Goal: Task Accomplishment & Management: Complete application form

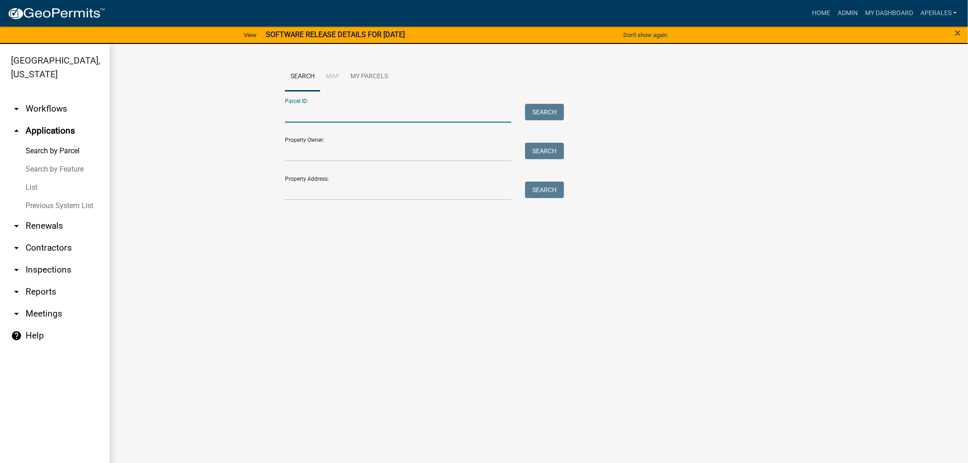
click at [331, 114] on input "Parcel ID:" at bounding box center [398, 113] width 226 height 19
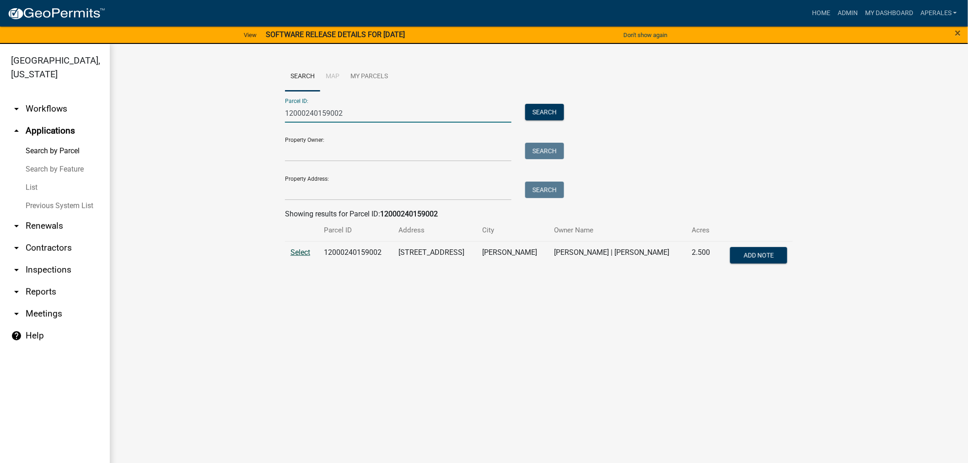
type input "12000240159002"
click at [307, 252] on span "Select" at bounding box center [301, 252] width 20 height 9
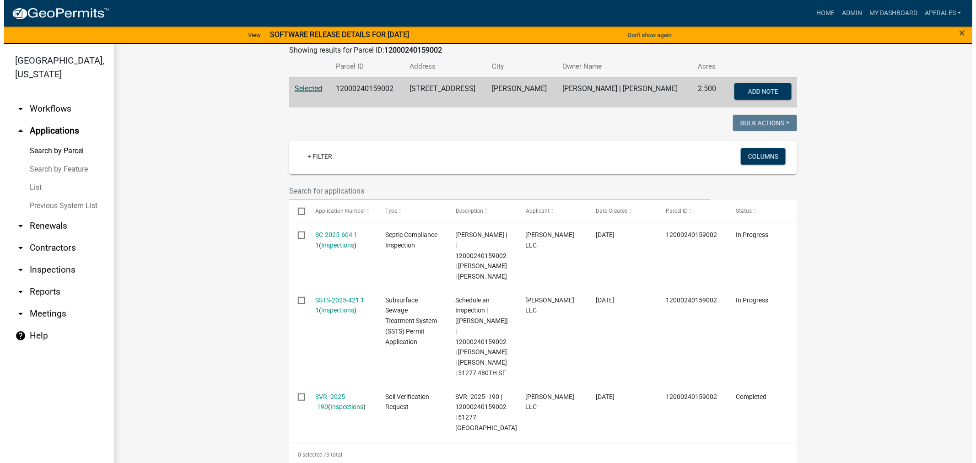
scroll to position [203, 0]
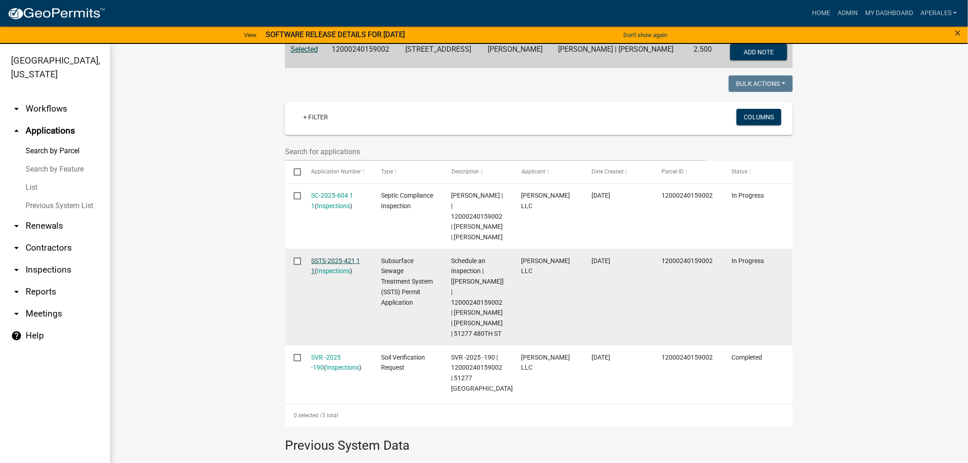
click at [331, 262] on link "SSTS-2025-421 1 1" at bounding box center [336, 266] width 49 height 18
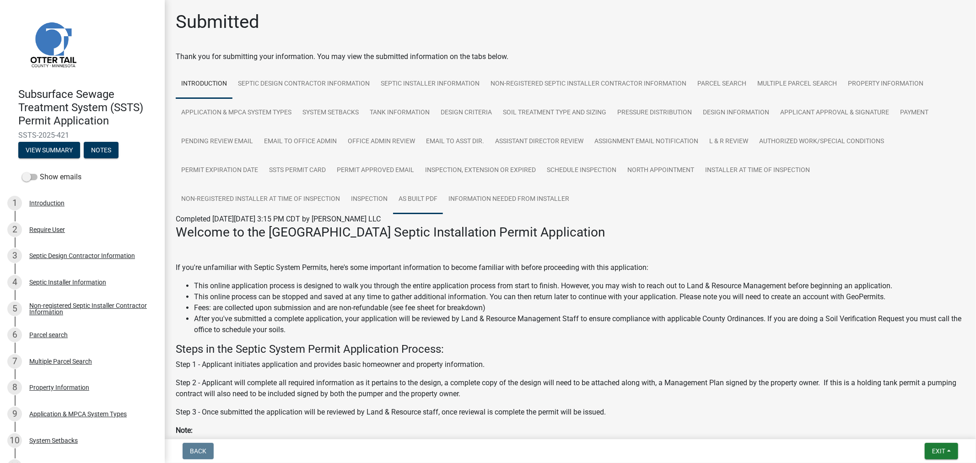
click at [417, 188] on link "As built pdf" at bounding box center [418, 199] width 50 height 29
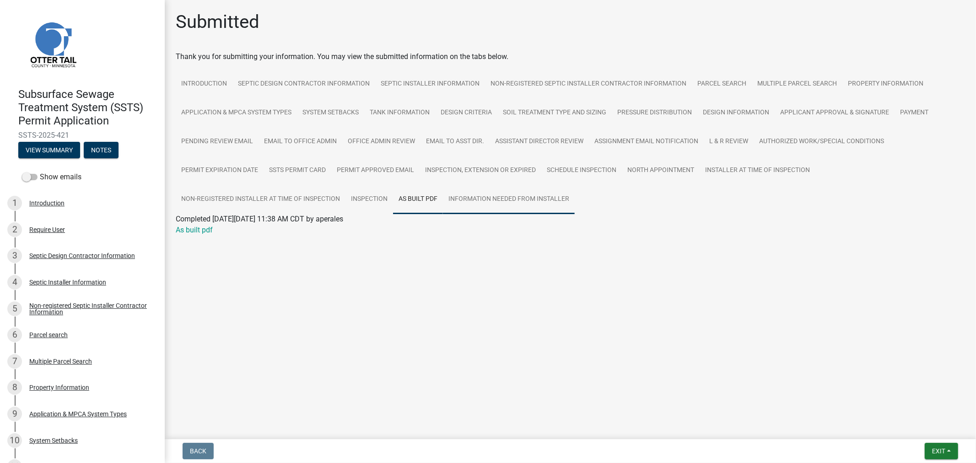
click at [502, 198] on link "Information Needed from Installer" at bounding box center [509, 199] width 132 height 29
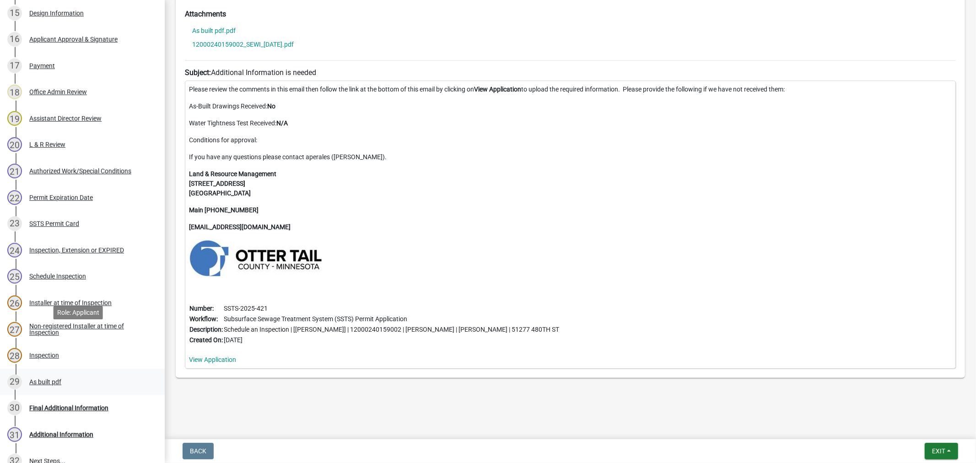
scroll to position [655, 0]
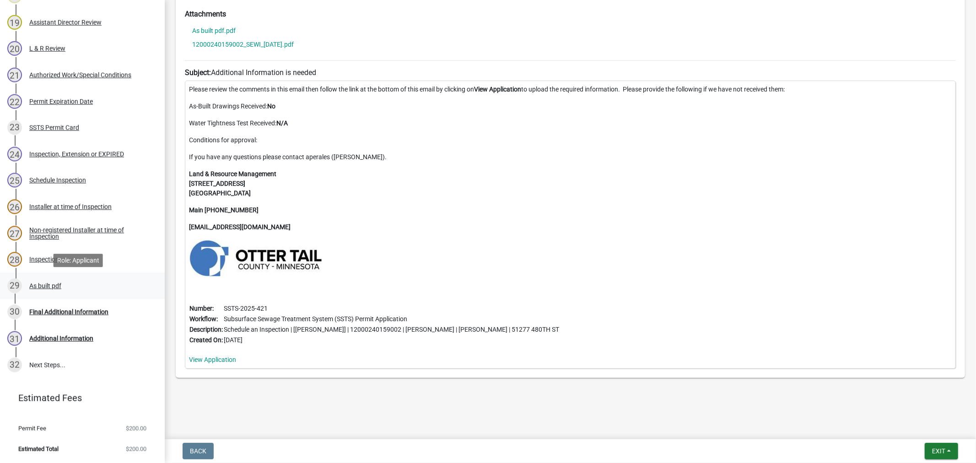
click at [30, 284] on div "As built pdf" at bounding box center [45, 286] width 32 height 6
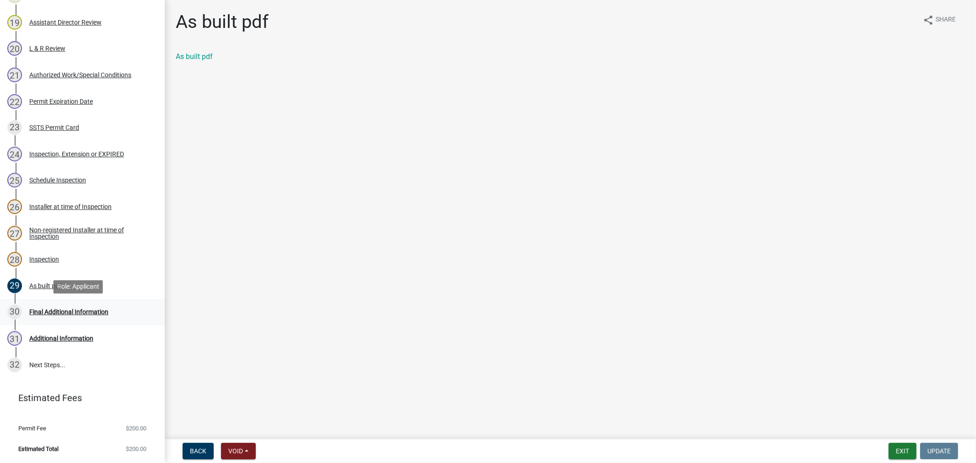
click at [95, 312] on div "Final Additional Information" at bounding box center [68, 312] width 79 height 6
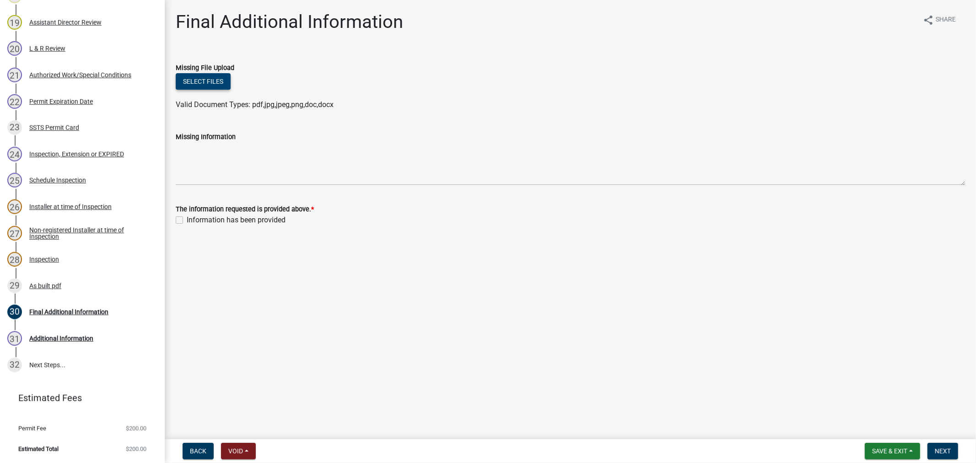
click at [204, 82] on button "Select files" at bounding box center [203, 81] width 55 height 16
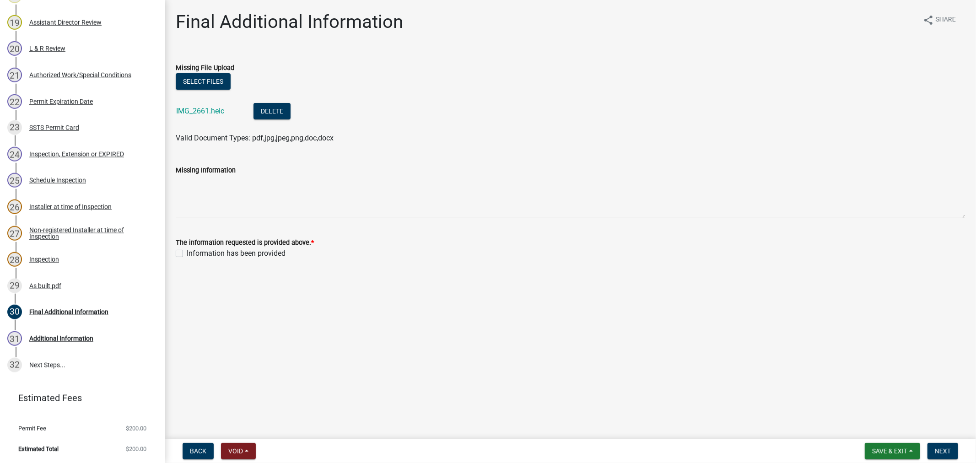
click at [187, 254] on label "Information has been provided" at bounding box center [236, 253] width 99 height 11
click at [187, 254] on input "Information has been provided" at bounding box center [190, 251] width 6 height 6
checkbox input "true"
click at [936, 452] on span "Next" at bounding box center [943, 450] width 16 height 7
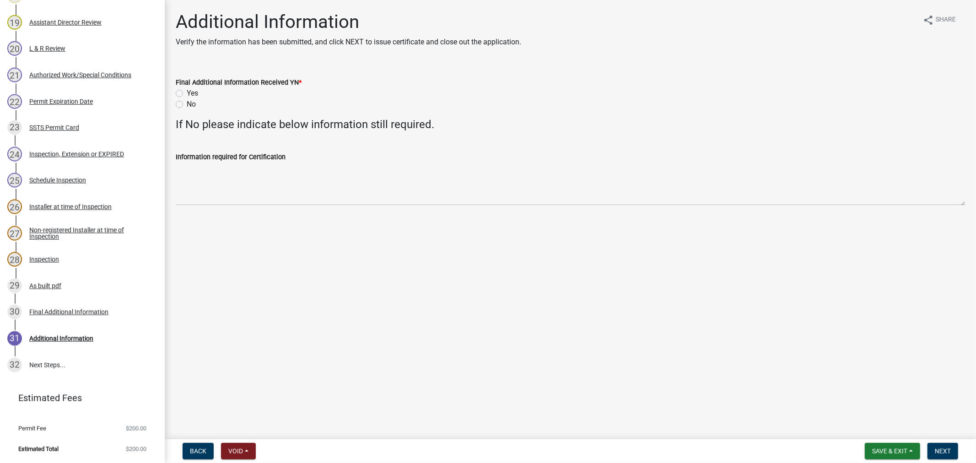
click at [187, 93] on label "Yes" at bounding box center [192, 93] width 11 height 11
click at [187, 93] on input "Yes" at bounding box center [190, 91] width 6 height 6
radio input "true"
click at [937, 447] on span "Next" at bounding box center [943, 450] width 16 height 7
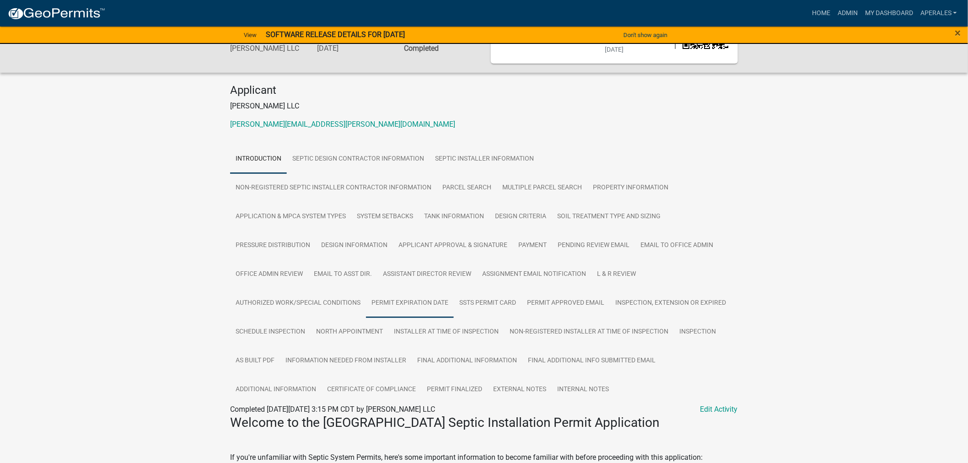
scroll to position [254, 0]
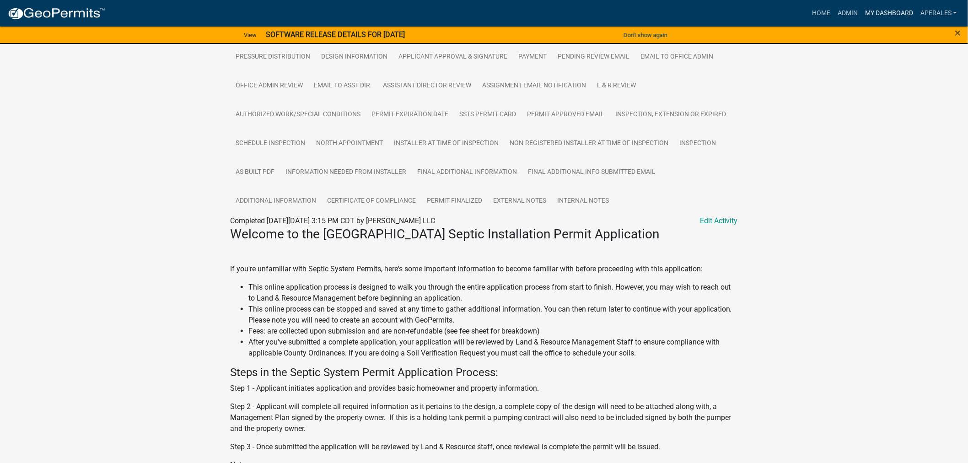
click at [880, 9] on link "My Dashboard" at bounding box center [888, 13] width 55 height 17
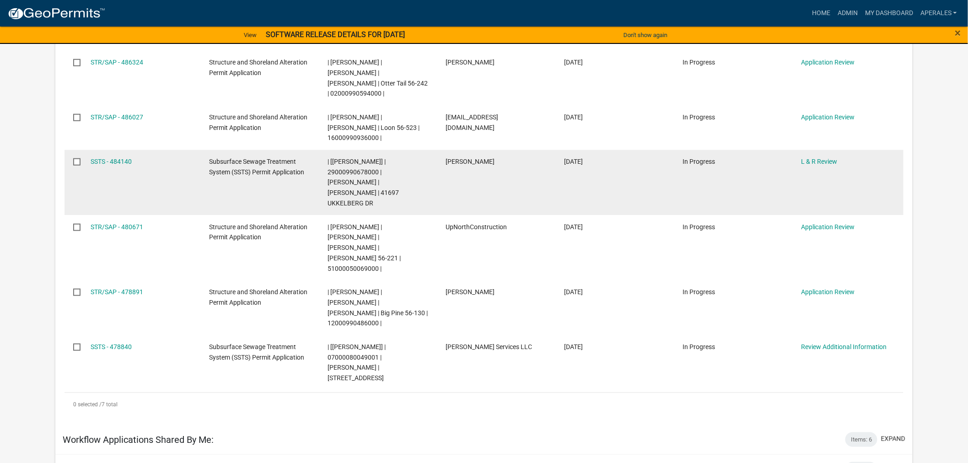
scroll to position [355, 0]
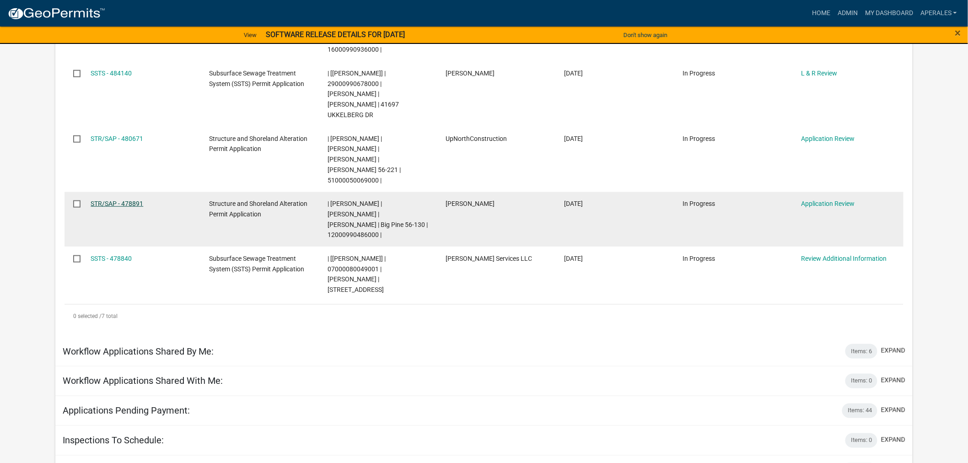
click at [95, 200] on link "STR/SAP - 478891" at bounding box center [117, 203] width 53 height 7
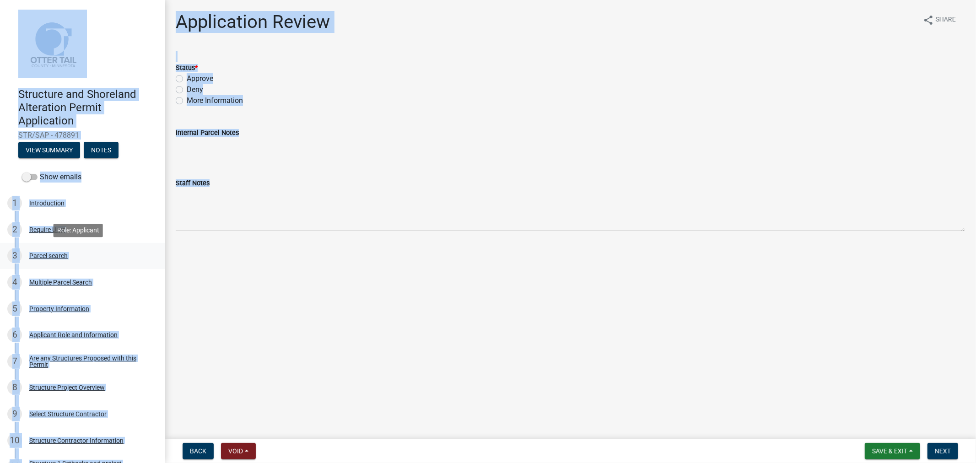
click at [134, 254] on div "3 Parcel search" at bounding box center [78, 255] width 143 height 15
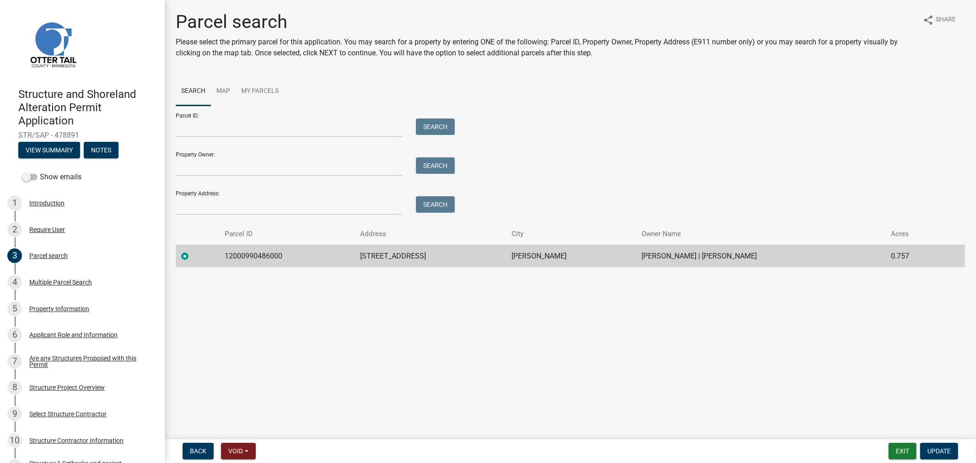
drag, startPoint x: 156, startPoint y: 176, endPoint x: 165, endPoint y: 297, distance: 121.5
click at [165, 297] on div "Structure and Shoreland Alteration Permit Application STR/SAP - 478891 View Sum…" at bounding box center [488, 231] width 976 height 463
click at [144, 223] on link "2 Require User" at bounding box center [82, 229] width 165 height 27
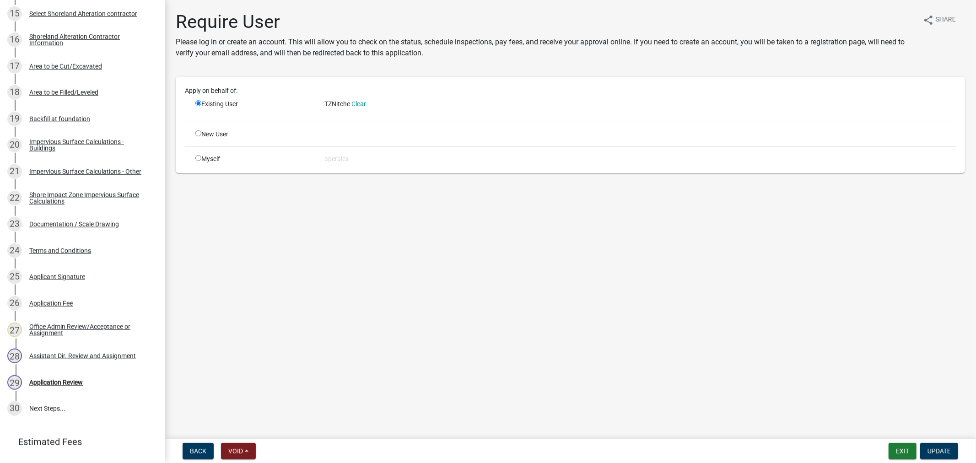
scroll to position [602, 0]
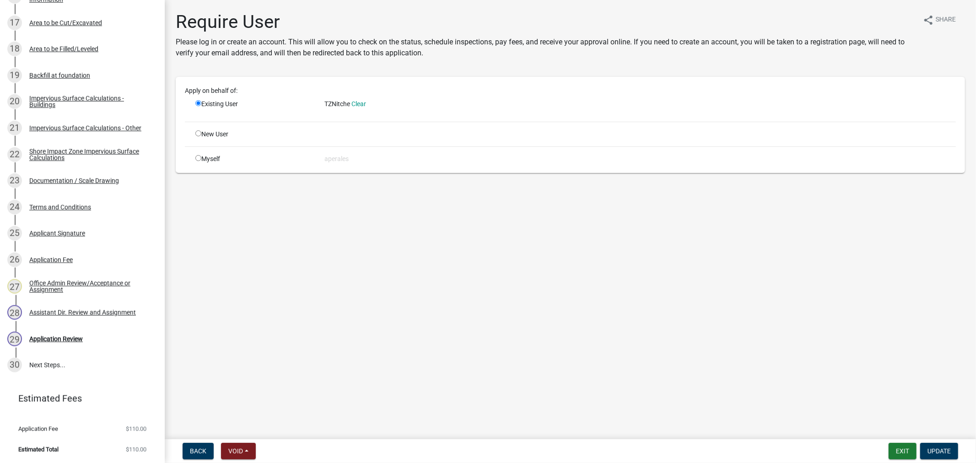
click at [122, 387] on header "Estimated Fees" at bounding box center [82, 398] width 165 height 33
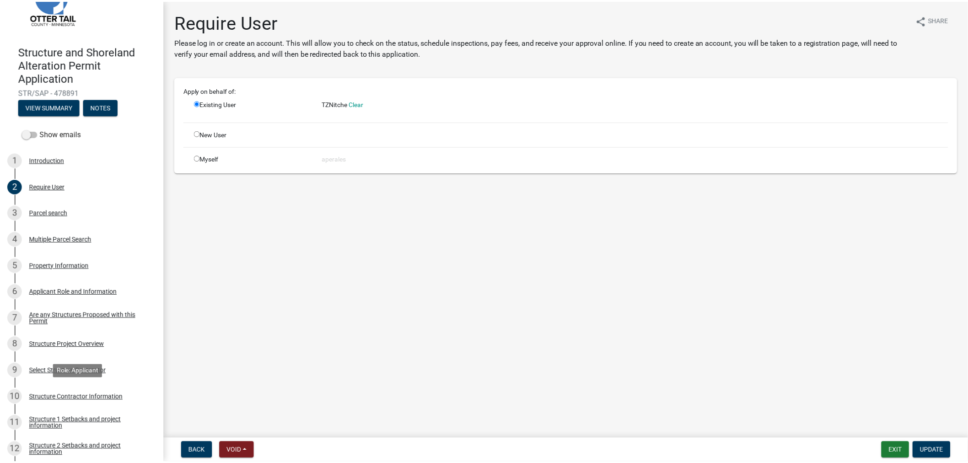
scroll to position [0, 0]
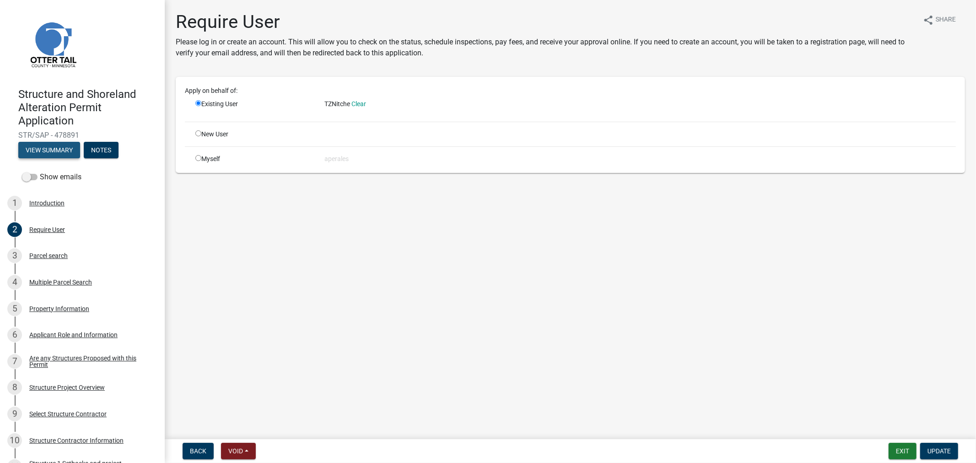
click at [65, 155] on button "View Summary" at bounding box center [49, 150] width 62 height 16
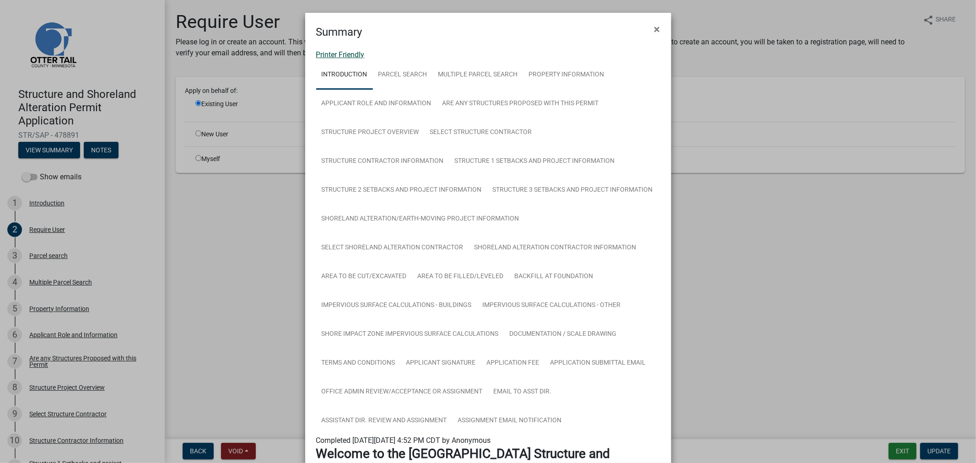
click at [355, 50] on link "Printer Friendly" at bounding box center [340, 54] width 48 height 9
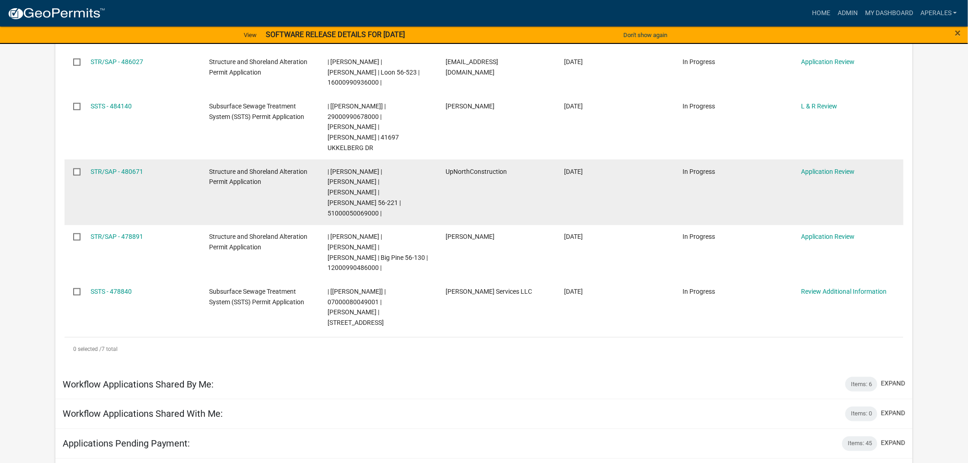
scroll to position [305, 0]
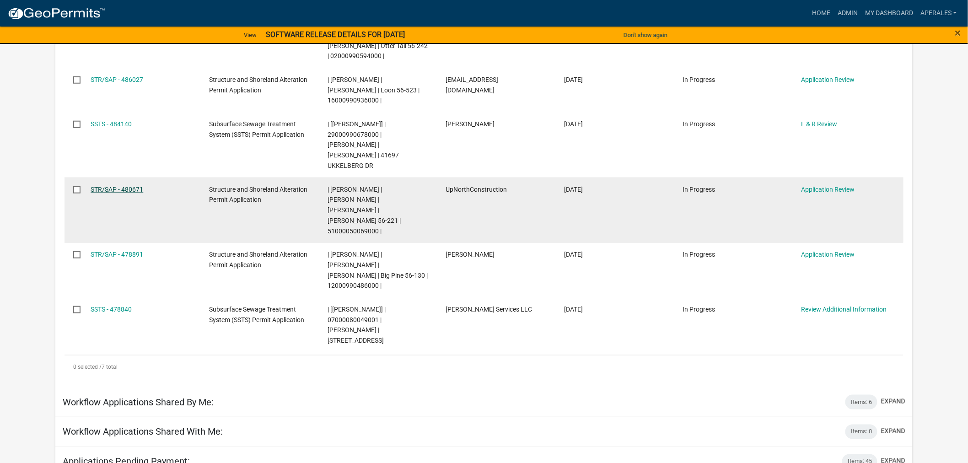
click at [120, 186] on link "STR/SAP - 480671" at bounding box center [117, 189] width 53 height 7
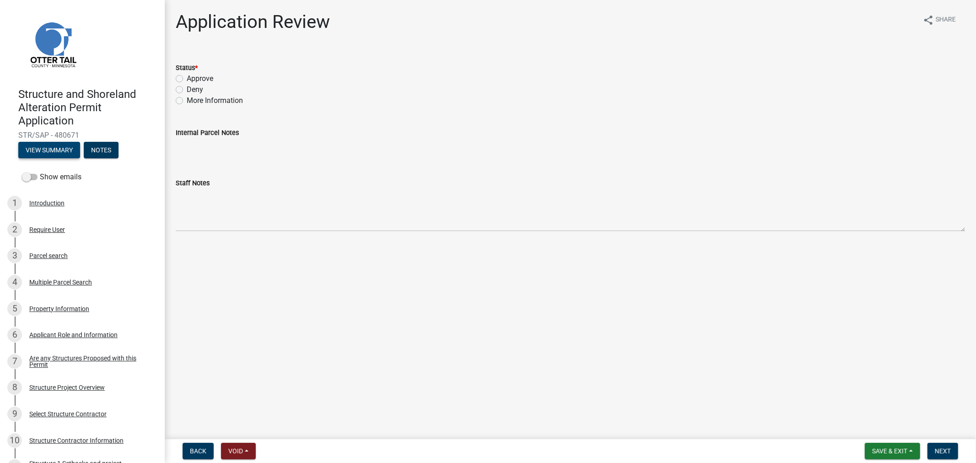
click at [63, 153] on button "View Summary" at bounding box center [49, 150] width 62 height 16
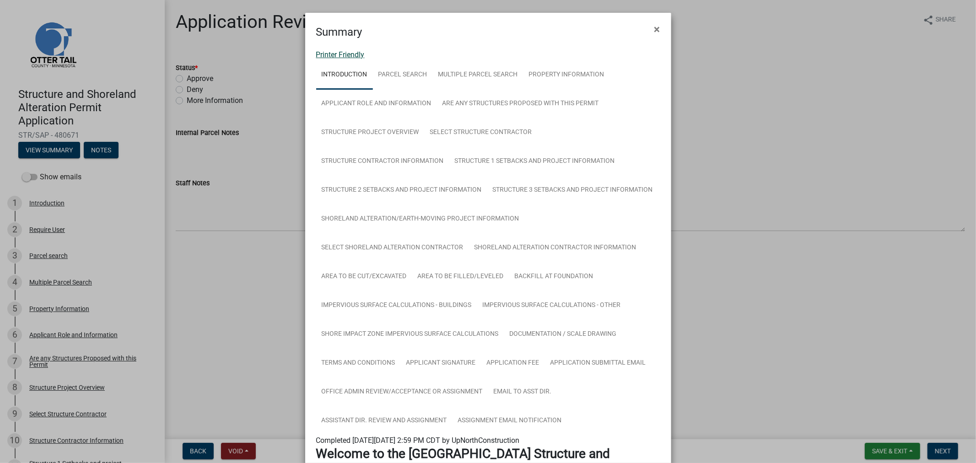
click at [338, 55] on link "Printer Friendly" at bounding box center [340, 54] width 48 height 9
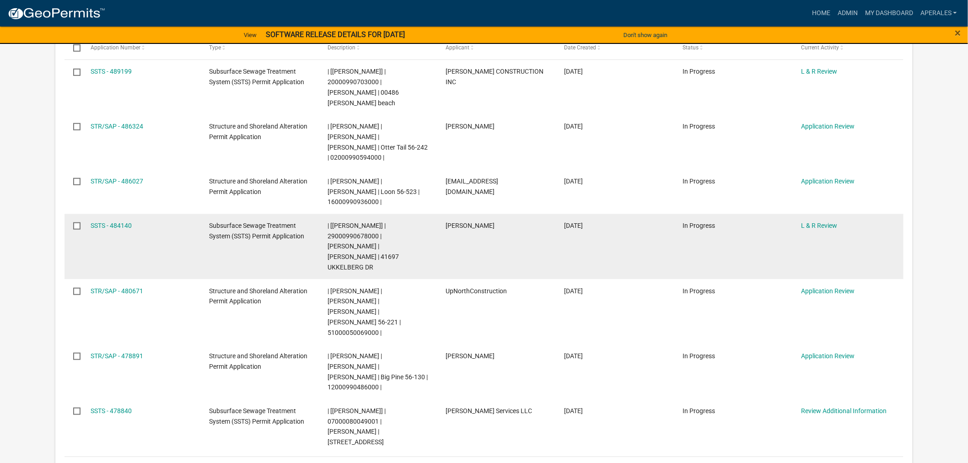
scroll to position [188, 0]
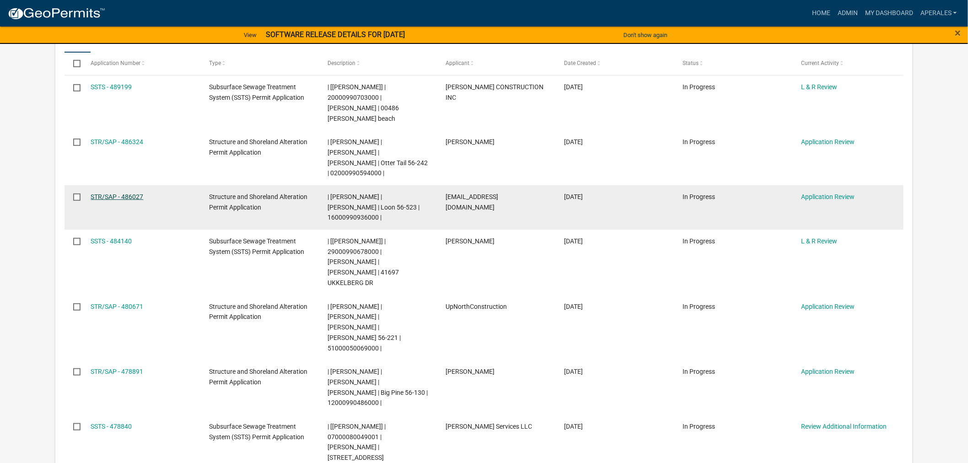
click at [119, 193] on link "STR/SAP - 486027" at bounding box center [117, 196] width 53 height 7
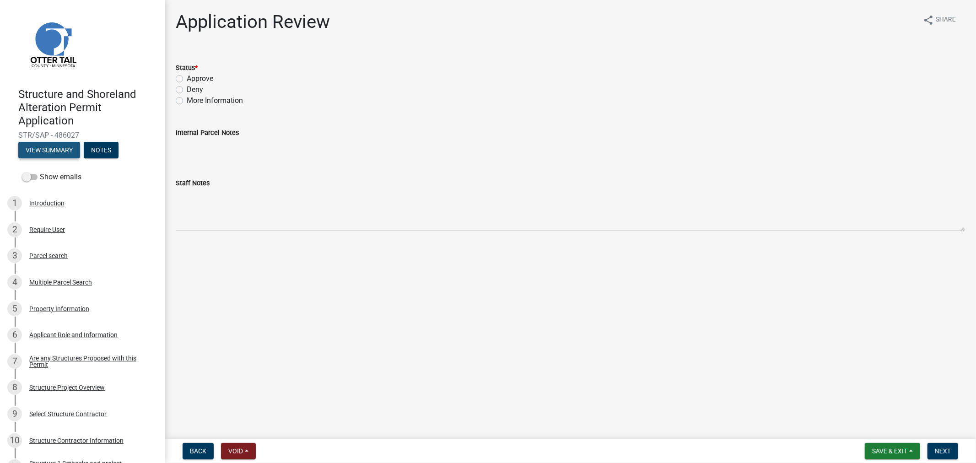
click at [57, 152] on button "View Summary" at bounding box center [49, 150] width 62 height 16
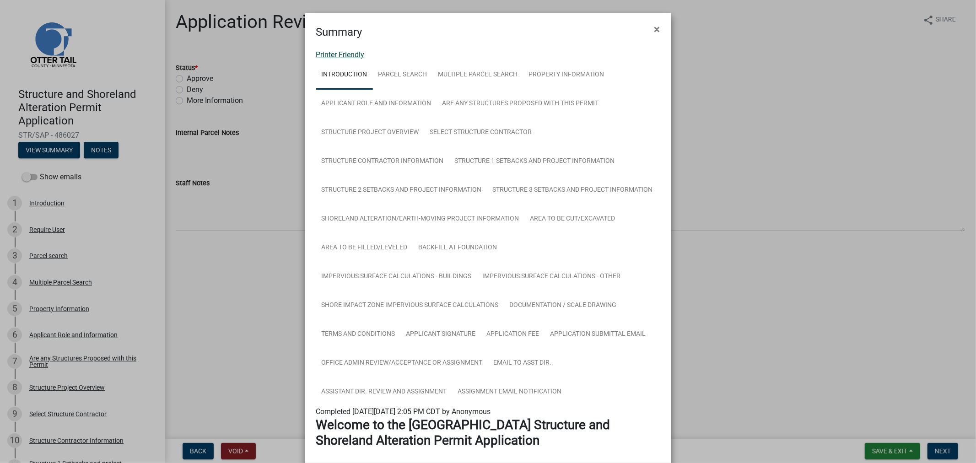
click at [332, 57] on link "Printer Friendly" at bounding box center [340, 54] width 48 height 9
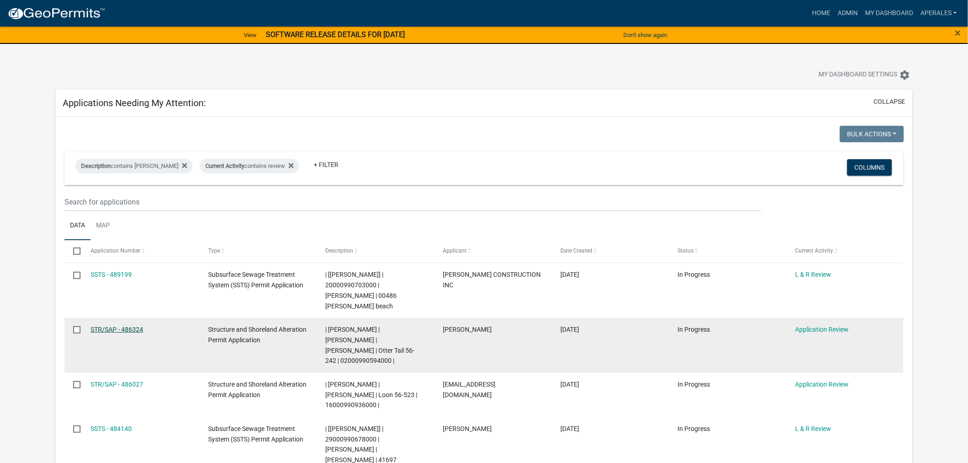
click at [106, 326] on link "STR/SAP - 486324" at bounding box center [117, 329] width 53 height 7
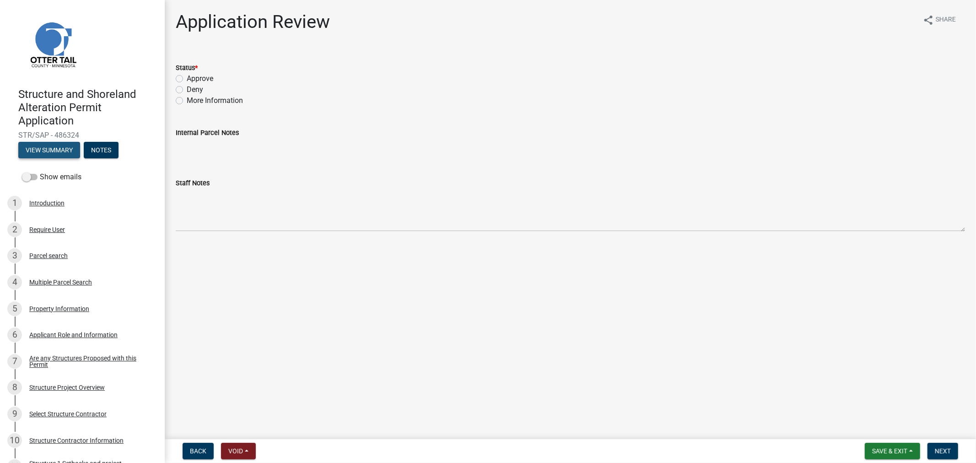
click at [32, 147] on button "View Summary" at bounding box center [49, 150] width 62 height 16
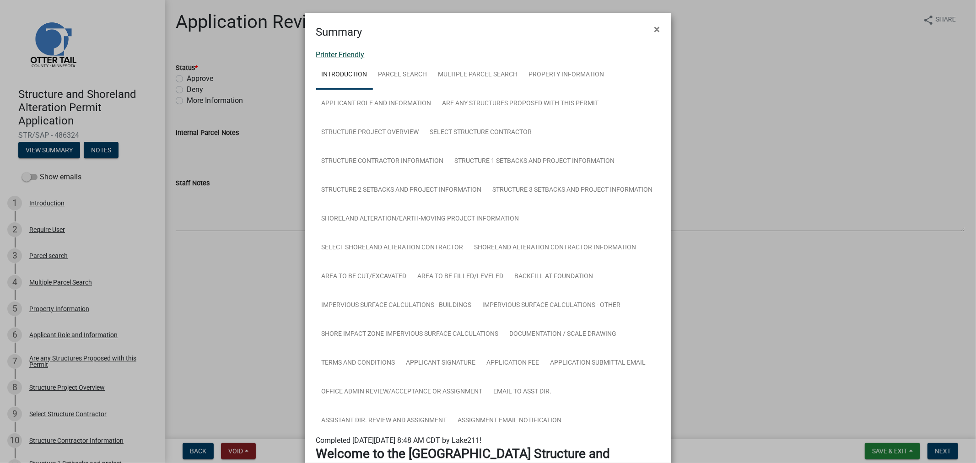
click at [328, 56] on link "Printer Friendly" at bounding box center [340, 54] width 48 height 9
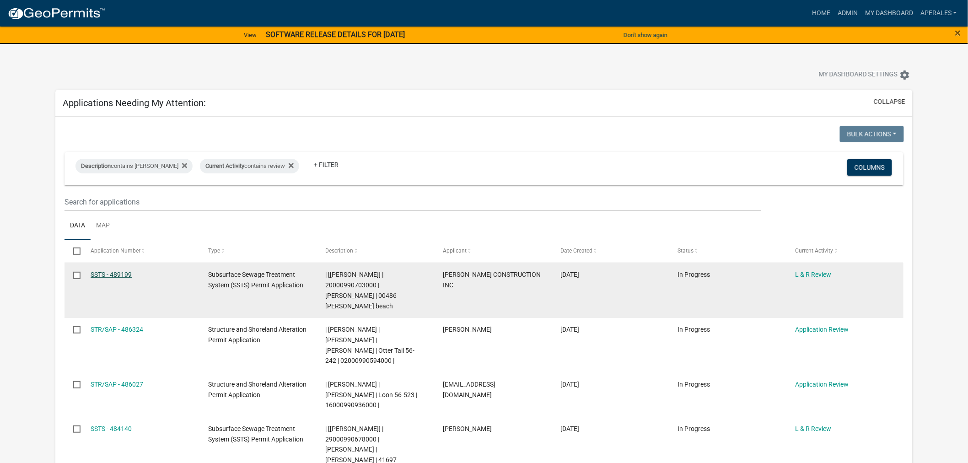
click at [117, 275] on link "SSTS - 489199" at bounding box center [111, 274] width 41 height 7
drag, startPoint x: 377, startPoint y: 285, endPoint x: 325, endPoint y: 286, distance: 51.7
click at [325, 286] on datatable-body-cell "| [[PERSON_NAME]] | 20000990703000 | [PERSON_NAME] | 00486 [PERSON_NAME] beach" at bounding box center [376, 290] width 118 height 55
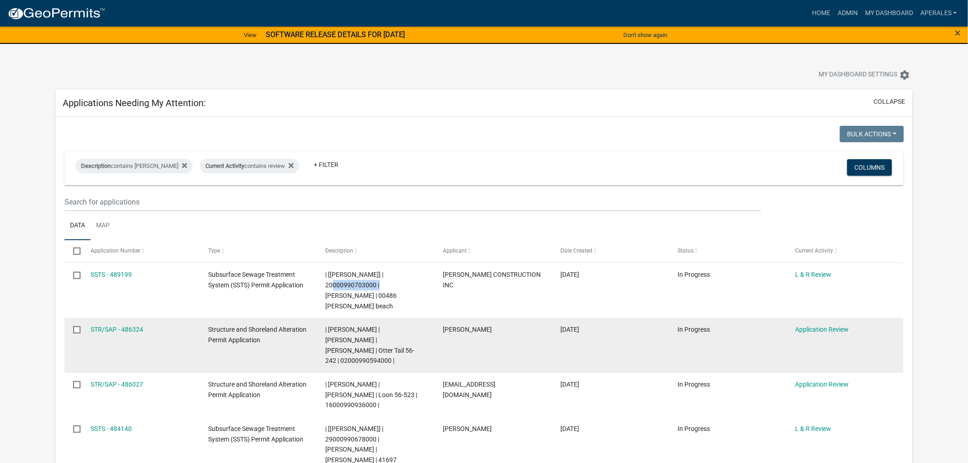
copy span "20000990703000"
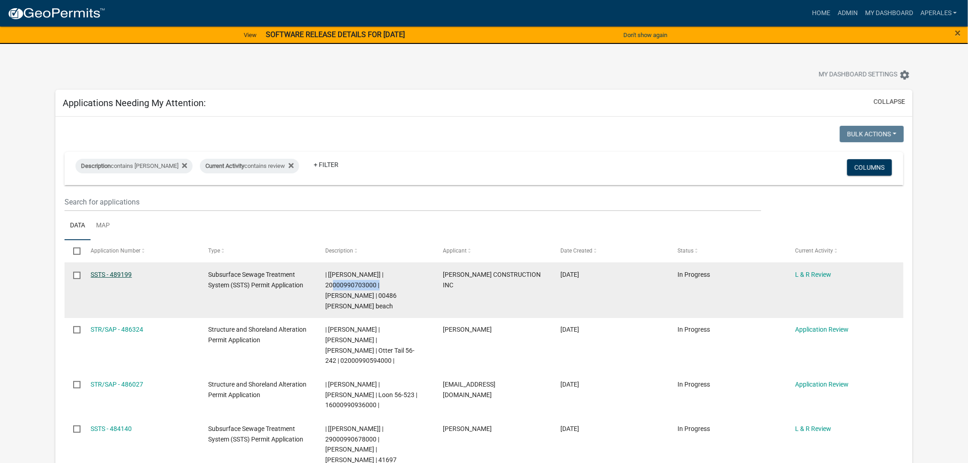
click at [110, 275] on link "SSTS - 489199" at bounding box center [111, 274] width 41 height 7
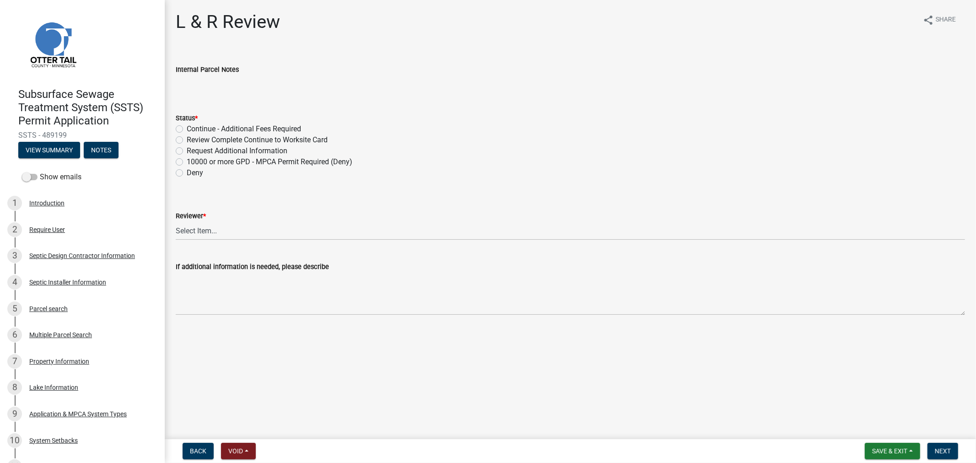
click at [37, 159] on div "Subsurface Sewage Treatment System (SSTS) Permit Application SSTS - 489199 View…" at bounding box center [82, 121] width 150 height 80
click at [37, 152] on button "View Summary" at bounding box center [49, 150] width 62 height 16
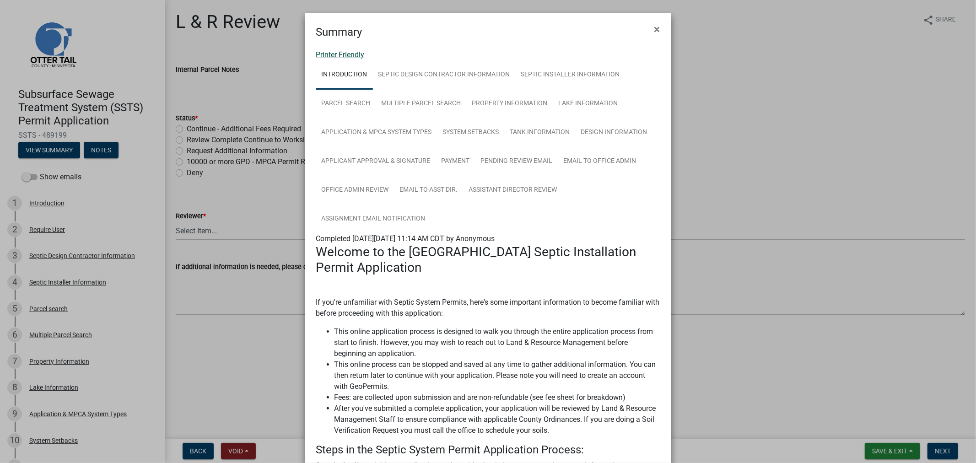
drag, startPoint x: 364, startPoint y: 38, endPoint x: 353, endPoint y: 58, distance: 22.3
click at [364, 40] on form "Summary × Printer Friendly Introduction Septic Design Contractor Information Se…" at bounding box center [488, 408] width 366 height 790
click at [353, 58] on link "Printer Friendly" at bounding box center [340, 54] width 48 height 9
click at [658, 31] on button "×" at bounding box center [657, 29] width 21 height 26
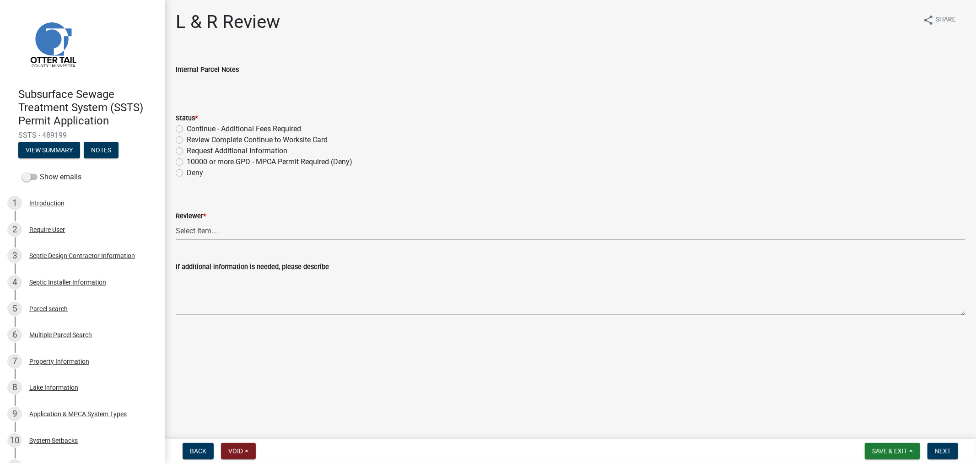
click at [187, 139] on label "Review Complete Continue to Worksite Card" at bounding box center [257, 139] width 141 height 11
click at [187, 139] on input "Review Complete Continue to Worksite Card" at bounding box center [190, 137] width 6 height 6
radio input "true"
click at [189, 235] on select "Select Item... Alexis Newark Andrea Perales Brittany Tollefson Elizabeth Plaste…" at bounding box center [570, 230] width 789 height 19
click at [176, 221] on select "Select Item... Alexis Newark Andrea Perales Brittany Tollefson Elizabeth Plaste…" at bounding box center [570, 230] width 789 height 19
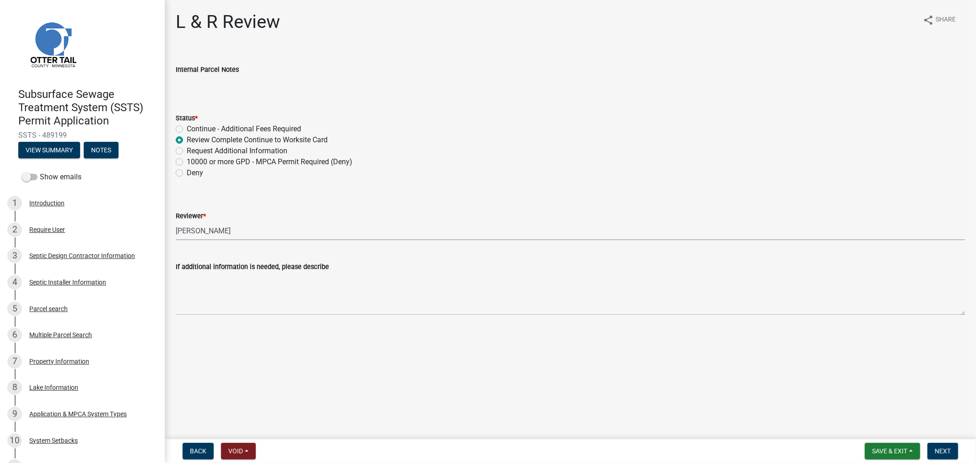
select select "9c3b6904-81c6-453c-afae-16c55a593472"
click at [939, 443] on button "Next" at bounding box center [942, 451] width 31 height 16
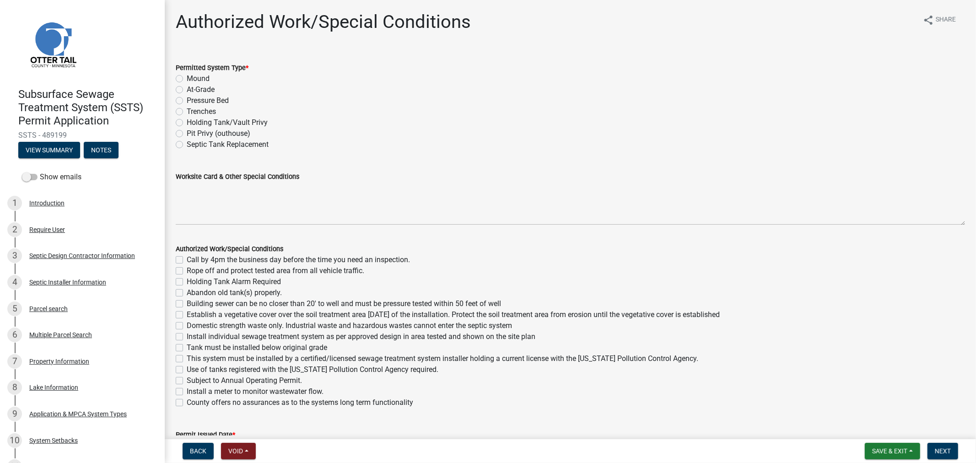
click at [187, 122] on label "Holding Tank/Vault Privy" at bounding box center [227, 122] width 81 height 11
click at [187, 122] on input "Holding Tank/Vault Privy" at bounding box center [190, 120] width 6 height 6
radio input "true"
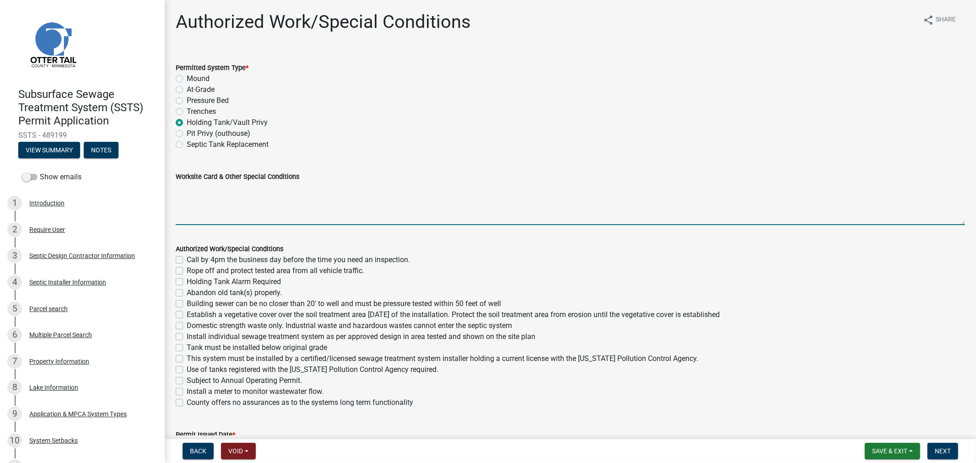
click at [218, 199] on textarea "Worksite Card & Other Special Conditions" at bounding box center [570, 203] width 789 height 43
type textarea "1600 LP Holding Tank for Detached Garage Outdoor Manual Float All Setbacks Must…"
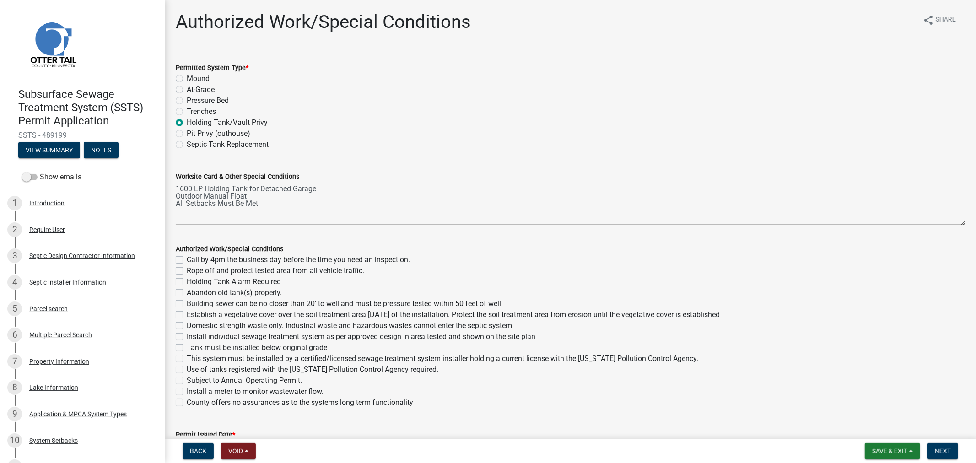
click at [187, 260] on label "Call by 4pm the business day before the time you need an inspection." at bounding box center [298, 259] width 223 height 11
click at [187, 260] on input "Call by 4pm the business day before the time you need an inspection." at bounding box center [190, 257] width 6 height 6
checkbox input "true"
checkbox input "false"
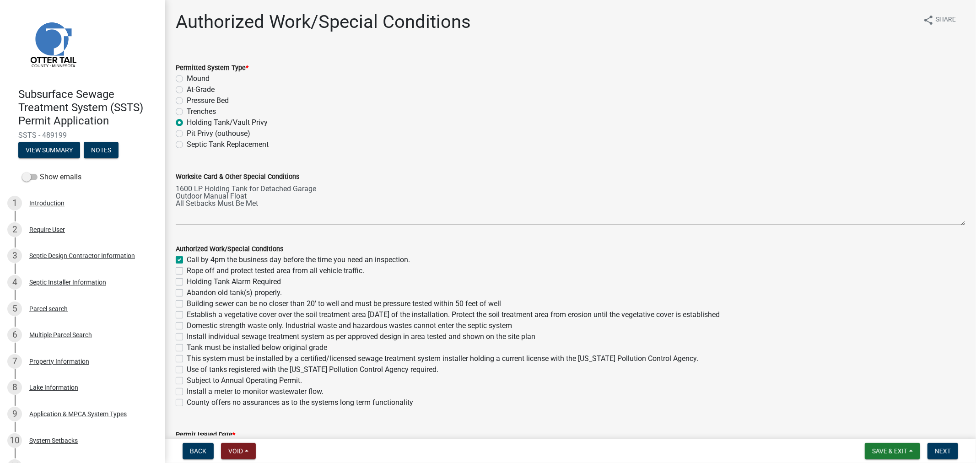
checkbox input "false"
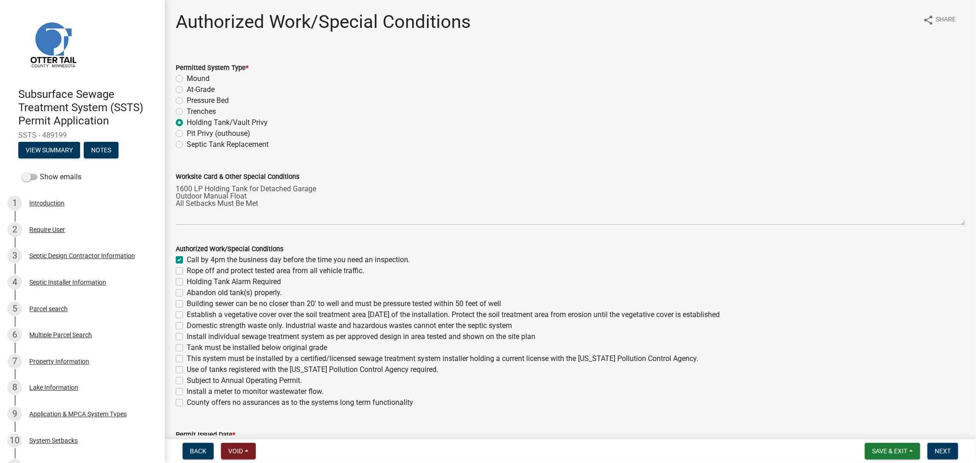
checkbox input "false"
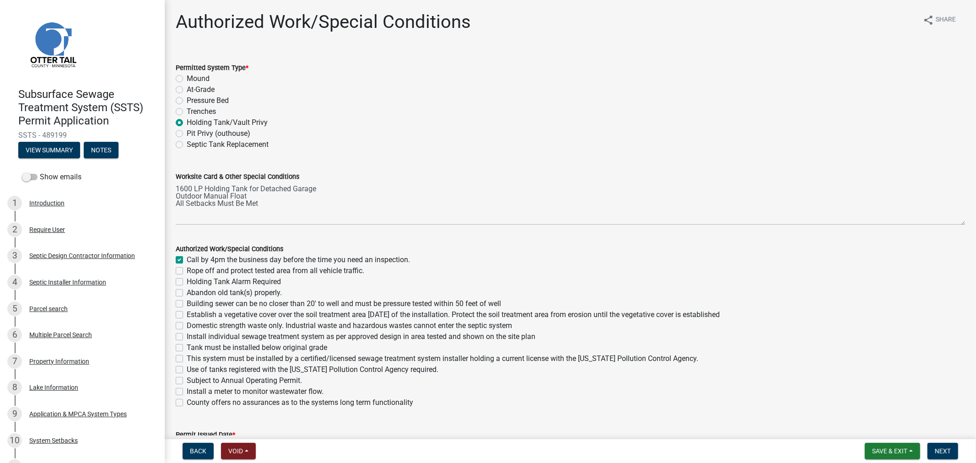
checkbox input "false"
drag, startPoint x: 178, startPoint y: 282, endPoint x: 182, endPoint y: 291, distance: 9.3
click at [187, 282] on label "Holding Tank Alarm Required" at bounding box center [234, 281] width 94 height 11
click at [187, 282] on input "Holding Tank Alarm Required" at bounding box center [190, 279] width 6 height 6
checkbox input "true"
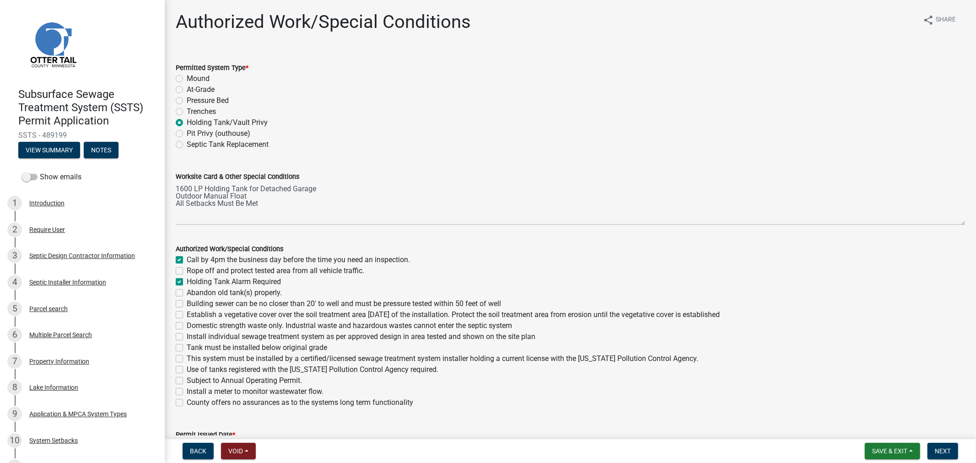
checkbox input "true"
checkbox input "false"
checkbox input "true"
checkbox input "false"
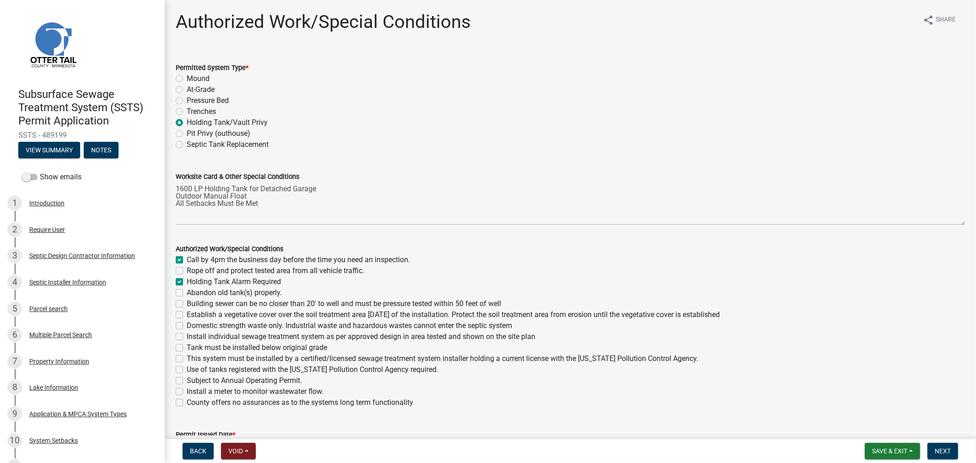
checkbox input "false"
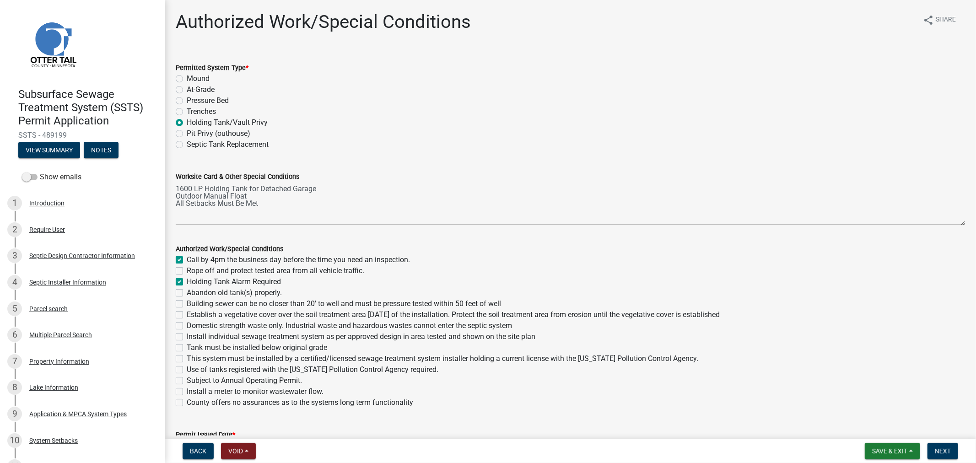
checkbox input "false"
click at [187, 305] on label "Building sewer can be no closer than 20' to well and must be pressure tested wi…" at bounding box center [344, 303] width 314 height 11
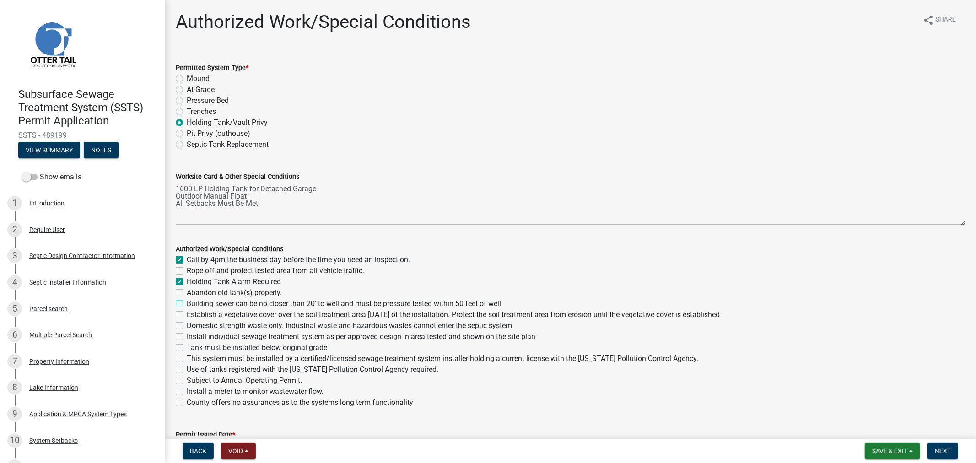
click at [187, 304] on input "Building sewer can be no closer than 20' to well and must be pressure tested wi…" at bounding box center [190, 301] width 6 height 6
checkbox input "true"
checkbox input "false"
checkbox input "true"
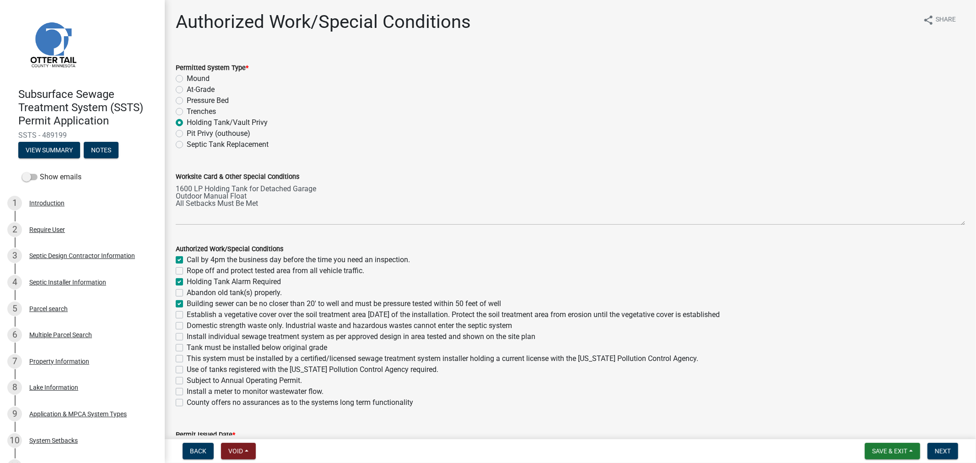
checkbox input "false"
checkbox input "true"
checkbox input "false"
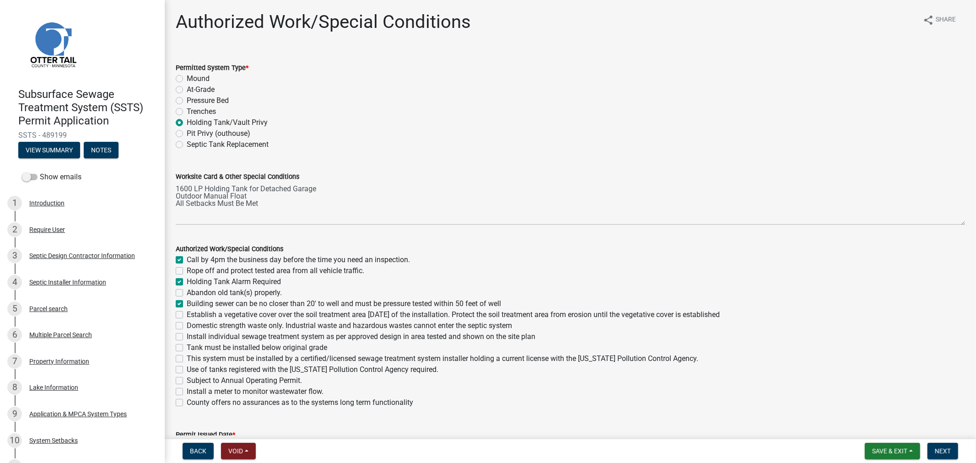
checkbox input "false"
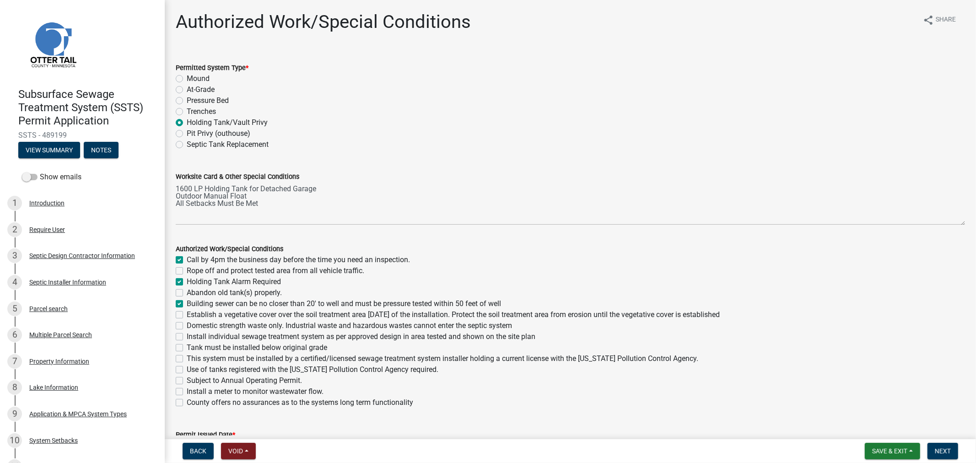
checkbox input "false"
click at [178, 320] on div "Domestic strength waste only. Industrial waste and hazardous wastes cannot ente…" at bounding box center [570, 325] width 789 height 11
click at [187, 323] on label "Domestic strength waste only. Industrial waste and hazardous wastes cannot ente…" at bounding box center [349, 325] width 325 height 11
click at [187, 323] on input "Domestic strength waste only. Industrial waste and hazardous wastes cannot ente…" at bounding box center [190, 323] width 6 height 6
checkbox input "true"
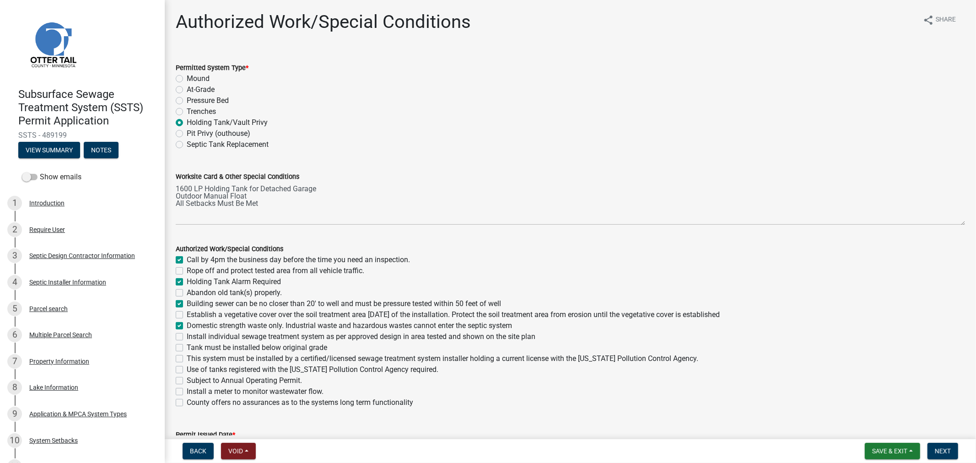
checkbox input "true"
checkbox input "false"
checkbox input "true"
checkbox input "false"
checkbox input "true"
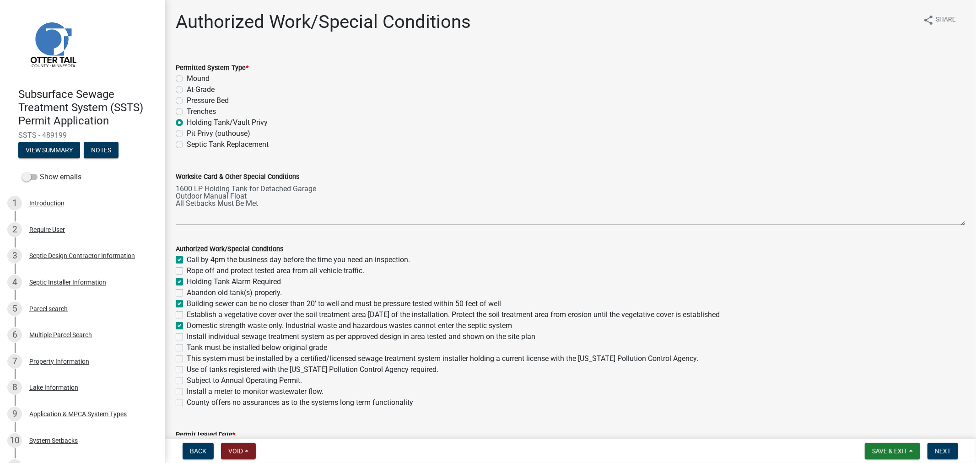
checkbox input "false"
checkbox input "true"
checkbox input "false"
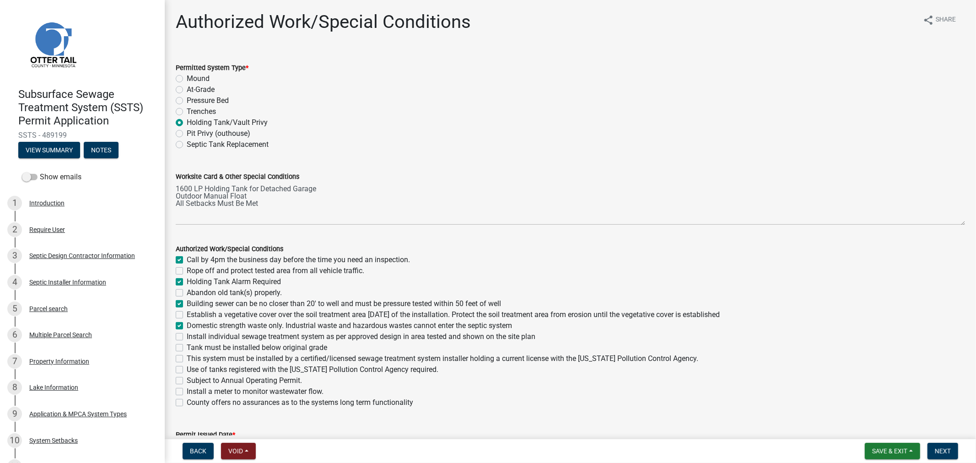
checkbox input "false"
click at [187, 334] on label "Install individual sewage treatment system as per approved design in area teste…" at bounding box center [361, 336] width 349 height 11
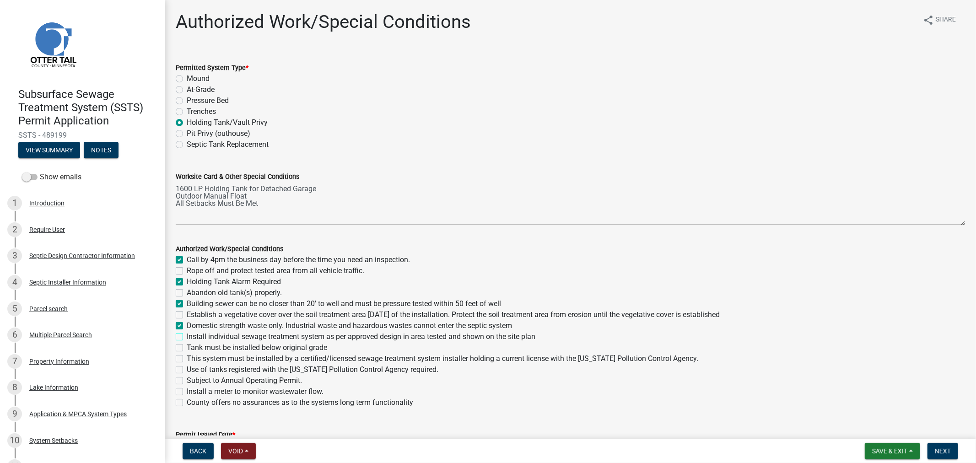
click at [187, 334] on input "Install individual sewage treatment system as per approved design in area teste…" at bounding box center [190, 334] width 6 height 6
checkbox input "true"
checkbox input "false"
checkbox input "true"
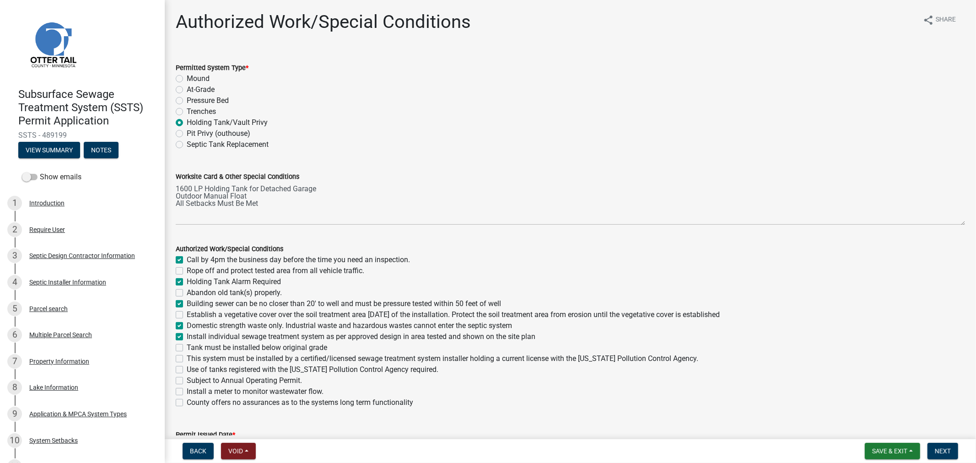
checkbox input "false"
checkbox input "true"
checkbox input "false"
checkbox input "true"
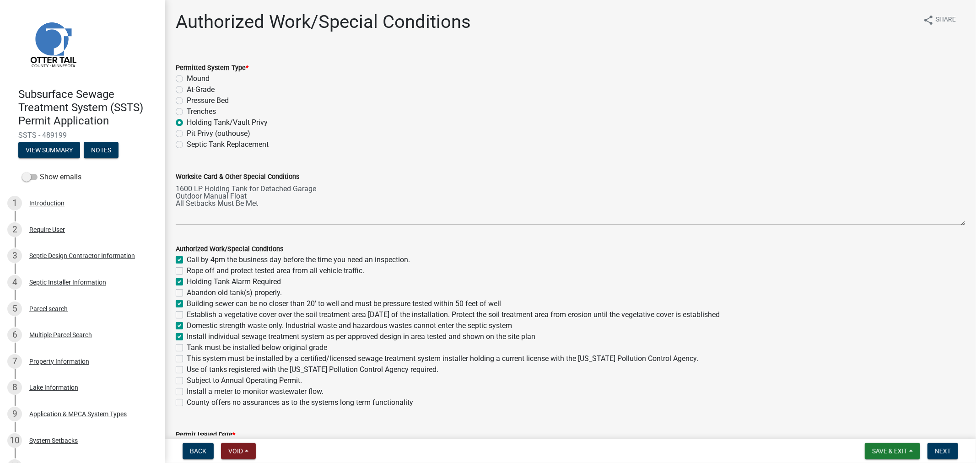
checkbox input "false"
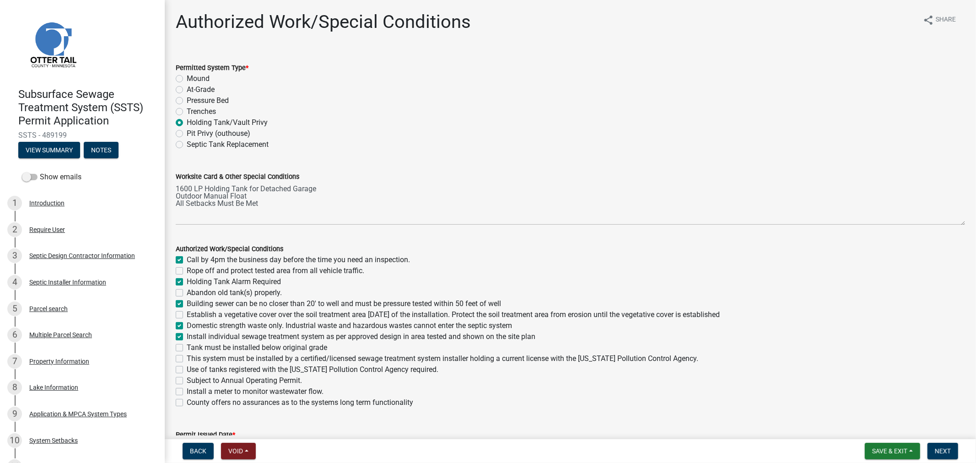
checkbox input "false"
click at [187, 346] on label "Tank must be installed below original grade" at bounding box center [257, 347] width 140 height 11
click at [187, 346] on input "Tank must be installed below original grade" at bounding box center [190, 345] width 6 height 6
checkbox input "true"
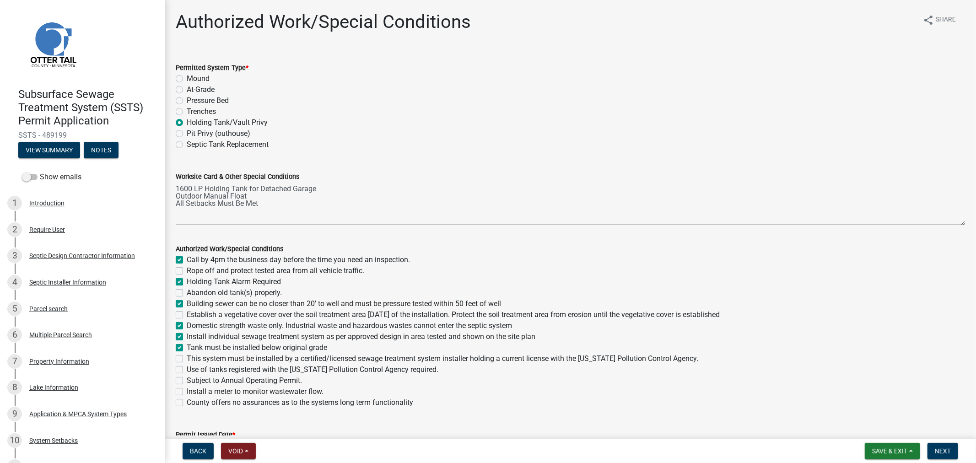
checkbox input "false"
checkbox input "true"
checkbox input "false"
checkbox input "true"
checkbox input "false"
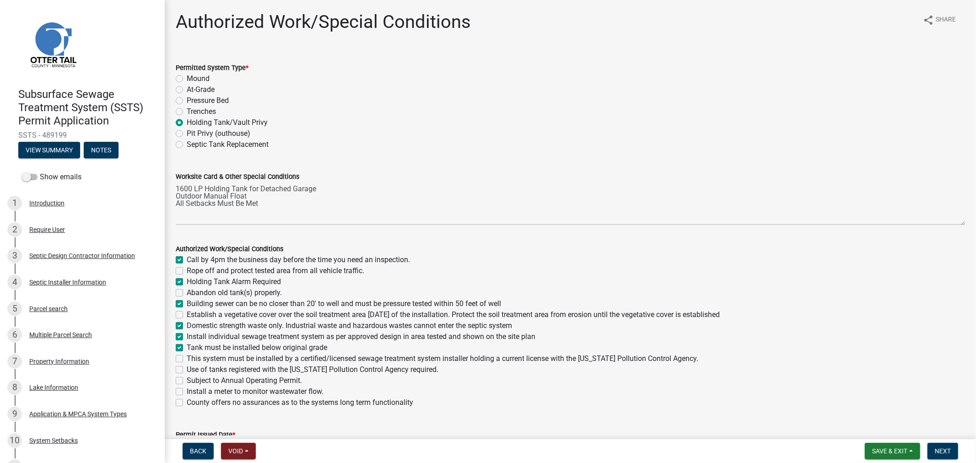
checkbox input "true"
checkbox input "false"
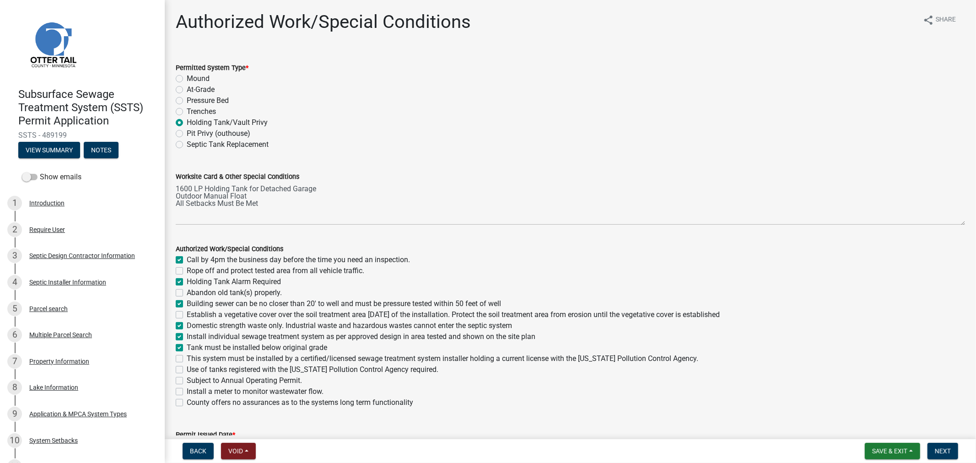
checkbox input "false"
click at [187, 355] on label "This system must be installed by a certified/licensed sewage treatment system i…" at bounding box center [442, 358] width 511 height 11
click at [187, 355] on input "This system must be installed by a certified/licensed sewage treatment system i…" at bounding box center [190, 356] width 6 height 6
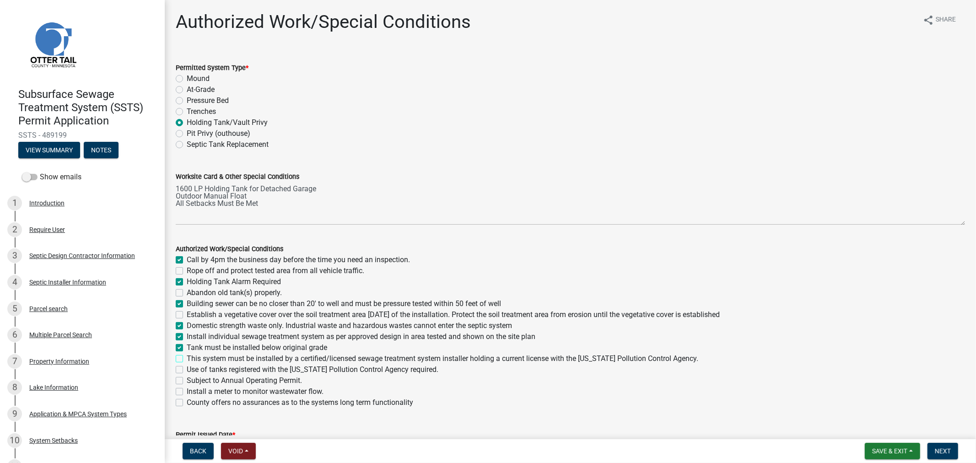
checkbox input "true"
checkbox input "false"
checkbox input "true"
checkbox input "false"
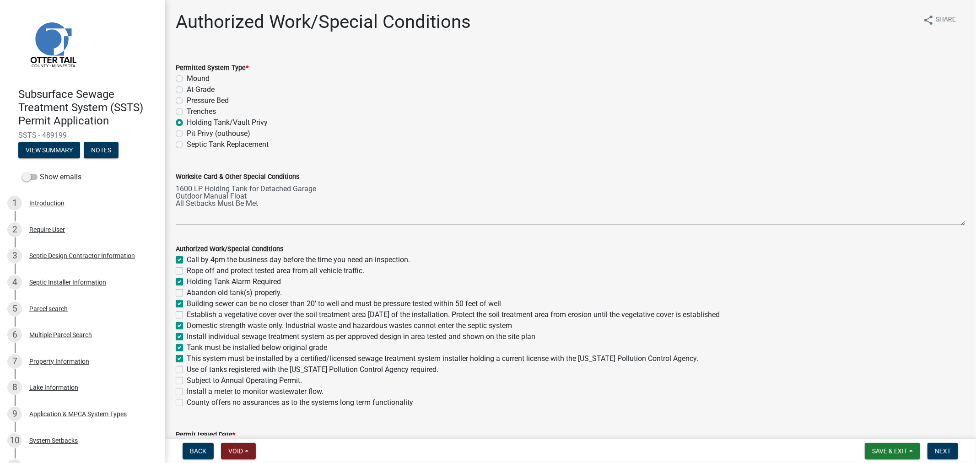
checkbox input "true"
checkbox input "false"
checkbox input "true"
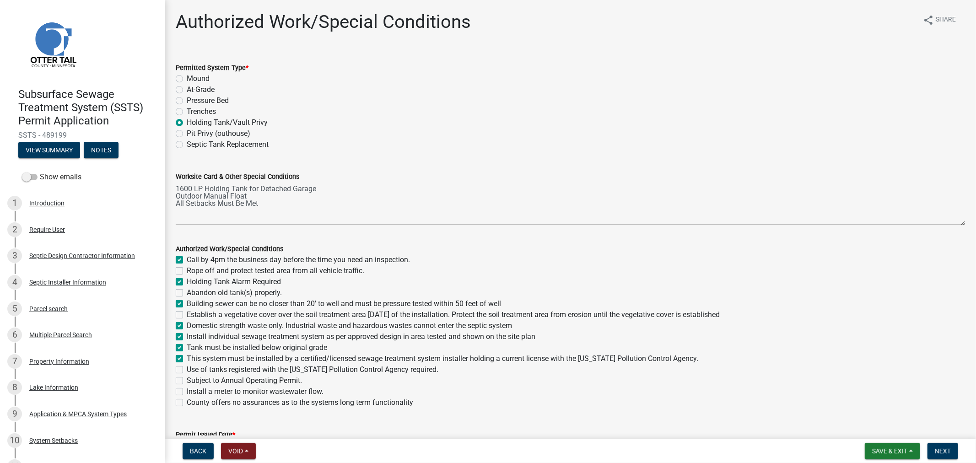
checkbox input "true"
checkbox input "false"
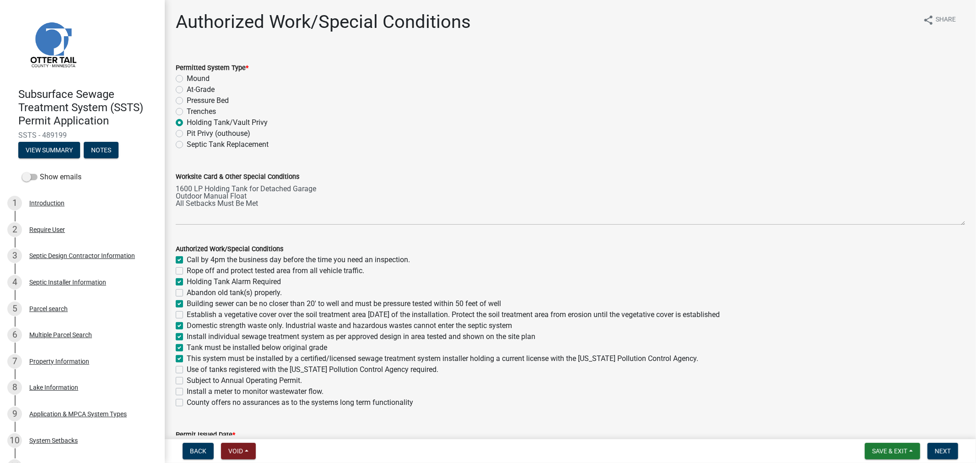
click at [187, 367] on label "Use of tanks registered with the Minnesota Pollution Control Agency required." at bounding box center [313, 369] width 252 height 11
click at [187, 367] on input "Use of tanks registered with the Minnesota Pollution Control Agency required." at bounding box center [190, 367] width 6 height 6
checkbox input "true"
checkbox input "false"
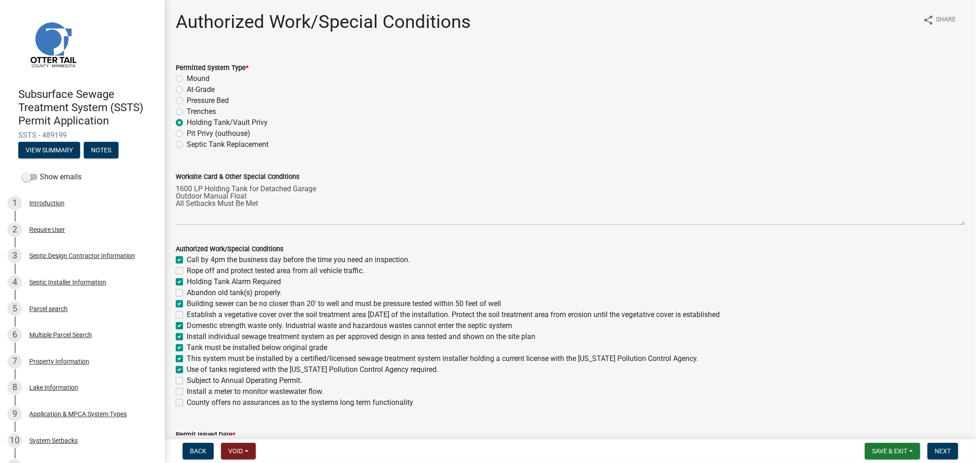
checkbox input "true"
checkbox input "false"
checkbox input "true"
checkbox input "false"
checkbox input "true"
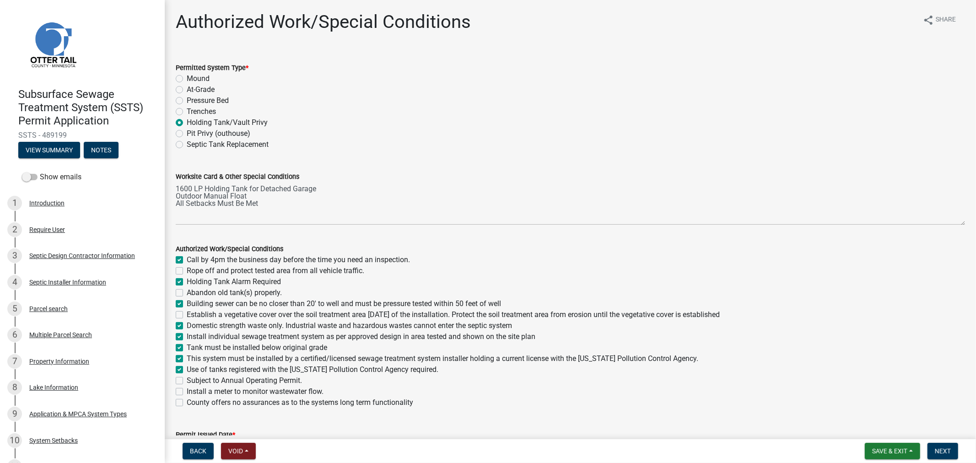
checkbox input "true"
checkbox input "false"
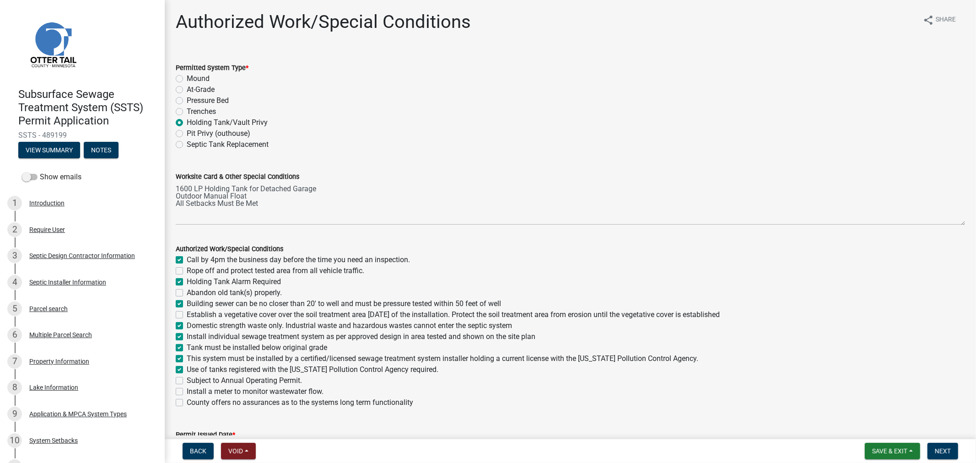
checkbox input "false"
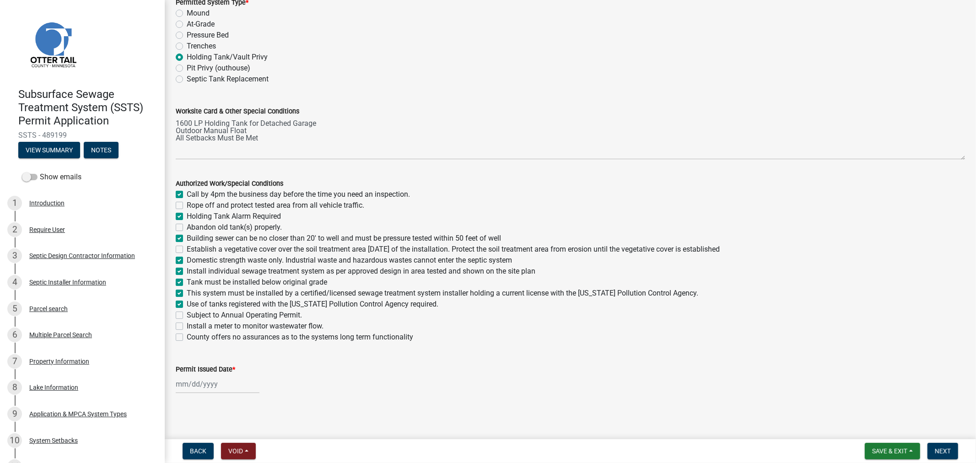
scroll to position [67, 0]
click at [207, 383] on div at bounding box center [218, 382] width 84 height 19
select select "10"
select select "2025"
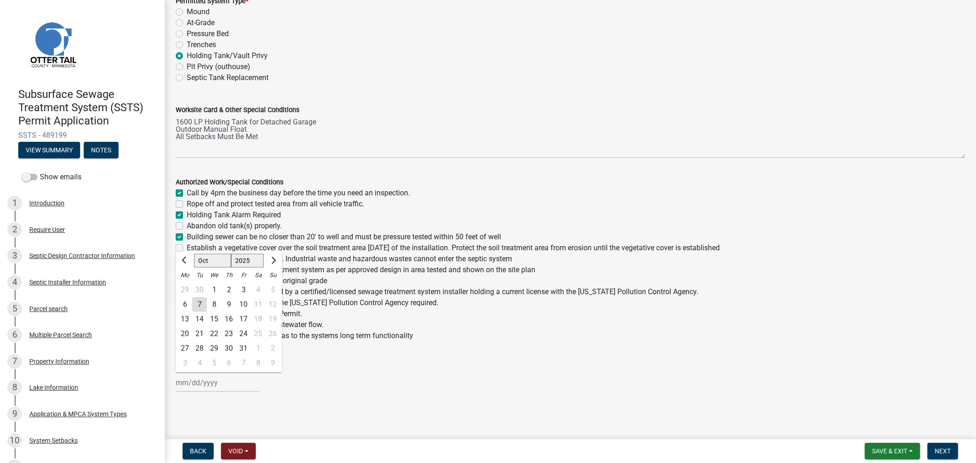
click at [199, 307] on div "7" at bounding box center [199, 304] width 15 height 15
type input "10/07/2025"
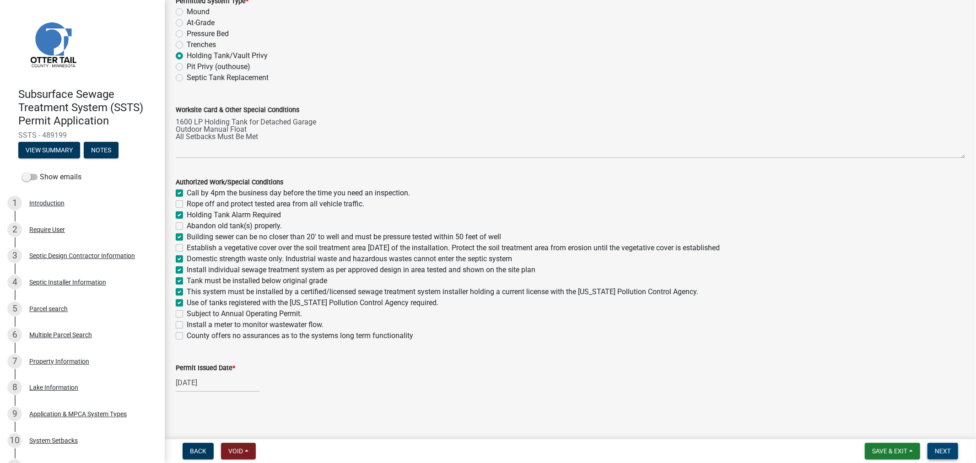
click at [933, 452] on button "Next" at bounding box center [942, 451] width 31 height 16
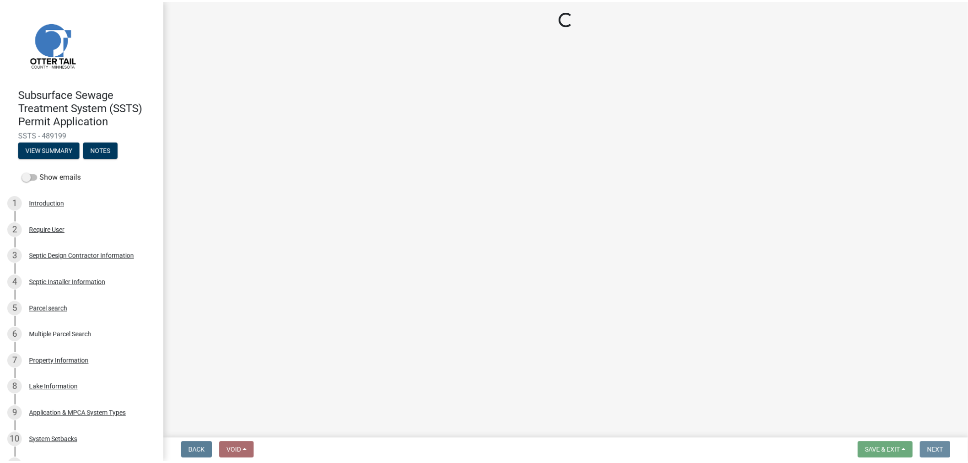
scroll to position [0, 0]
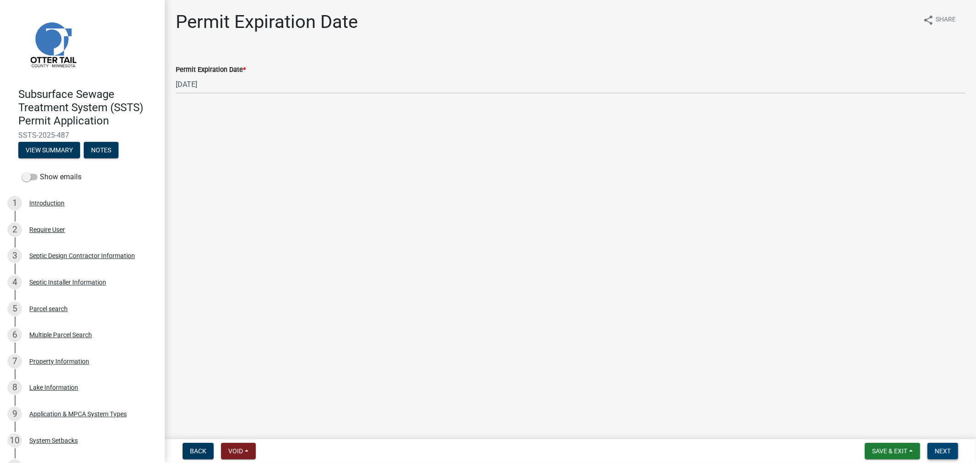
click at [933, 452] on button "Next" at bounding box center [942, 451] width 31 height 16
click at [886, 453] on span "Save & Exit" at bounding box center [889, 450] width 35 height 7
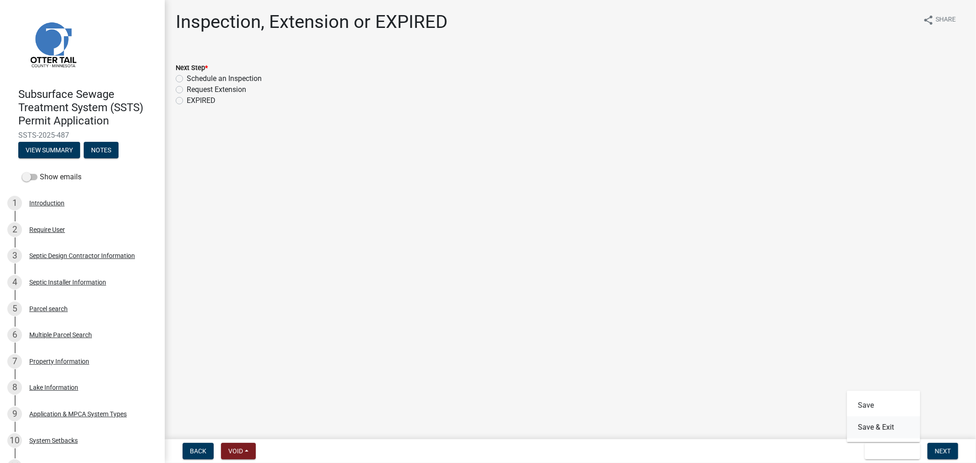
click at [874, 430] on button "Save & Exit" at bounding box center [883, 427] width 73 height 22
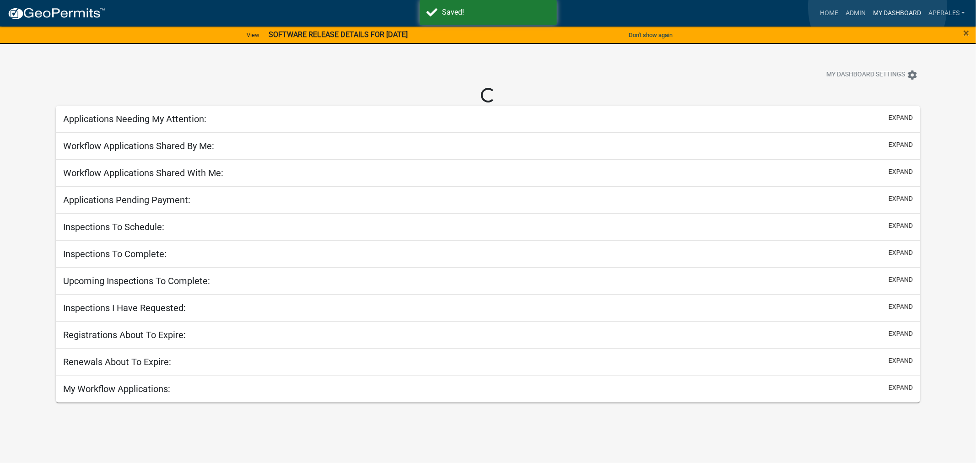
click at [877, 7] on link "My Dashboard" at bounding box center [896, 13] width 55 height 17
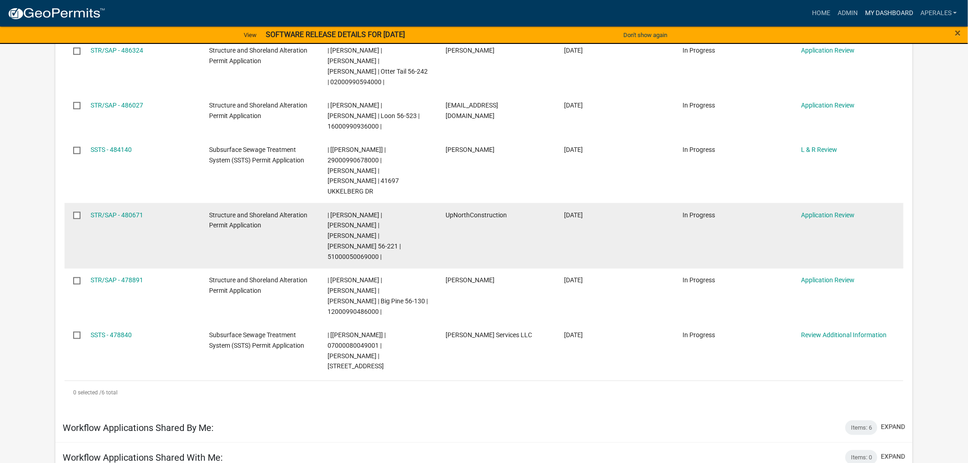
scroll to position [102, 0]
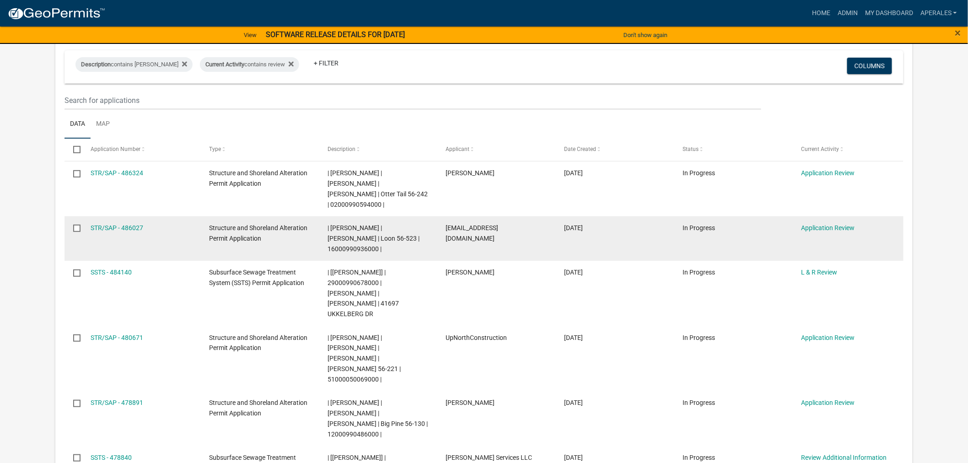
drag, startPoint x: 378, startPoint y: 238, endPoint x: 328, endPoint y: 242, distance: 50.0
click at [328, 242] on div "| Andrea Perales | SHELLY CONNELLY | Loon 56-523 | 16000990936000 |" at bounding box center [378, 238] width 101 height 31
copy span "16000990936000"
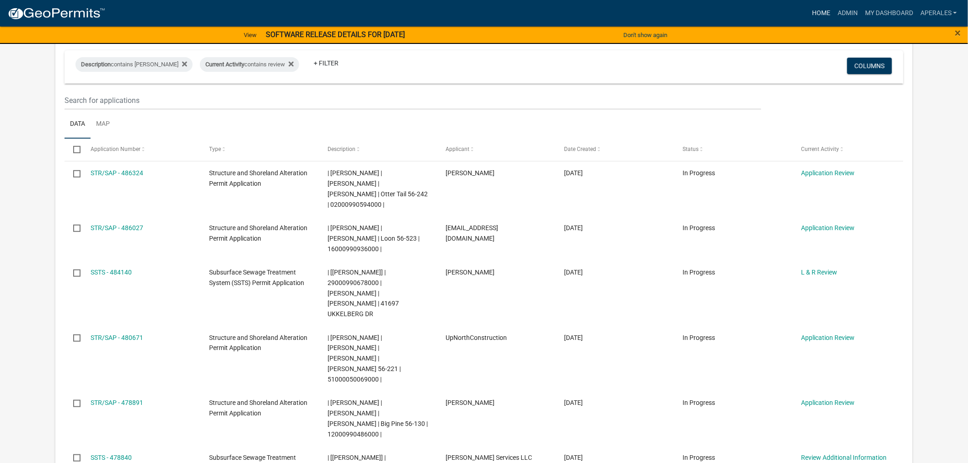
click at [831, 11] on link "Home" at bounding box center [821, 13] width 26 height 17
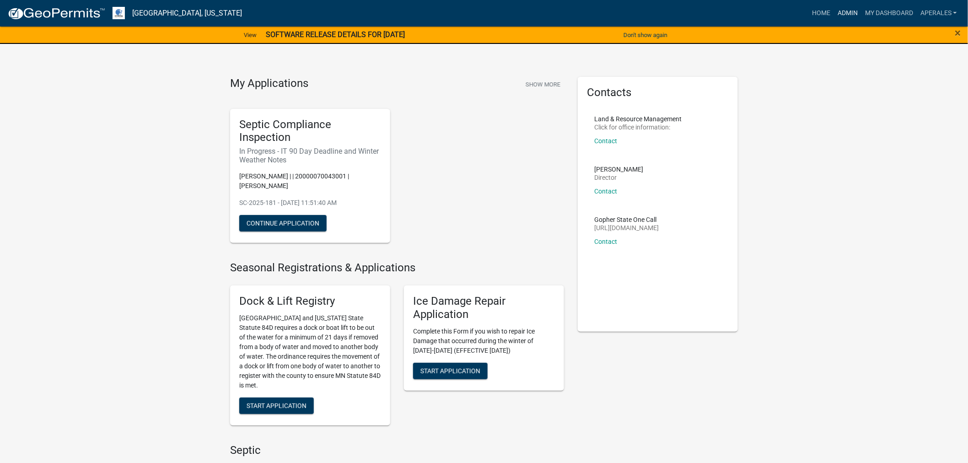
click at [849, 14] on link "Admin" at bounding box center [847, 13] width 27 height 17
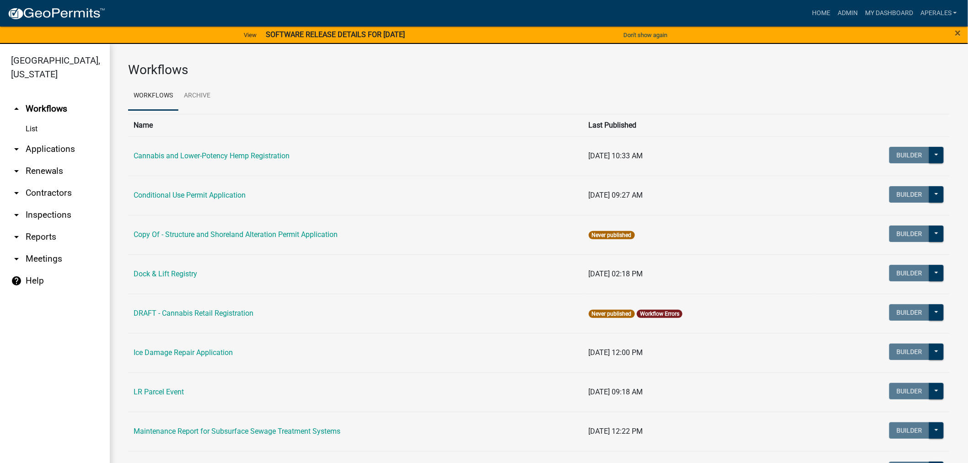
click at [59, 153] on link "arrow_drop_down Applications" at bounding box center [55, 149] width 110 height 22
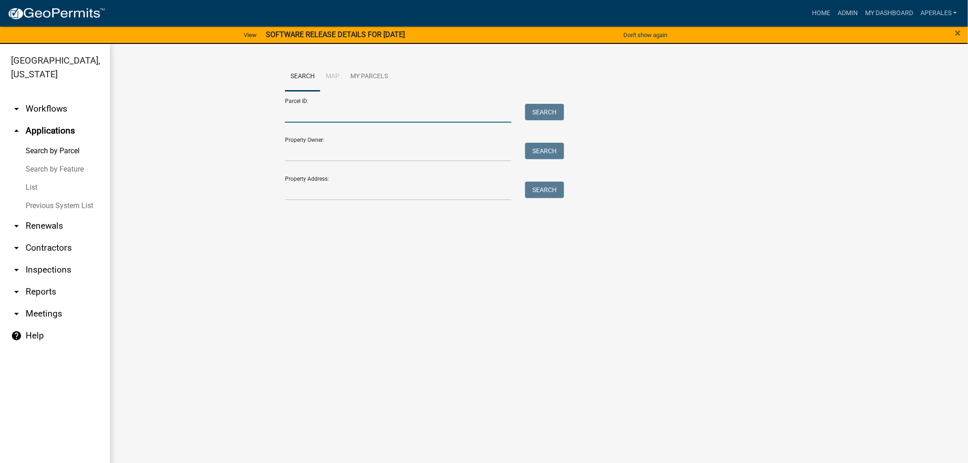
click at [327, 114] on input "Parcel ID:" at bounding box center [398, 113] width 226 height 19
paste input "16000990936000"
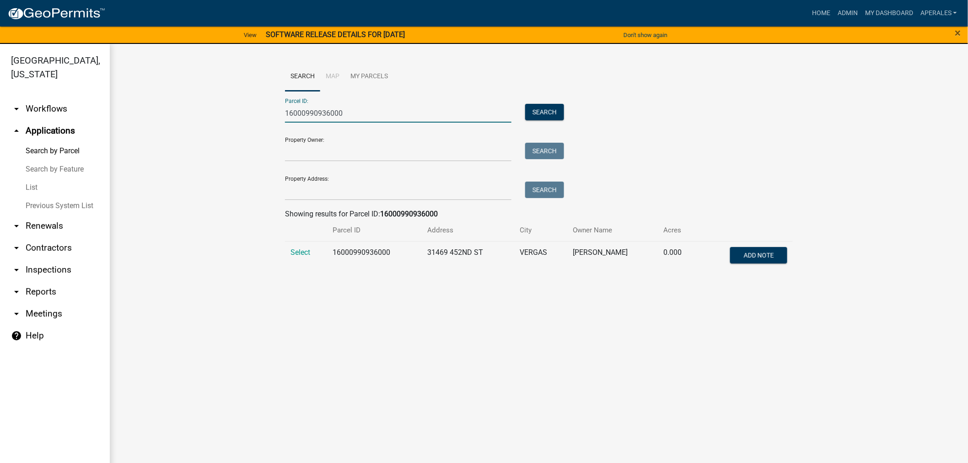
type input "16000990936000"
click at [312, 254] on td "Select" at bounding box center [306, 256] width 43 height 30
click at [306, 253] on span "Select" at bounding box center [301, 252] width 20 height 9
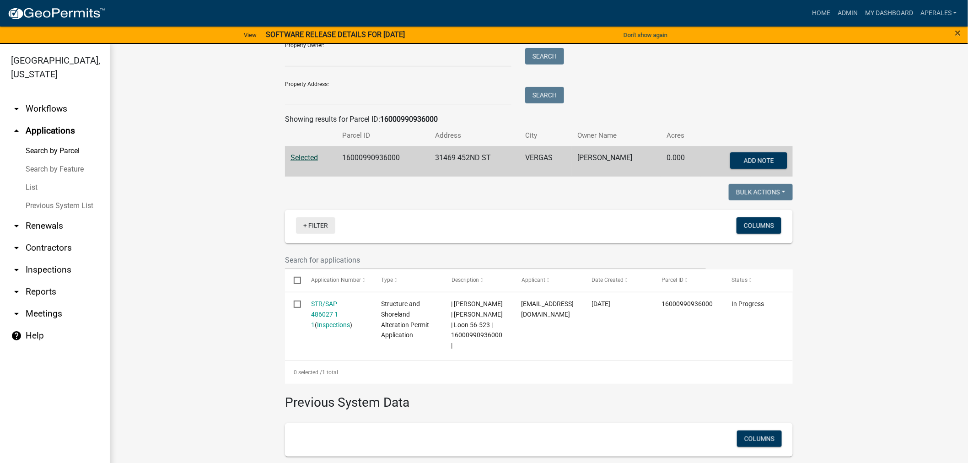
scroll to position [201, 0]
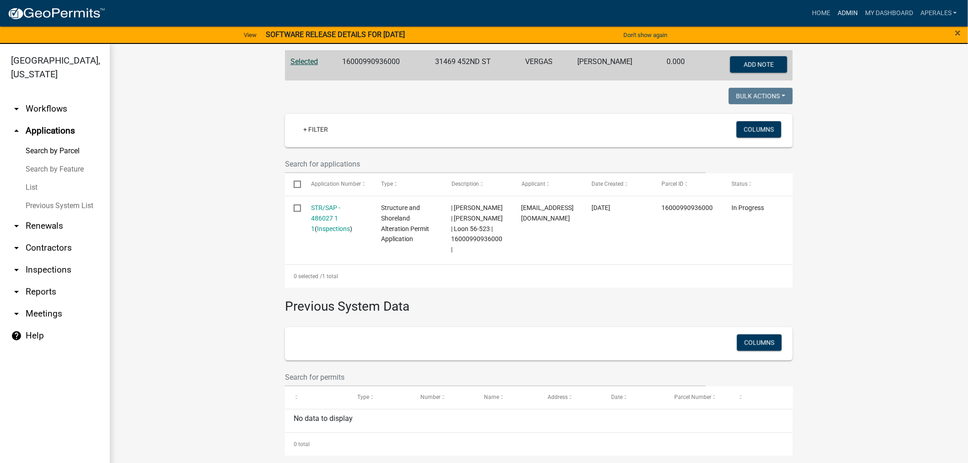
click at [842, 13] on link "Admin" at bounding box center [847, 13] width 27 height 17
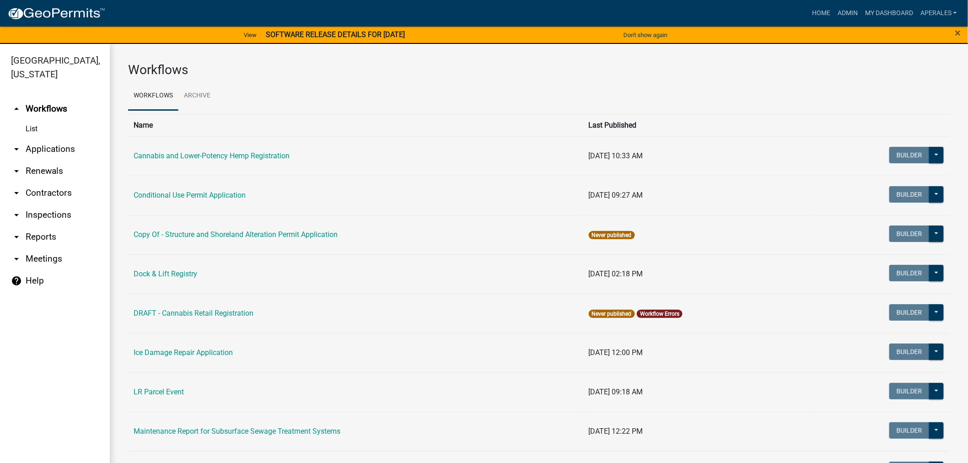
click at [58, 142] on link "arrow_drop_down Applications" at bounding box center [55, 149] width 110 height 22
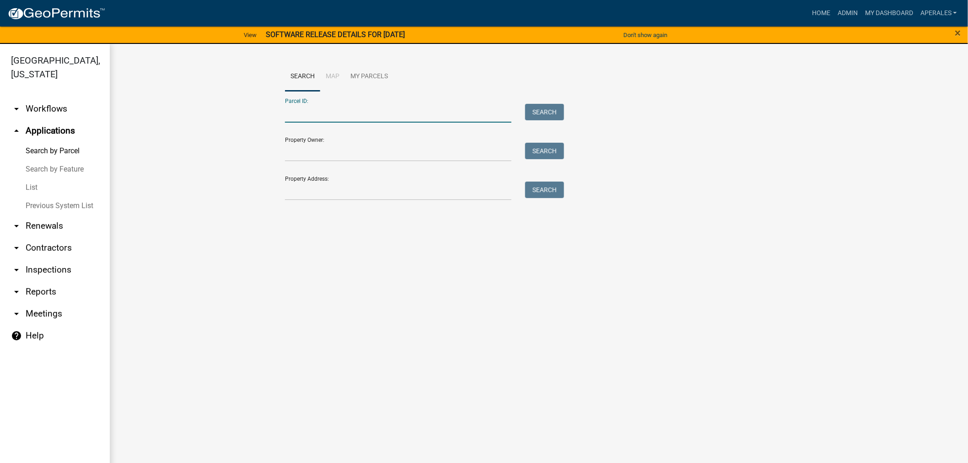
click at [288, 105] on input "Parcel ID:" at bounding box center [398, 113] width 226 height 19
paste input "16000990937000"
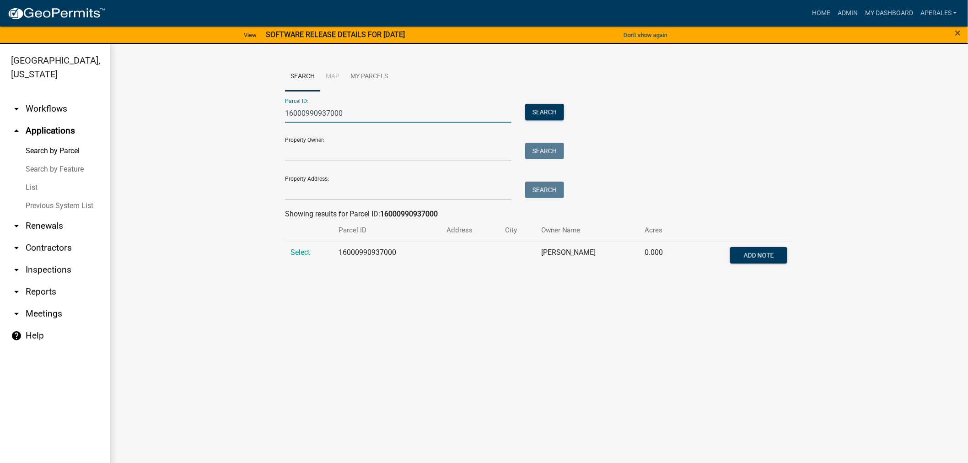
type input "16000990937000"
click at [290, 257] on td "Select" at bounding box center [309, 256] width 48 height 30
click at [292, 252] on span "Select" at bounding box center [301, 252] width 20 height 9
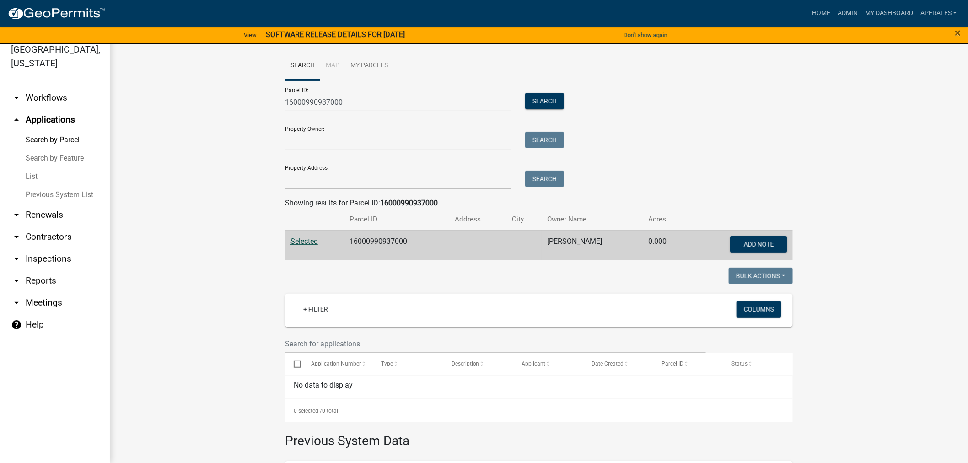
click at [894, 24] on nav "Toggle drawer menu more_horiz Home Admin My Dashboard aperales Admin Account Lo…" at bounding box center [484, 13] width 968 height 27
click at [890, 15] on link "My Dashboard" at bounding box center [888, 13] width 55 height 17
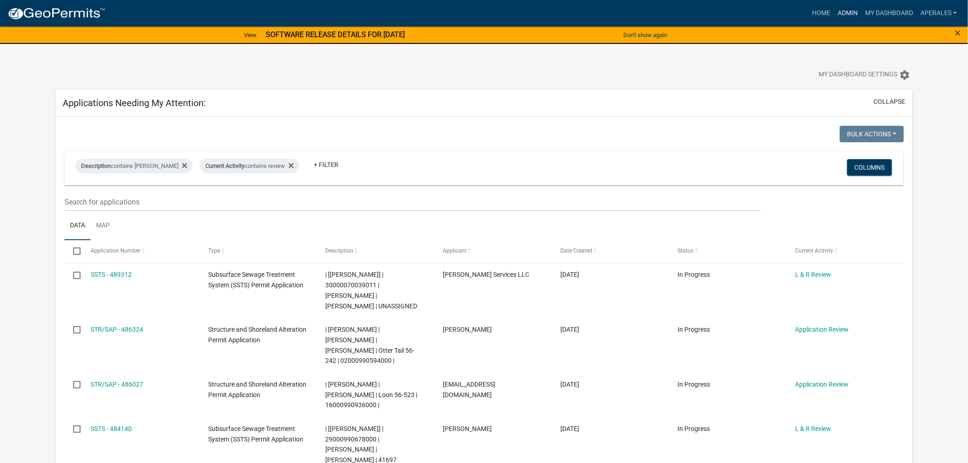
click at [841, 11] on link "Admin" at bounding box center [847, 13] width 27 height 17
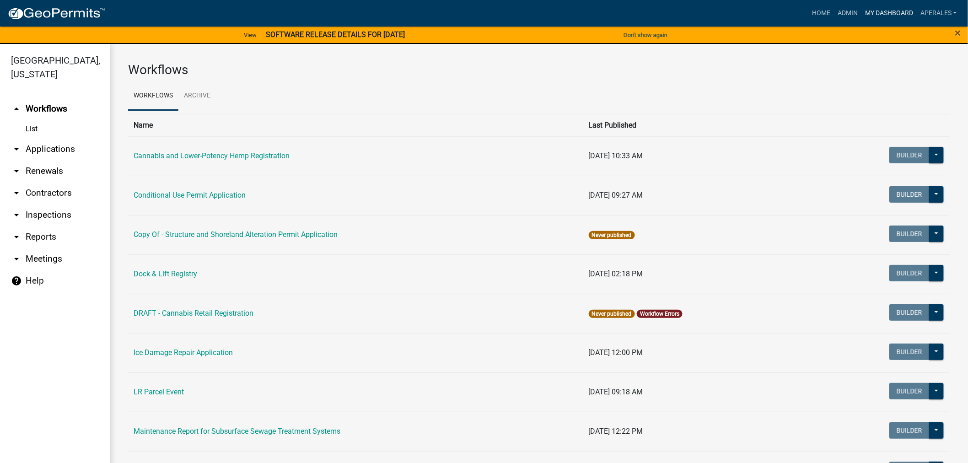
click at [884, 10] on link "My Dashboard" at bounding box center [888, 13] width 55 height 17
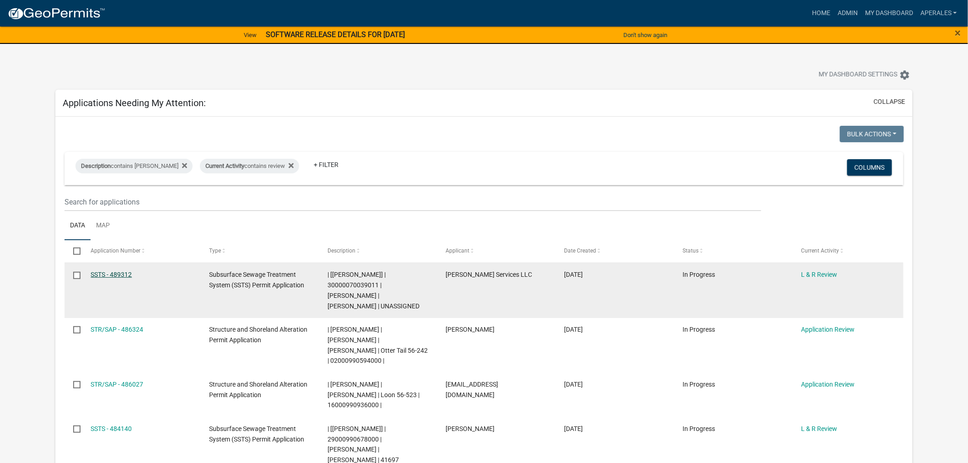
click at [124, 271] on link "SSTS - 489312" at bounding box center [111, 274] width 41 height 7
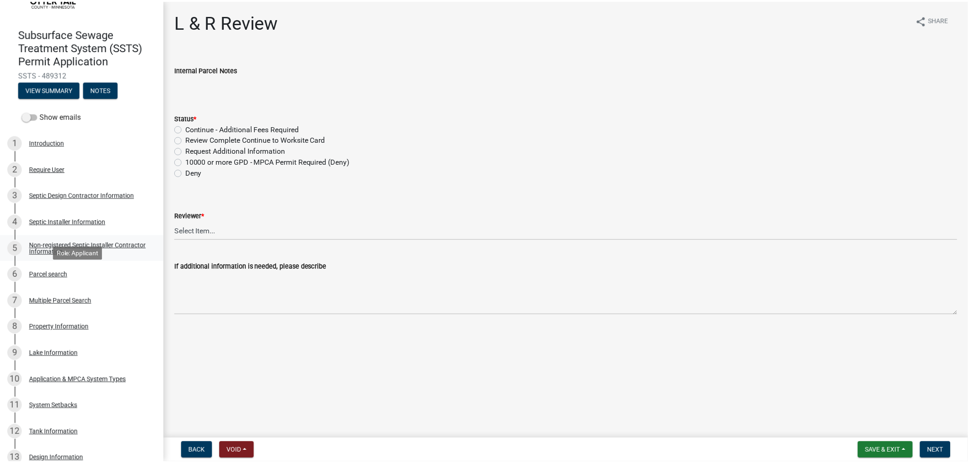
scroll to position [152, 0]
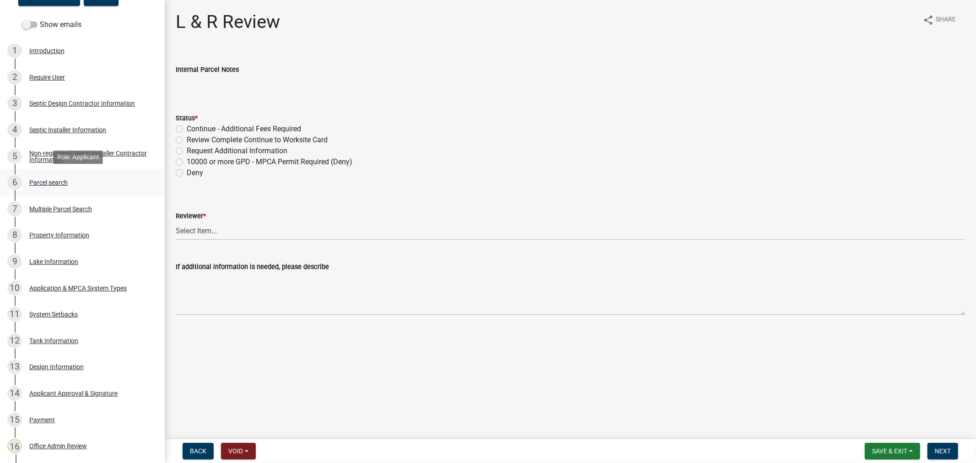
click at [42, 179] on div "Parcel search" at bounding box center [48, 182] width 38 height 6
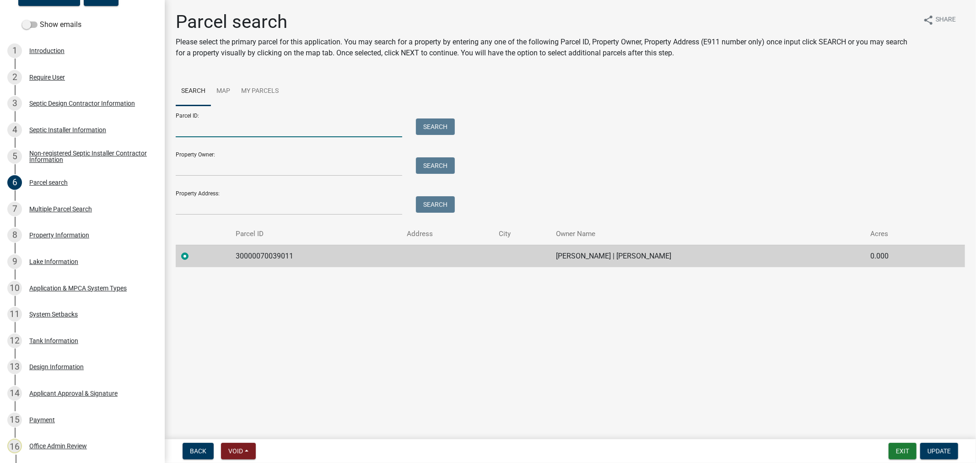
click at [189, 135] on input "Parcel ID:" at bounding box center [289, 127] width 226 height 19
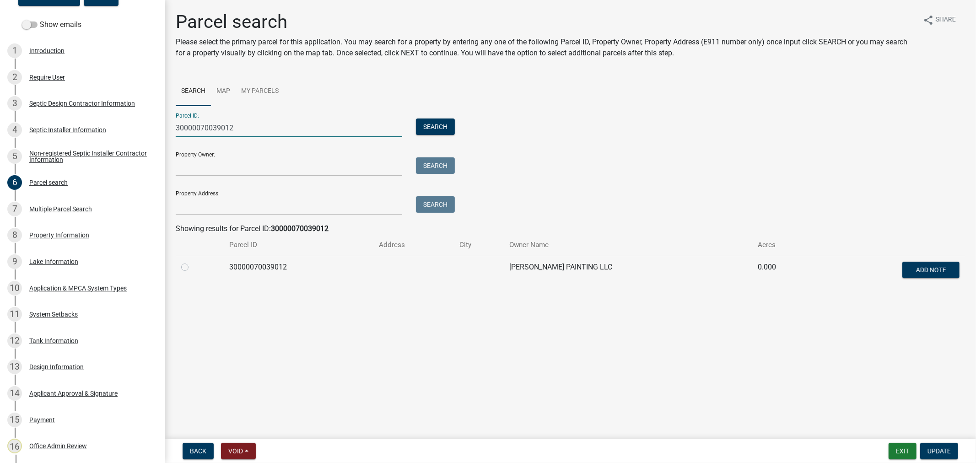
type input "30000070039012"
click at [182, 271] on div at bounding box center [199, 267] width 37 height 11
click at [192, 262] on label at bounding box center [192, 262] width 0 height 0
click at [192, 266] on input "radio" at bounding box center [195, 265] width 6 height 6
radio input "true"
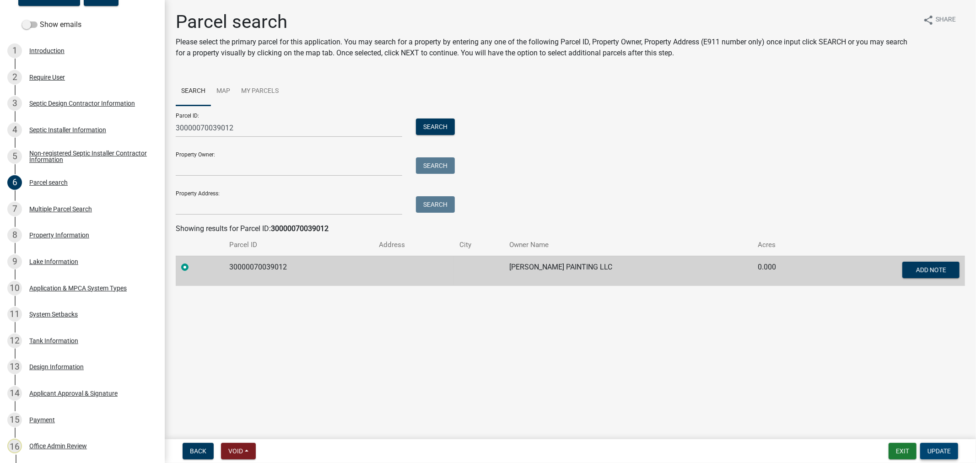
click at [941, 447] on span "Update" at bounding box center [938, 450] width 23 height 7
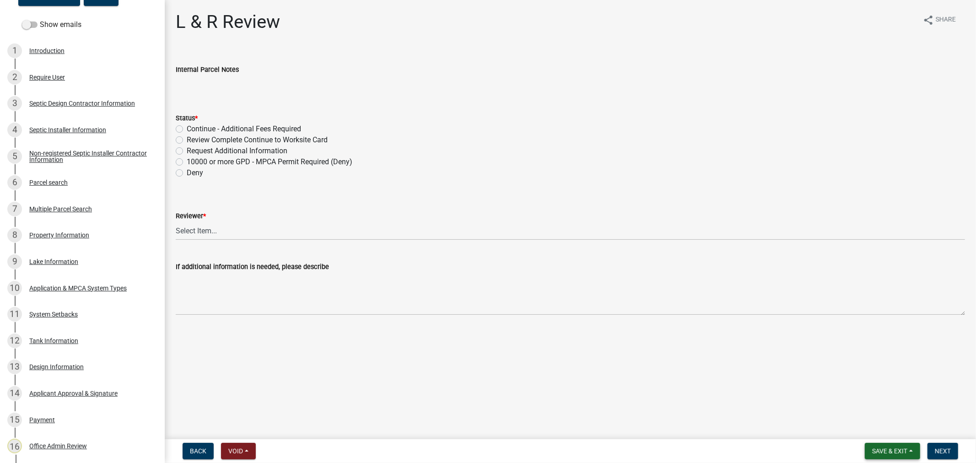
click at [906, 447] on span "Save & Exit" at bounding box center [889, 450] width 35 height 7
click at [872, 430] on button "Save & Exit" at bounding box center [883, 427] width 73 height 22
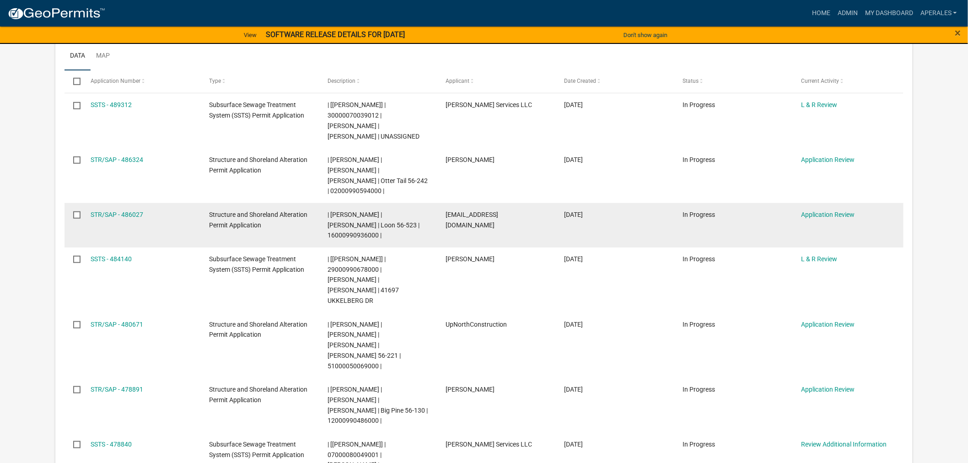
scroll to position [152, 0]
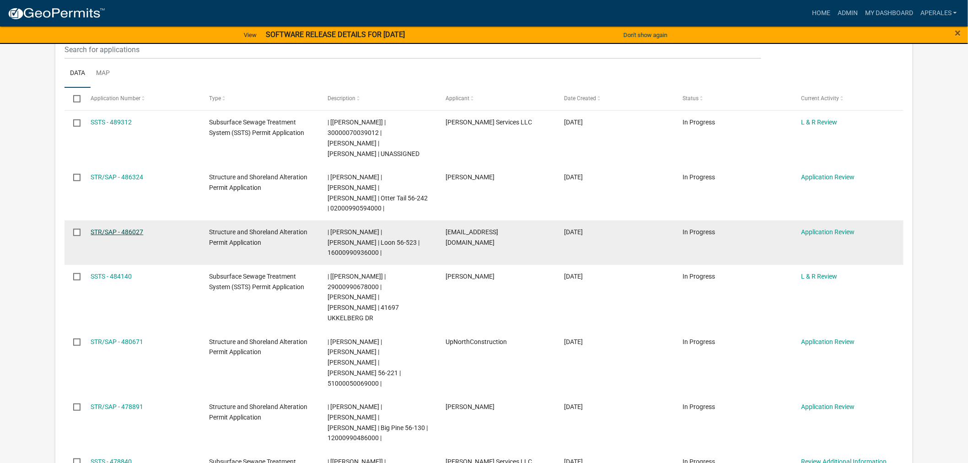
click at [115, 228] on link "STR/SAP - 486027" at bounding box center [117, 231] width 53 height 7
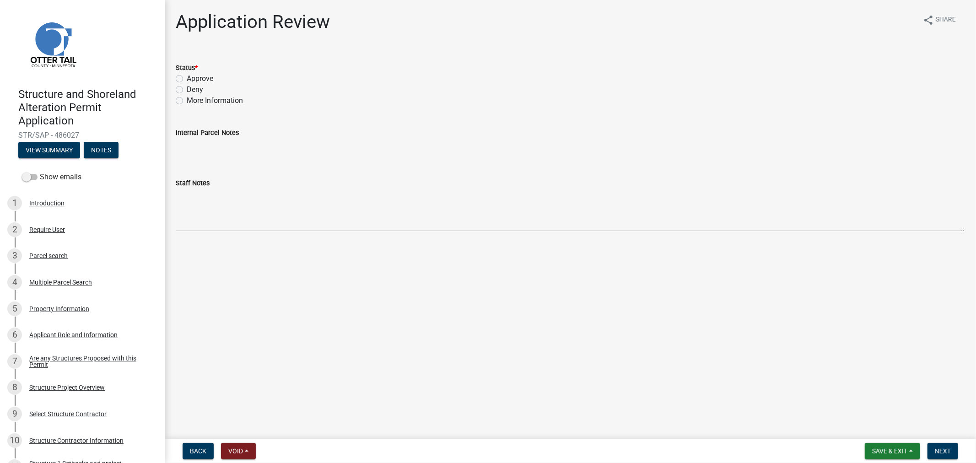
click at [187, 102] on label "More Information" at bounding box center [215, 100] width 56 height 11
click at [187, 101] on input "More Information" at bounding box center [190, 98] width 6 height 6
radio input "true"
click at [939, 451] on span "Next" at bounding box center [943, 450] width 16 height 7
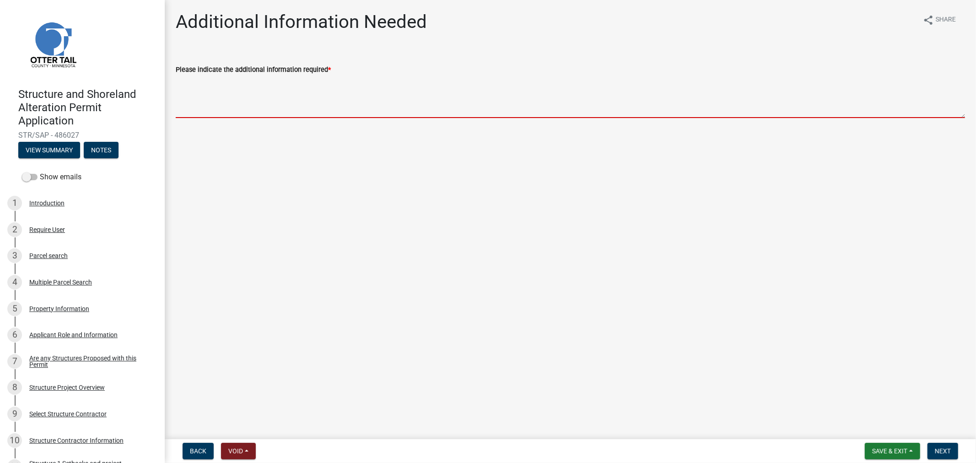
click at [248, 103] on textarea "Please indicate the additional information required *" at bounding box center [570, 96] width 789 height 43
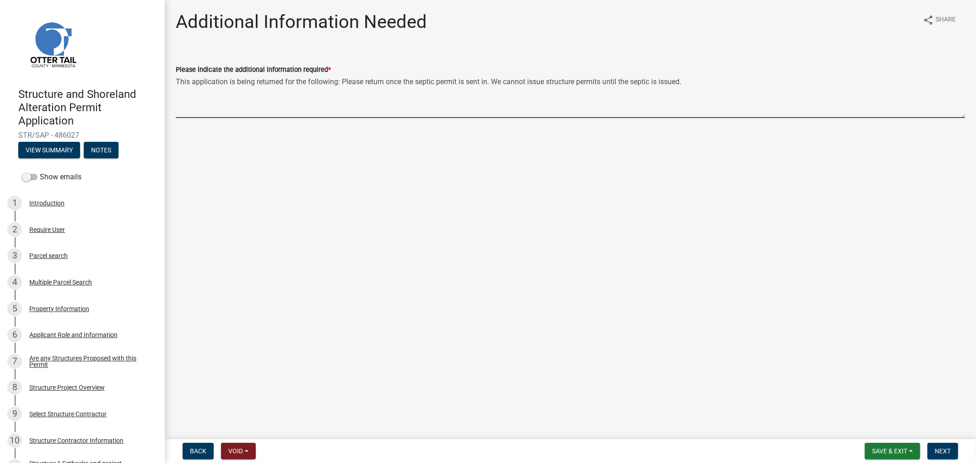
click at [341, 85] on textarea "This application is being returned for the following: Please return once the se…" at bounding box center [570, 96] width 789 height 43
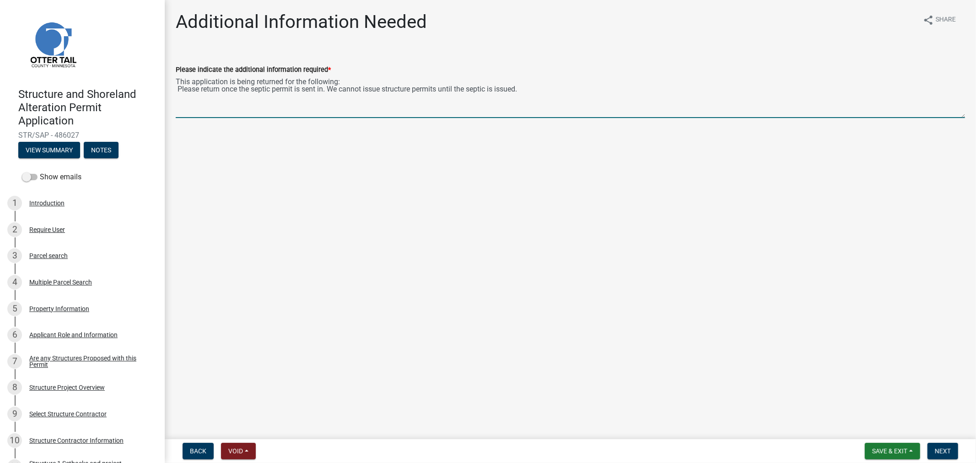
click at [350, 81] on textarea "This application is being returned for the following: Please return once the se…" at bounding box center [570, 96] width 789 height 43
click at [538, 94] on textarea "This application is being returned for the following: Please let me know the Sq…" at bounding box center [570, 96] width 789 height 43
click at [295, 91] on textarea "This application is being returned for the following: Please let me know the Sq…" at bounding box center [570, 96] width 789 height 43
drag, startPoint x: 562, startPoint y: 89, endPoint x: 175, endPoint y: 72, distance: 386.9
click at [176, 72] on form "Please indicate the additional information required * This application is being…" at bounding box center [570, 91] width 789 height 54
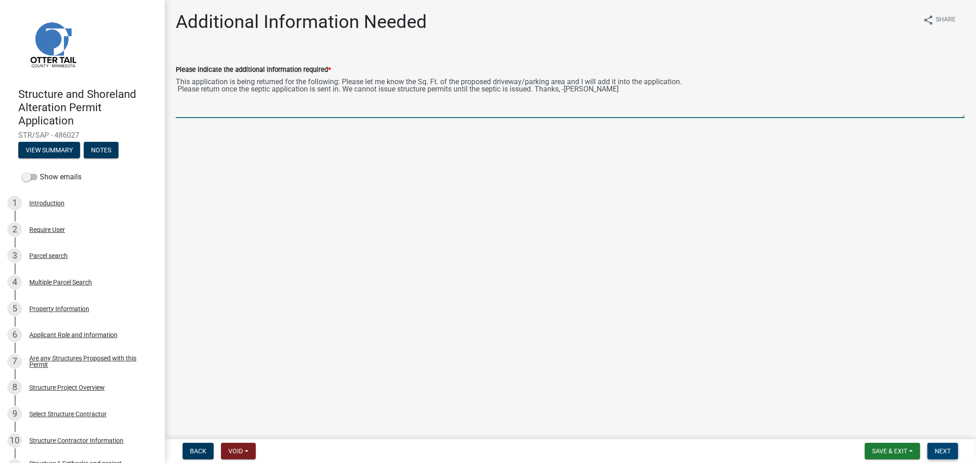
type textarea "This application is being returned for the following: Please let me know the Sq…"
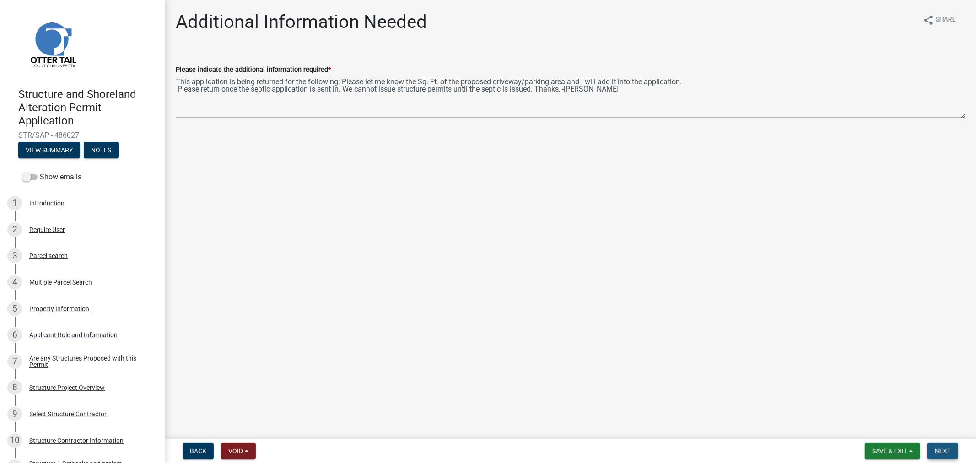
click at [937, 449] on span "Next" at bounding box center [943, 450] width 16 height 7
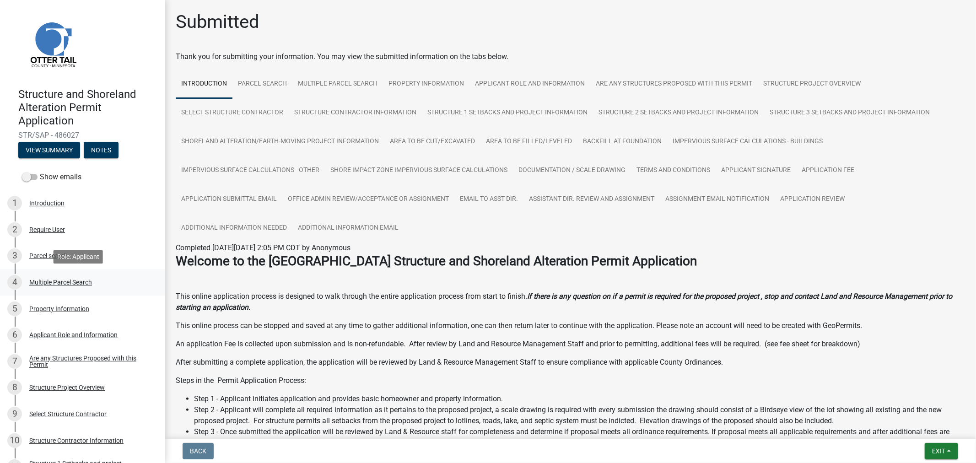
click at [58, 277] on div "4 Multiple Parcel Search" at bounding box center [78, 282] width 143 height 15
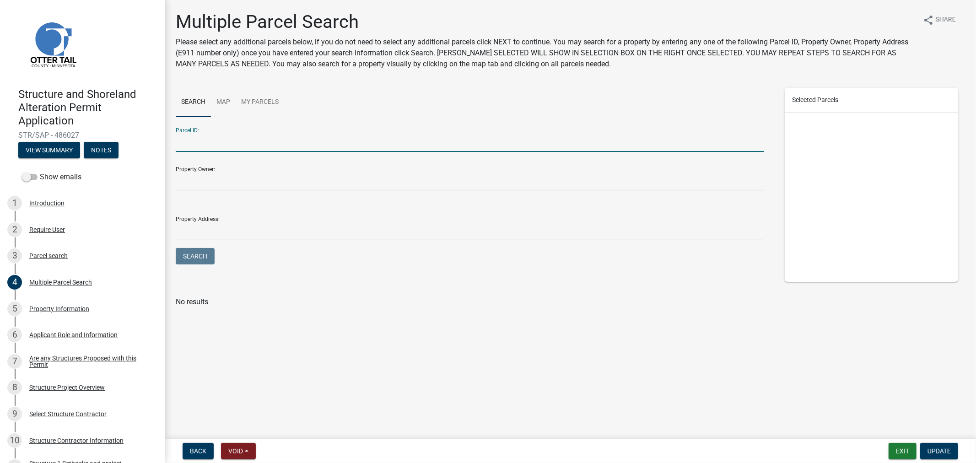
click at [221, 146] on input "Parcel ID:" at bounding box center [470, 142] width 588 height 19
type input "16000990937000"
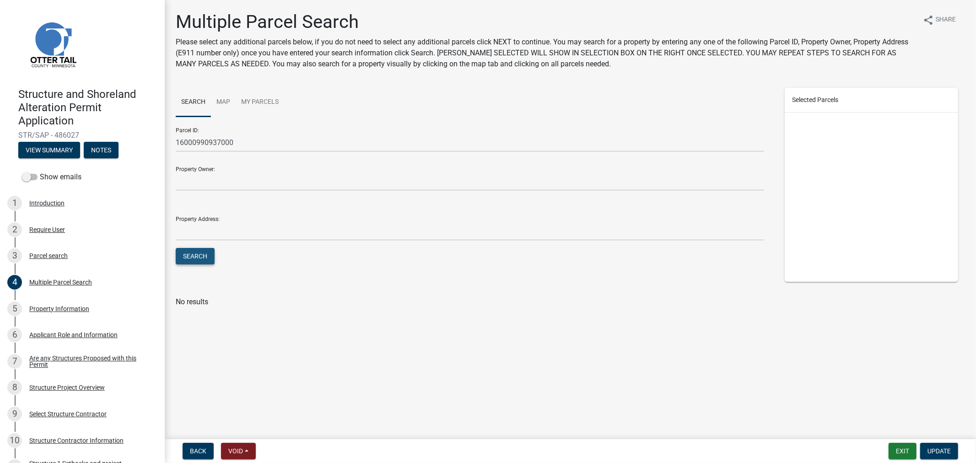
drag, startPoint x: 199, startPoint y: 252, endPoint x: 230, endPoint y: 261, distance: 31.7
click at [199, 252] on button "Search" at bounding box center [195, 256] width 39 height 16
click at [192, 324] on label at bounding box center [192, 324] width 0 height 0
click at [192, 329] on input "checkbox" at bounding box center [195, 327] width 6 height 6
checkbox input "true"
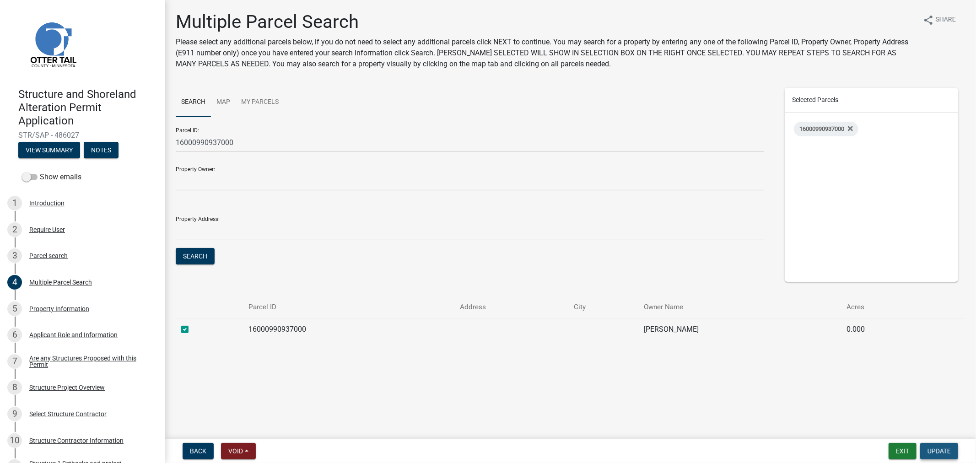
click at [943, 448] on span "Update" at bounding box center [938, 450] width 23 height 7
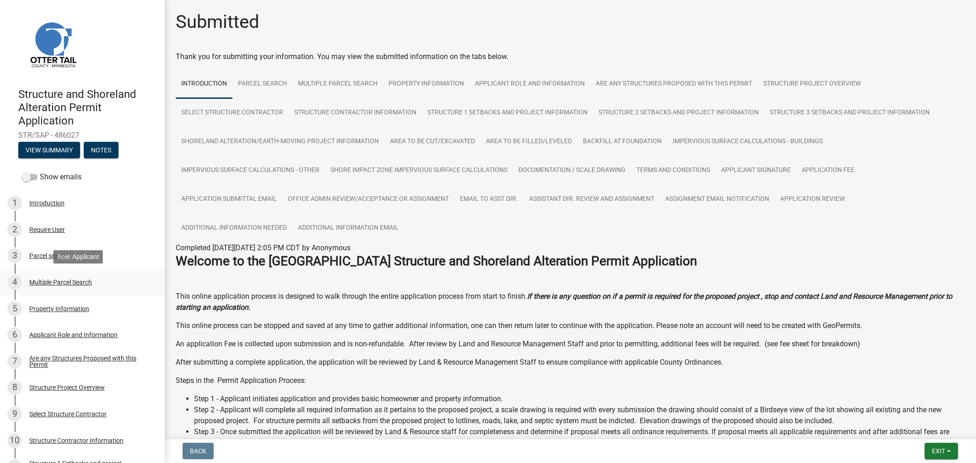
click at [47, 285] on div "Multiple Parcel Search" at bounding box center [60, 282] width 63 height 6
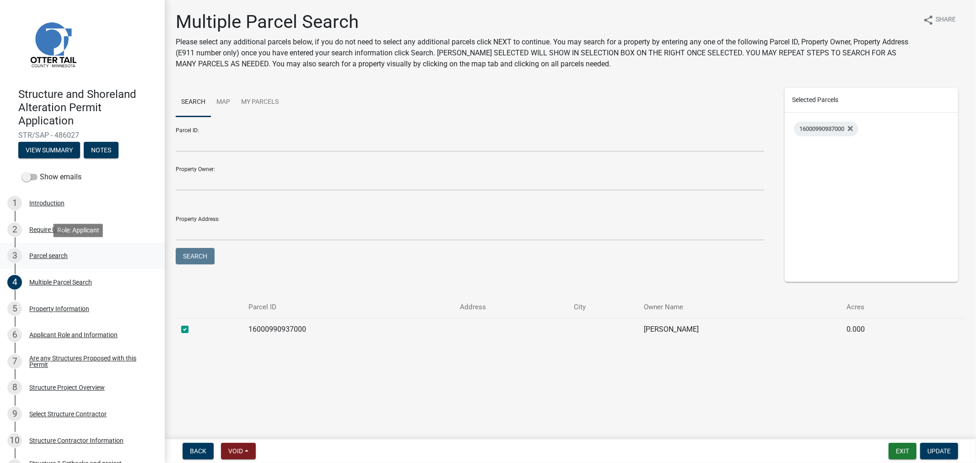
click at [55, 253] on div "Parcel search" at bounding box center [48, 256] width 38 height 6
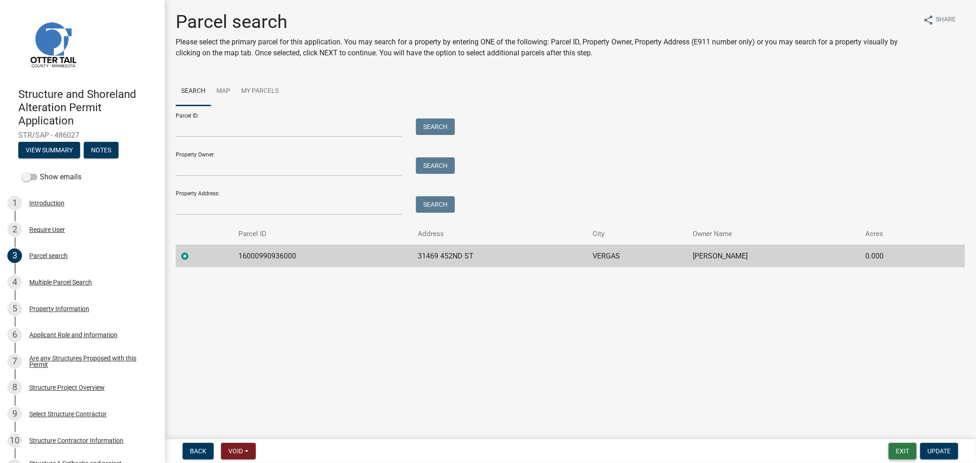
click at [897, 451] on button "Exit" at bounding box center [902, 451] width 28 height 16
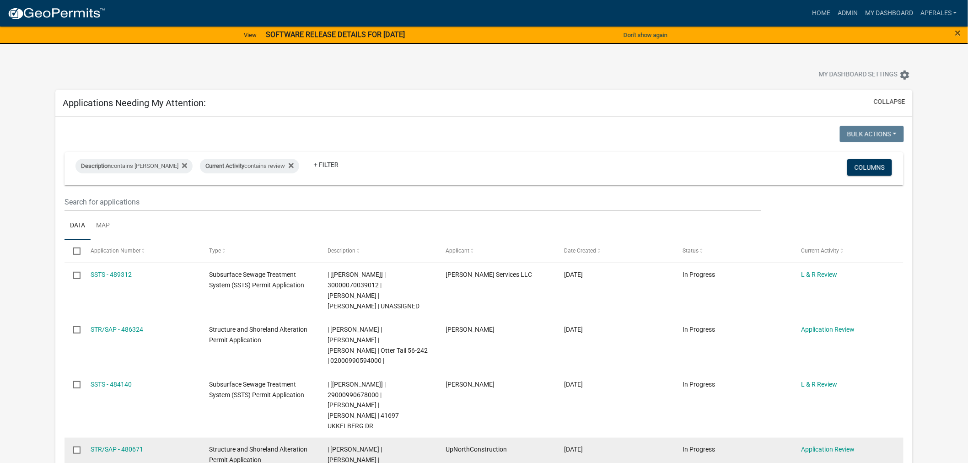
scroll to position [51, 0]
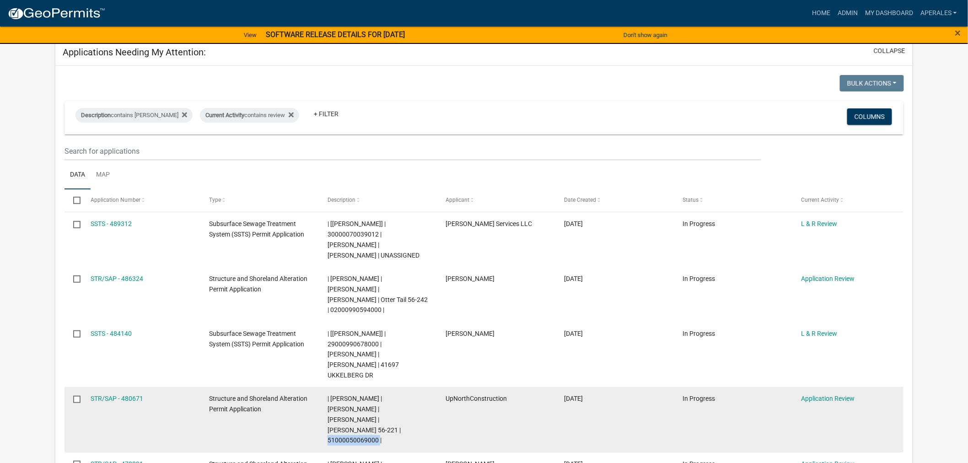
drag, startPoint x: 377, startPoint y: 408, endPoint x: 321, endPoint y: 406, distance: 56.3
click at [321, 406] on datatable-body-cell "| Andrea Perales | STEVEN J HANSON | TAMMY J HANSON | Schuster 56-221 | 5100005…" at bounding box center [378, 419] width 118 height 65
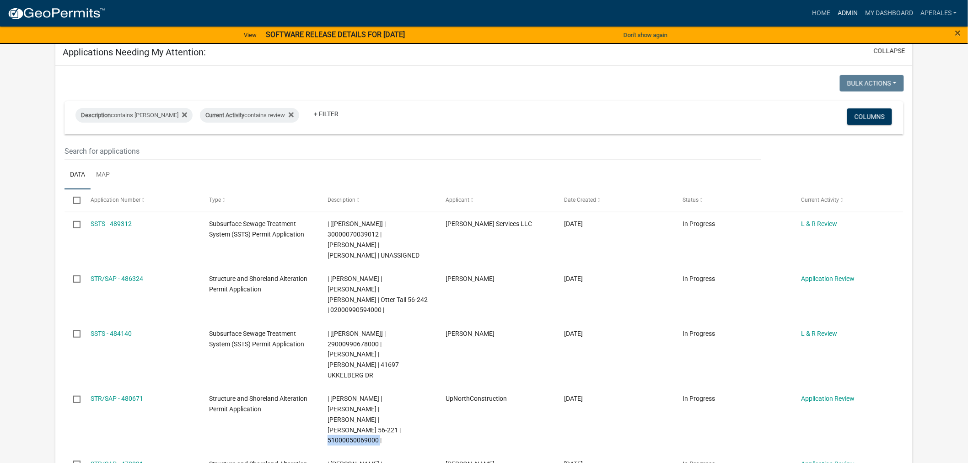
click at [854, 11] on link "Admin" at bounding box center [847, 13] width 27 height 17
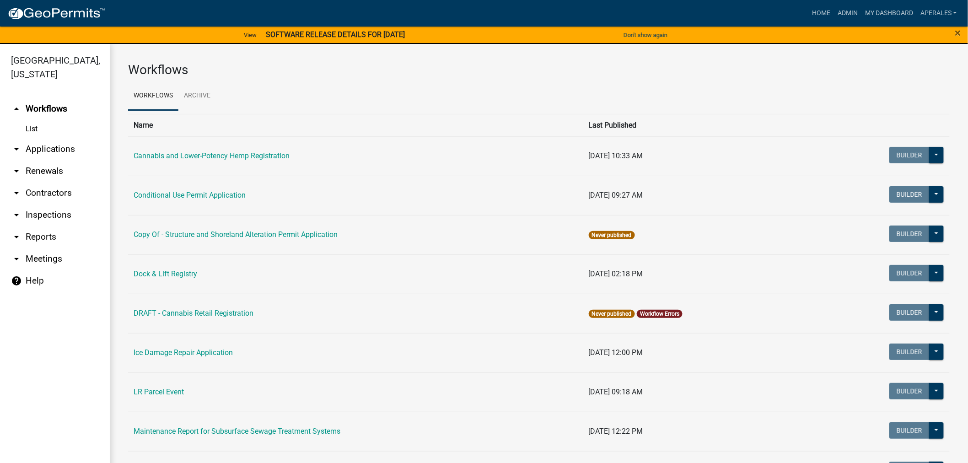
click at [70, 149] on link "arrow_drop_down Applications" at bounding box center [55, 149] width 110 height 22
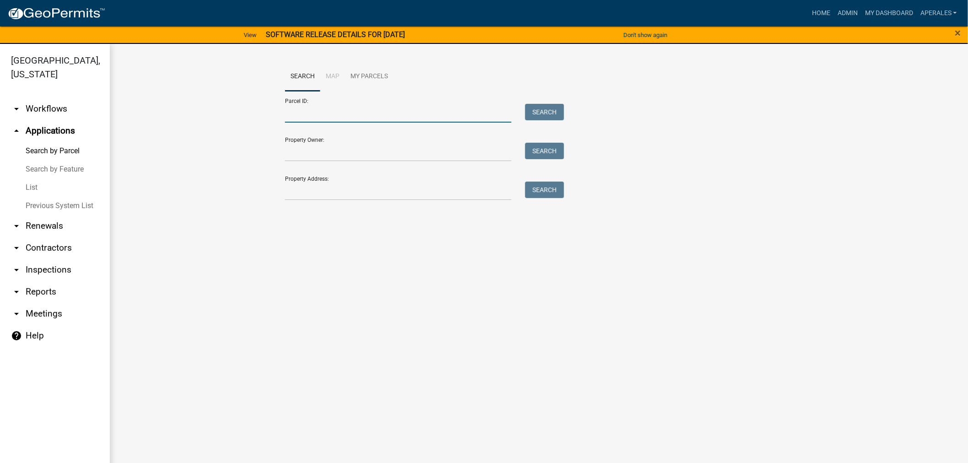
click at [293, 114] on input "Parcel ID:" at bounding box center [398, 113] width 226 height 19
paste input "51000050069000"
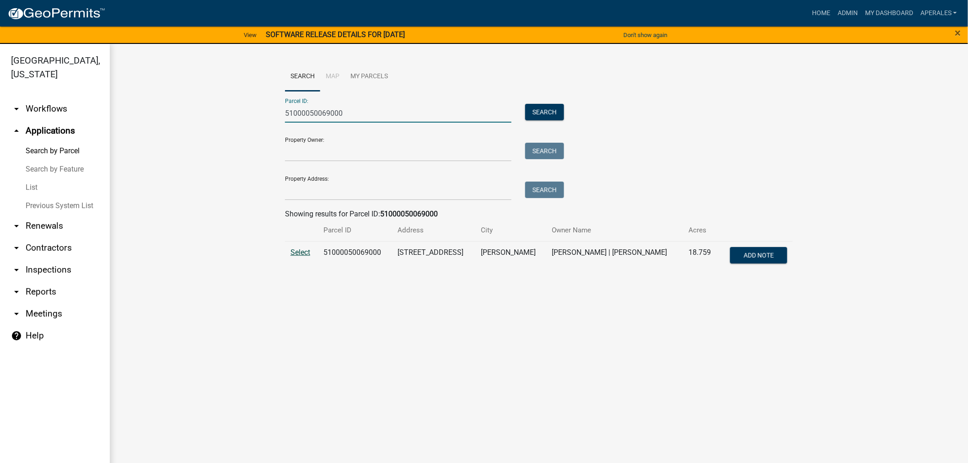
type input "51000050069000"
click at [308, 255] on span "Select" at bounding box center [301, 252] width 20 height 9
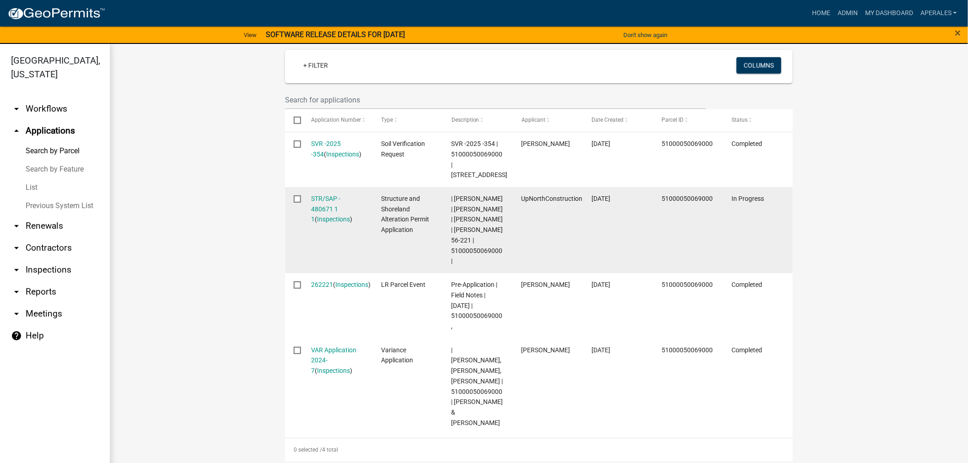
scroll to position [254, 0]
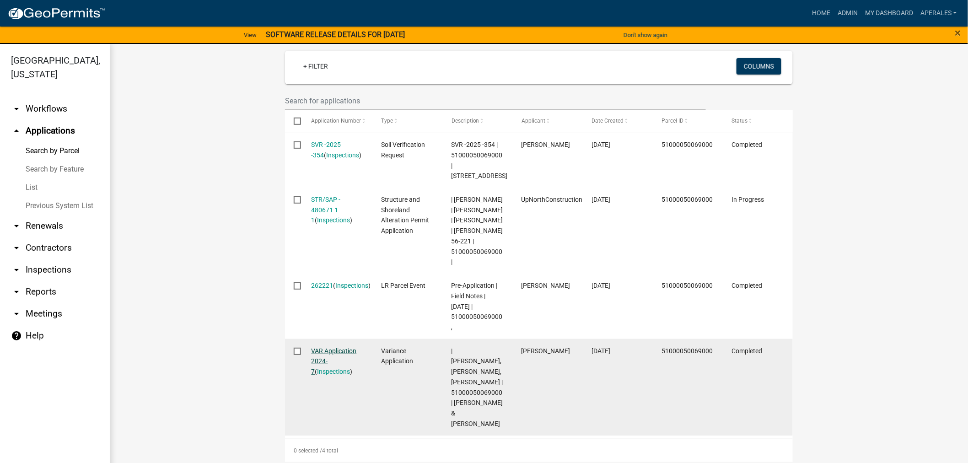
click at [339, 351] on link "VAR Application 2024-7" at bounding box center [334, 361] width 45 height 28
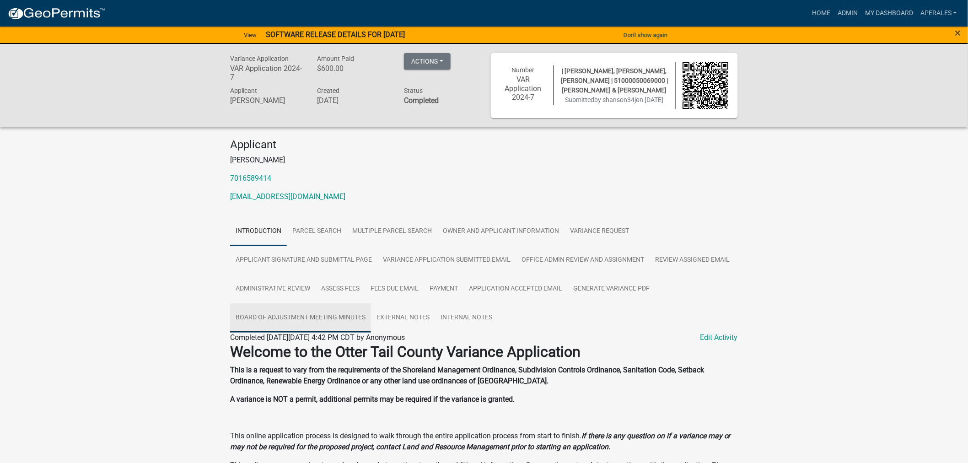
click at [331, 322] on link "Board of Adjustment Meeting Minutes" at bounding box center [300, 317] width 141 height 29
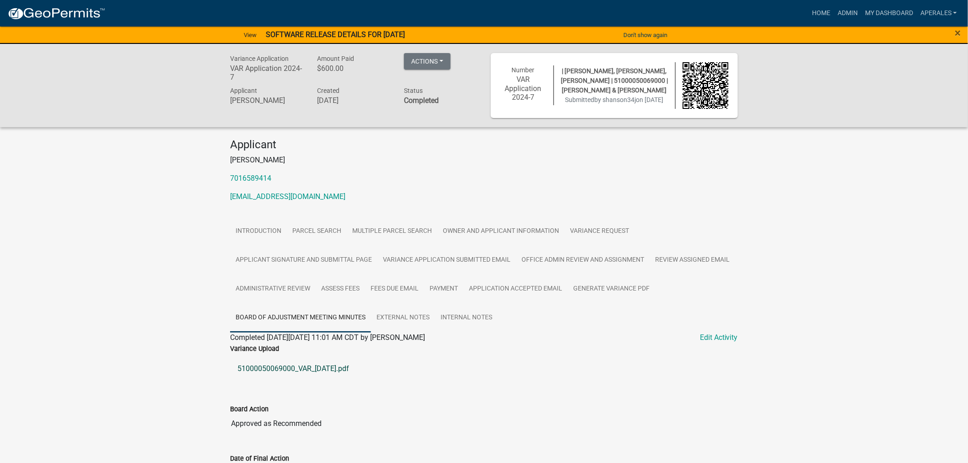
click at [270, 366] on link "51000050069000_VAR_2024-03-21.pdf" at bounding box center [484, 369] width 508 height 22
click at [872, 9] on link "My Dashboard" at bounding box center [888, 13] width 55 height 17
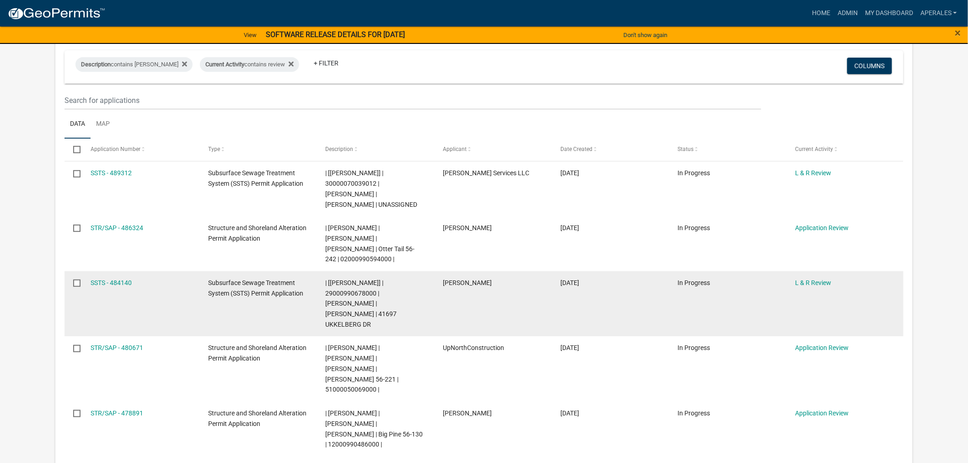
scroll to position [152, 0]
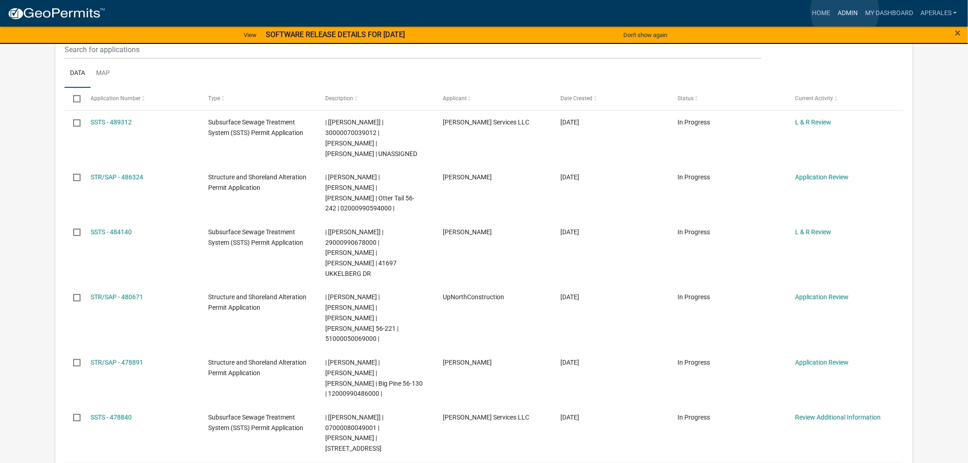
click at [845, 11] on link "Admin" at bounding box center [847, 13] width 27 height 17
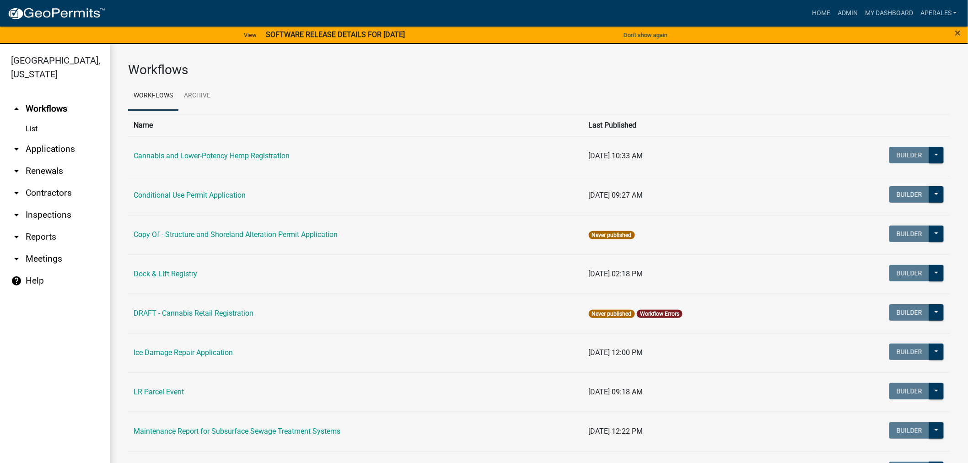
click at [44, 141] on link "arrow_drop_down Applications" at bounding box center [55, 149] width 110 height 22
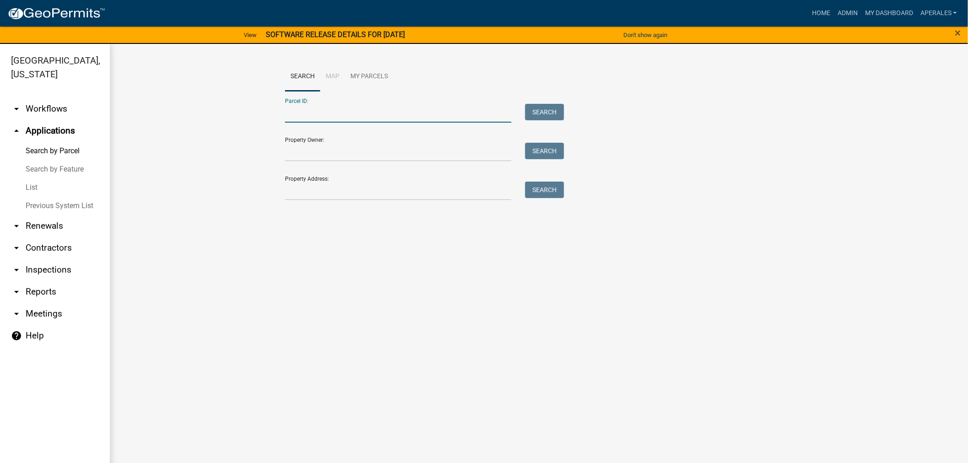
click at [312, 118] on input "Parcel ID:" at bounding box center [398, 113] width 226 height 19
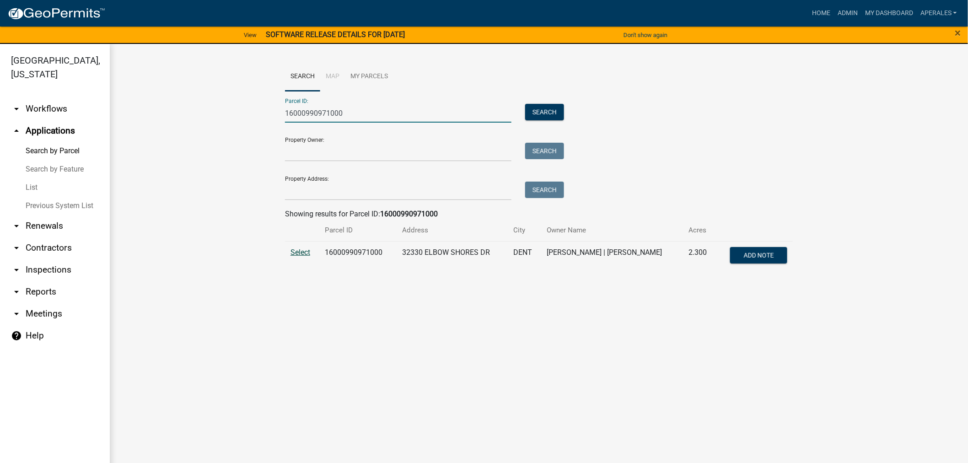
type input "16000990971000"
click at [296, 254] on span "Select" at bounding box center [301, 252] width 20 height 9
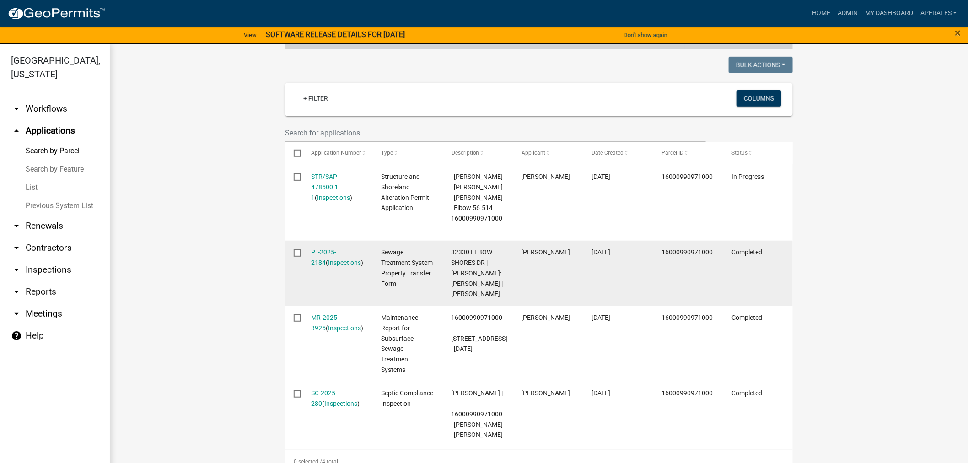
scroll to position [254, 0]
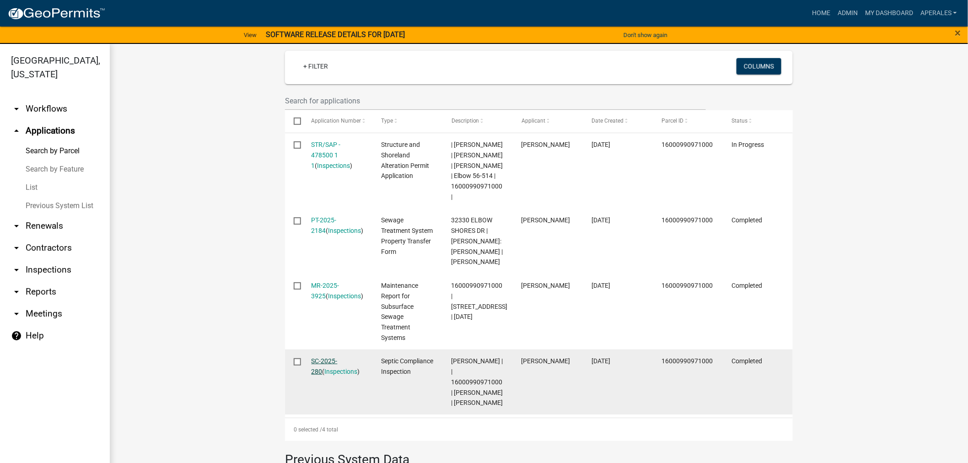
click at [328, 373] on link "SC-2025-280" at bounding box center [325, 366] width 26 height 18
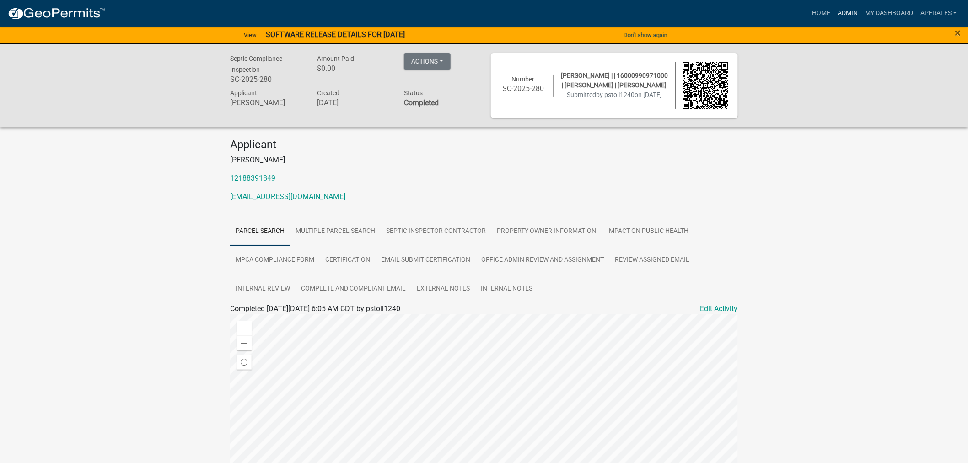
click at [856, 11] on link "Admin" at bounding box center [847, 13] width 27 height 17
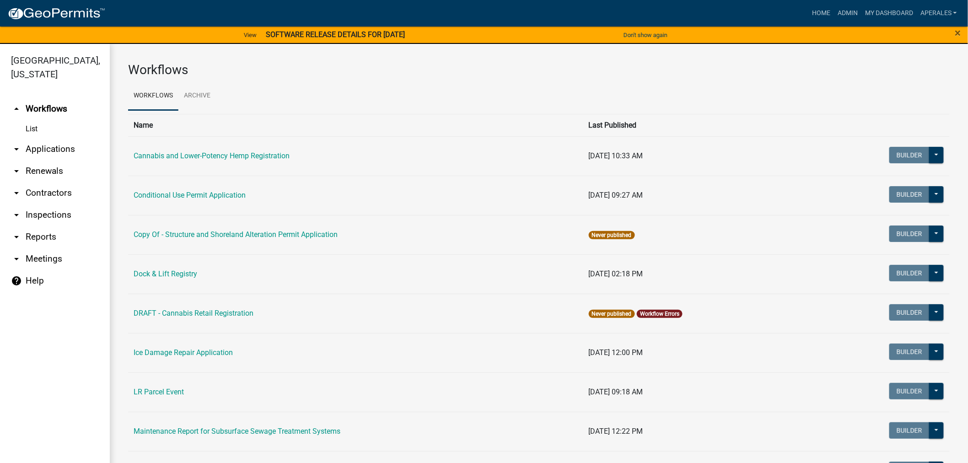
click at [46, 151] on link "arrow_drop_down Applications" at bounding box center [55, 149] width 110 height 22
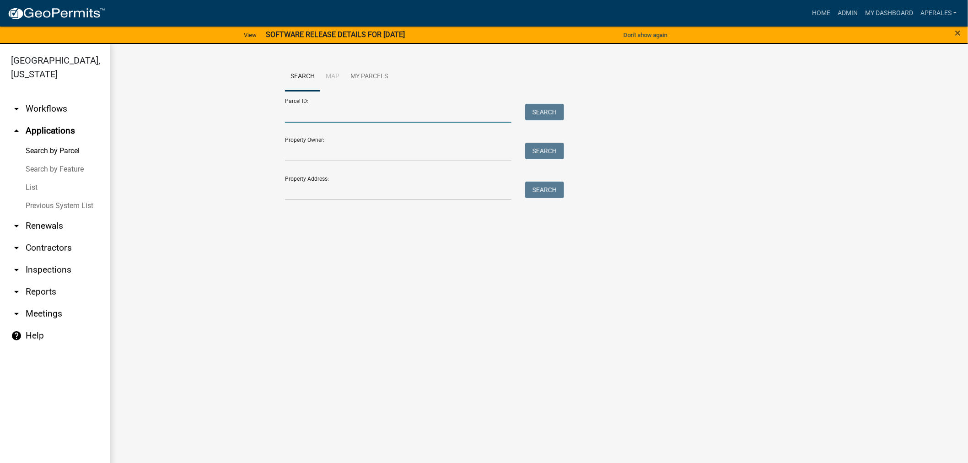
click at [409, 121] on input "Parcel ID:" at bounding box center [398, 113] width 226 height 19
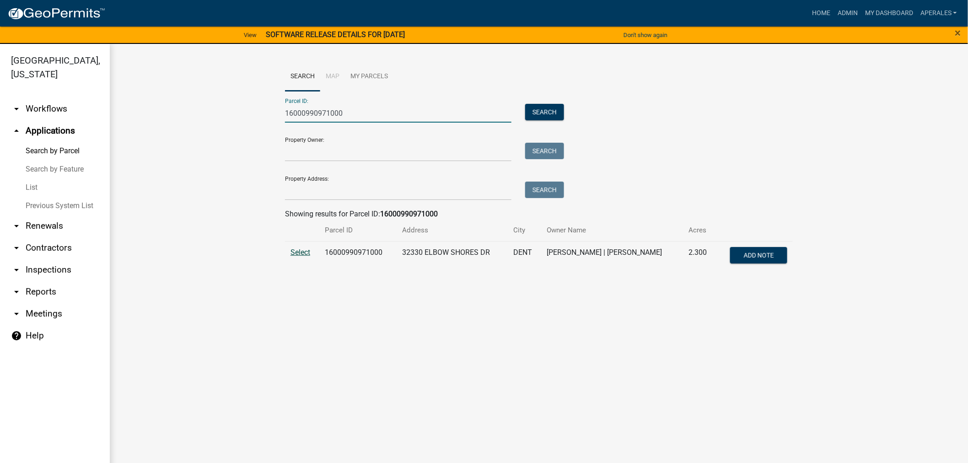
type input "16000990971000"
click at [298, 248] on span "Select" at bounding box center [301, 252] width 20 height 9
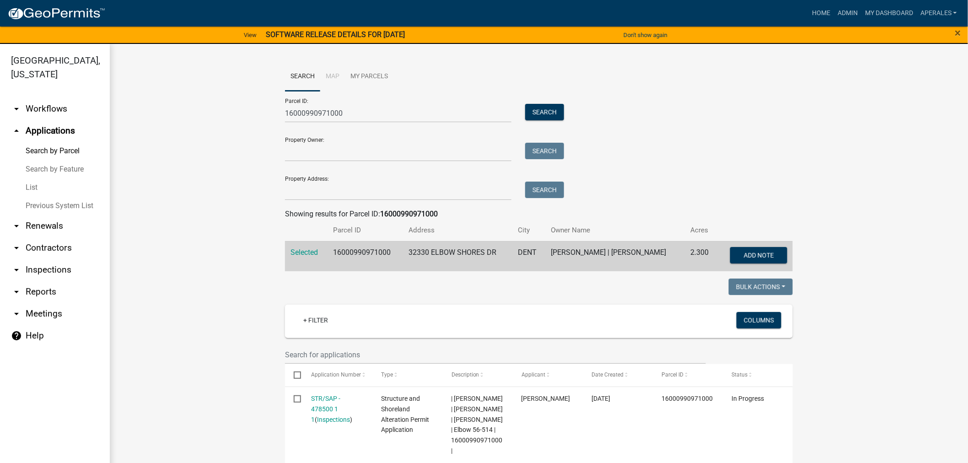
scroll to position [254, 0]
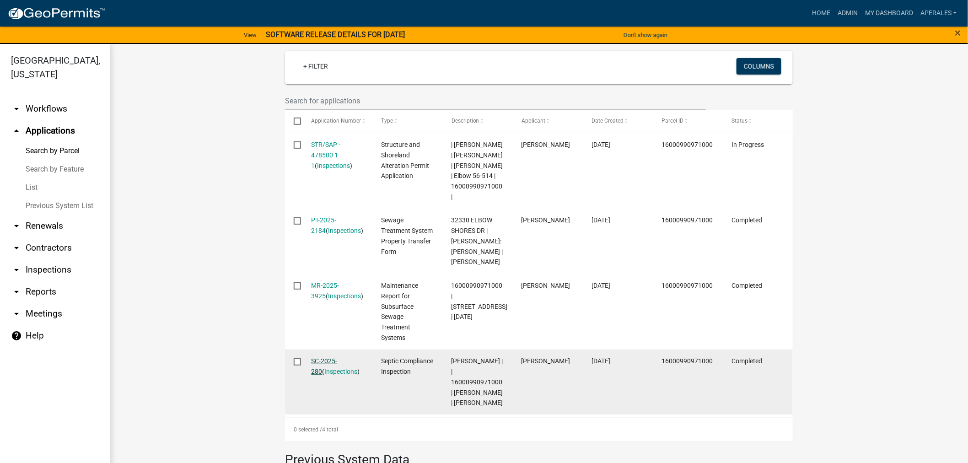
click at [328, 368] on link "SC-2025-280" at bounding box center [325, 366] width 26 height 18
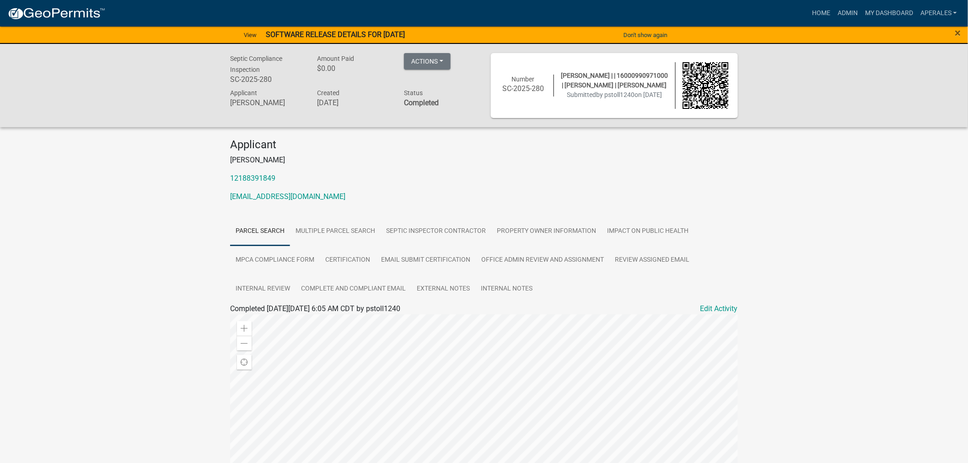
click at [891, 225] on div "Septic Compliance Inspection SC-2025-280 Amount Paid $0.00 Actions Printer Frie…" at bounding box center [484, 333] width 968 height 579
click at [346, 296] on link "Complete and Compliant Email" at bounding box center [354, 288] width 116 height 29
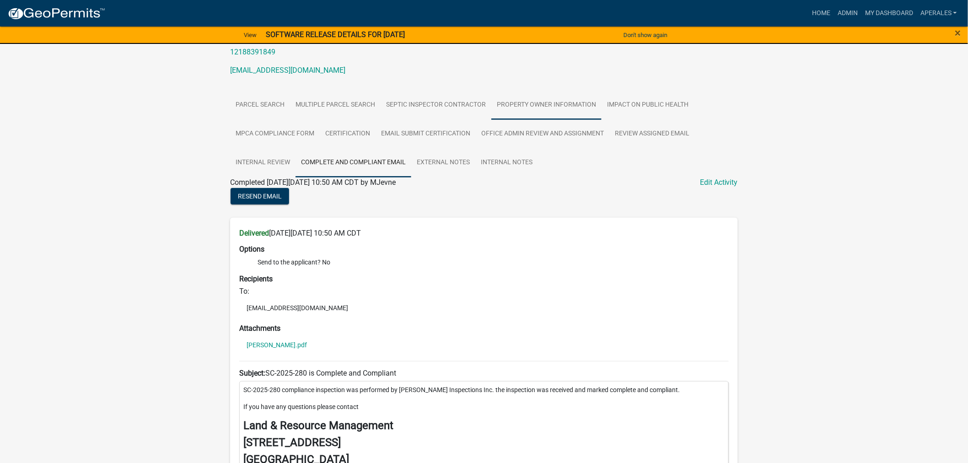
scroll to position [101, 0]
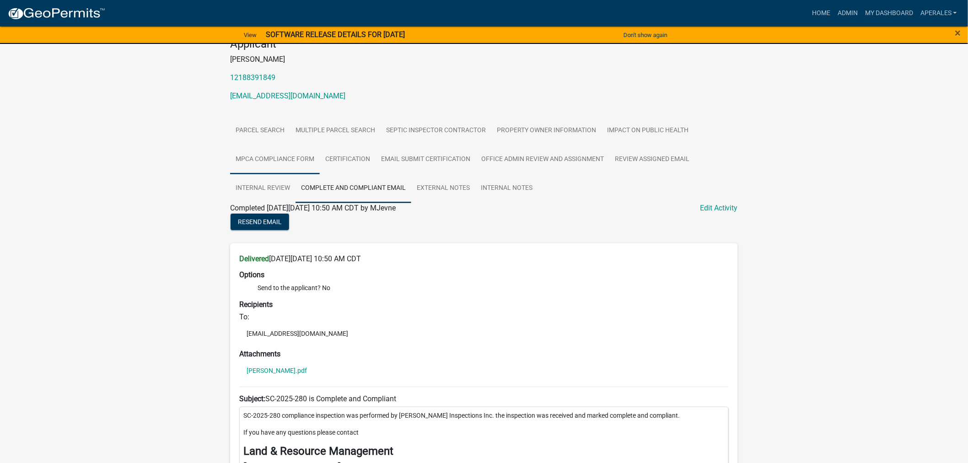
click at [295, 168] on link "MPCA Compliance Form" at bounding box center [275, 159] width 90 height 29
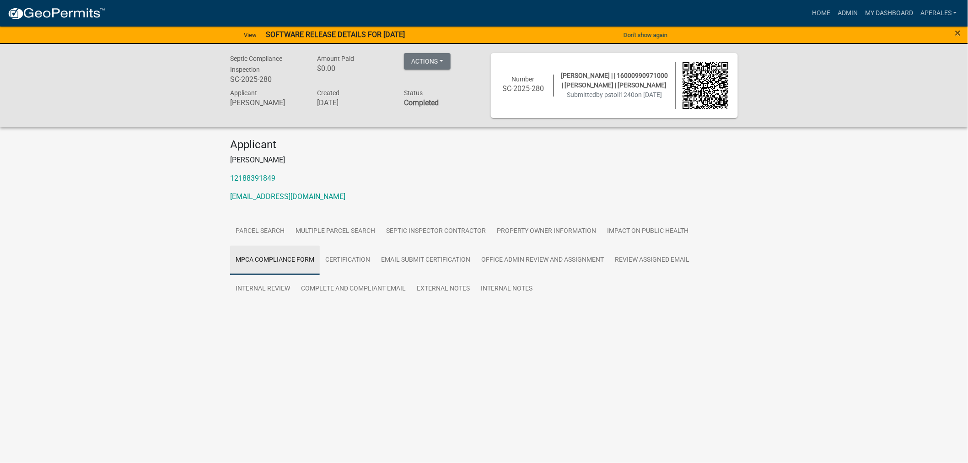
scroll to position [0, 0]
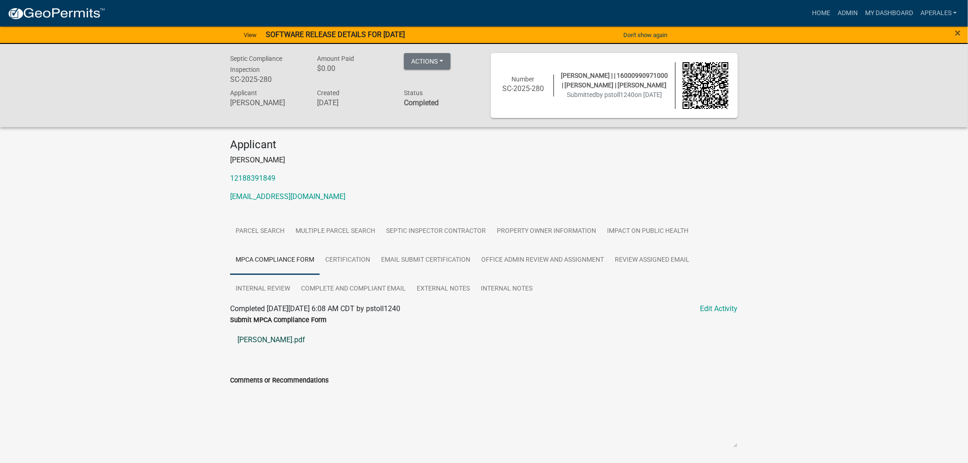
click at [262, 340] on link "Lee Jim.pdf" at bounding box center [484, 340] width 508 height 22
click at [248, 341] on link "Lee Jim.pdf" at bounding box center [484, 340] width 508 height 22
click at [886, 14] on link "My Dashboard" at bounding box center [888, 13] width 55 height 17
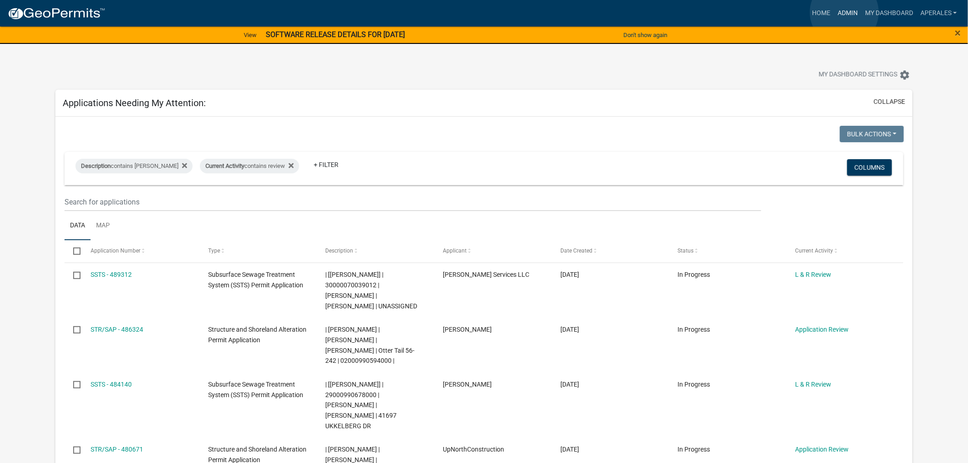
click at [845, 12] on link "Admin" at bounding box center [847, 13] width 27 height 17
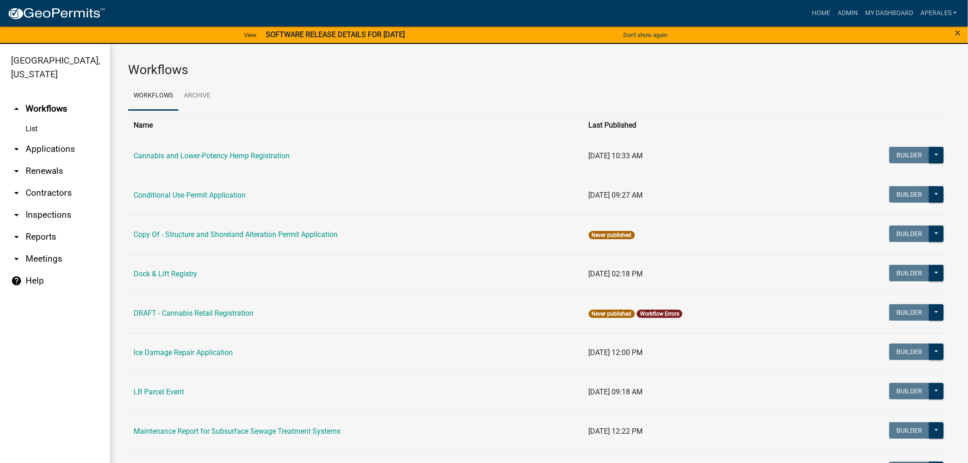
click at [59, 151] on link "arrow_drop_down Applications" at bounding box center [55, 149] width 110 height 22
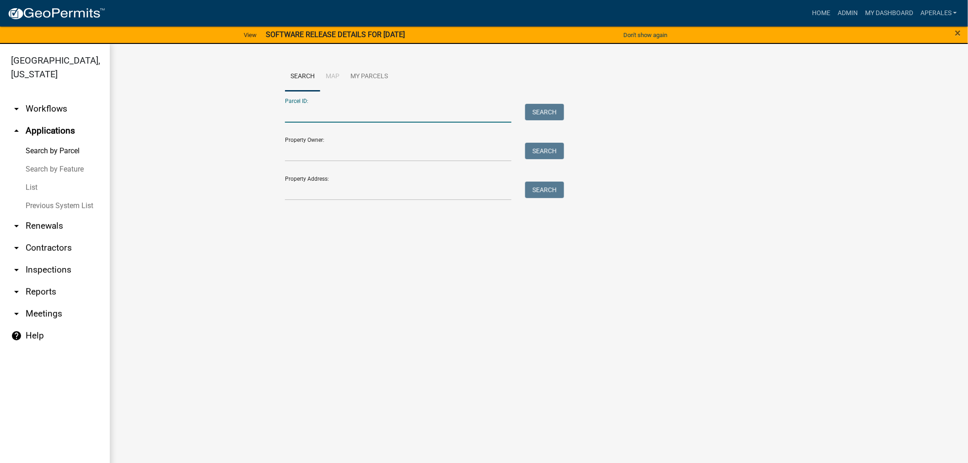
drag, startPoint x: 371, startPoint y: 120, endPoint x: 368, endPoint y: 106, distance: 14.5
click at [371, 119] on input "Parcel ID:" at bounding box center [398, 113] width 226 height 19
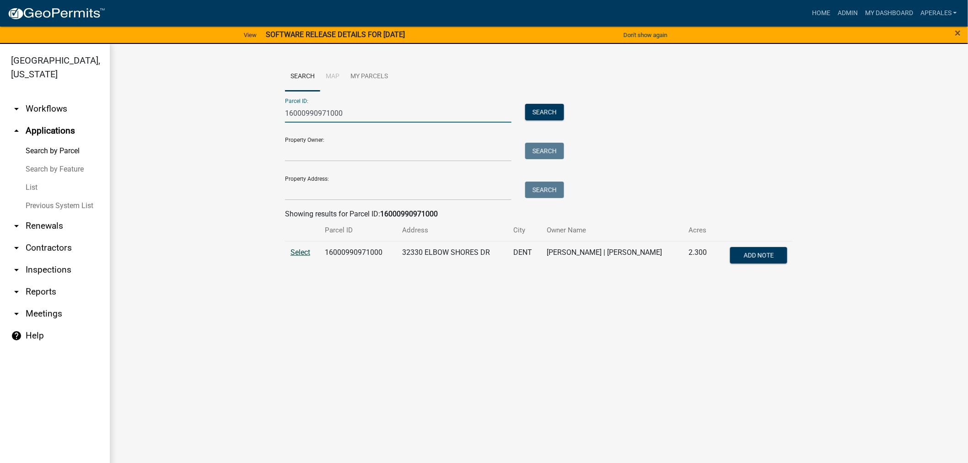
type input "16000990971000"
click at [298, 255] on span "Select" at bounding box center [301, 252] width 20 height 9
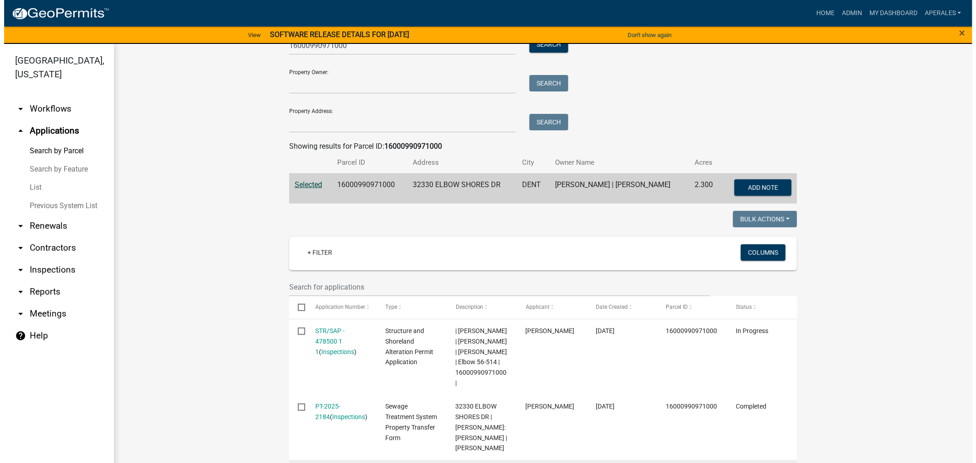
scroll to position [254, 0]
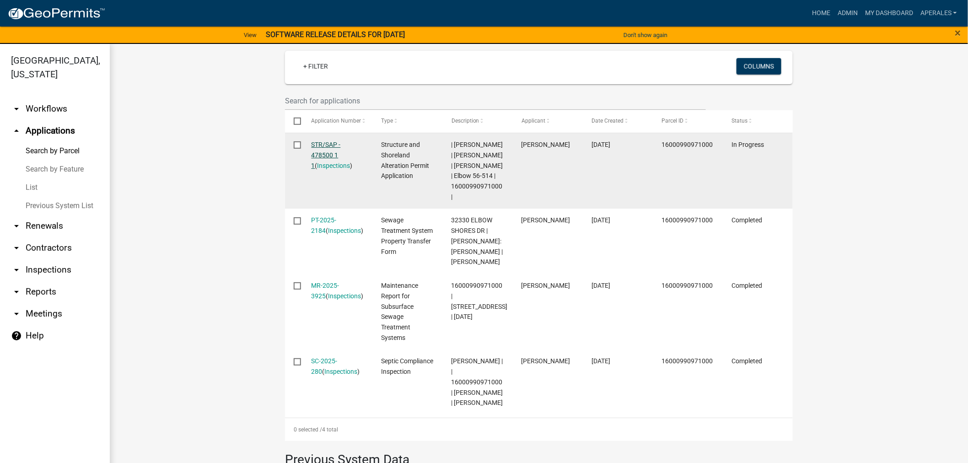
click at [312, 144] on link "STR/SAP - 478500 1 1" at bounding box center [326, 155] width 29 height 28
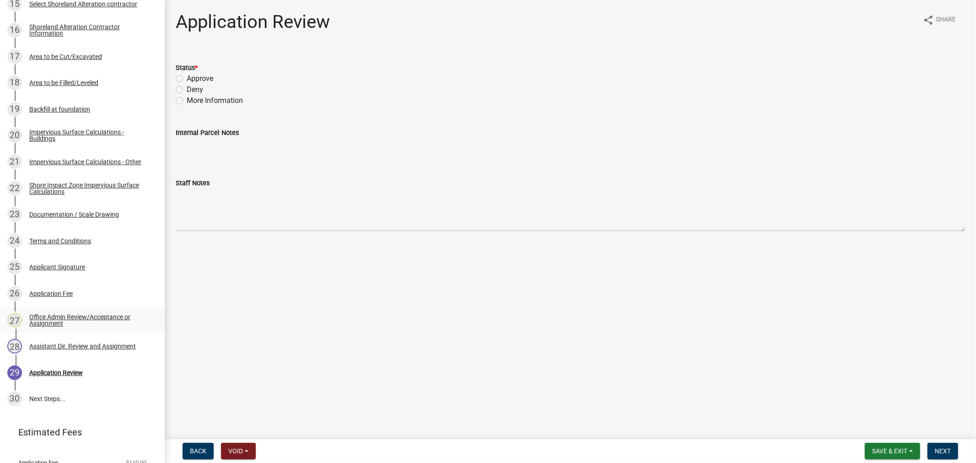
scroll to position [399, 0]
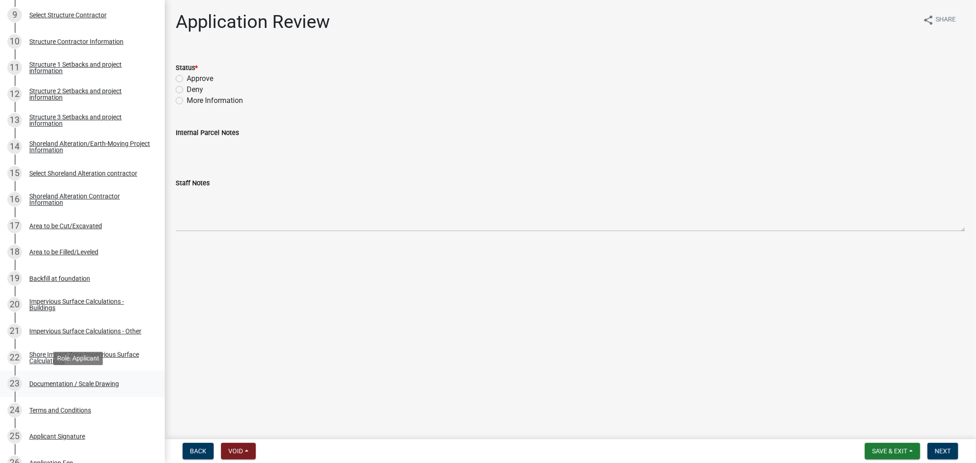
click at [97, 381] on div "Documentation / Scale Drawing" at bounding box center [74, 384] width 90 height 6
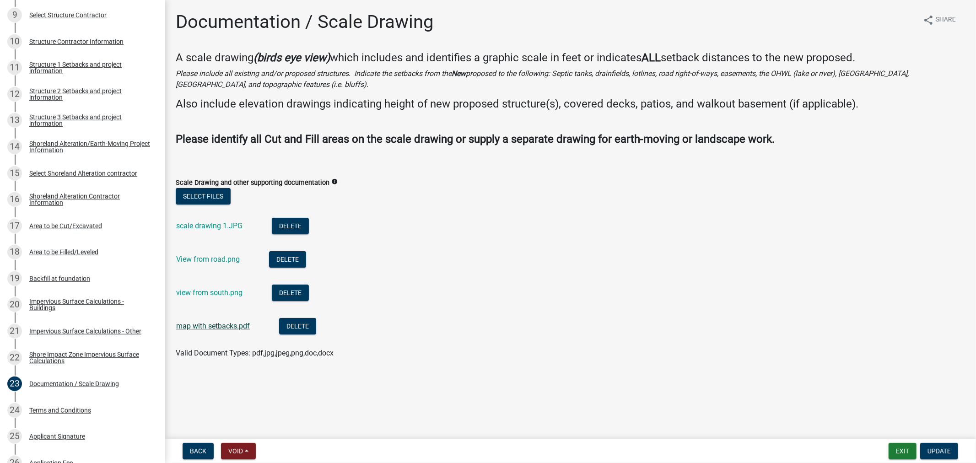
click at [226, 328] on link "map with setbacks.pdf" at bounding box center [213, 326] width 74 height 9
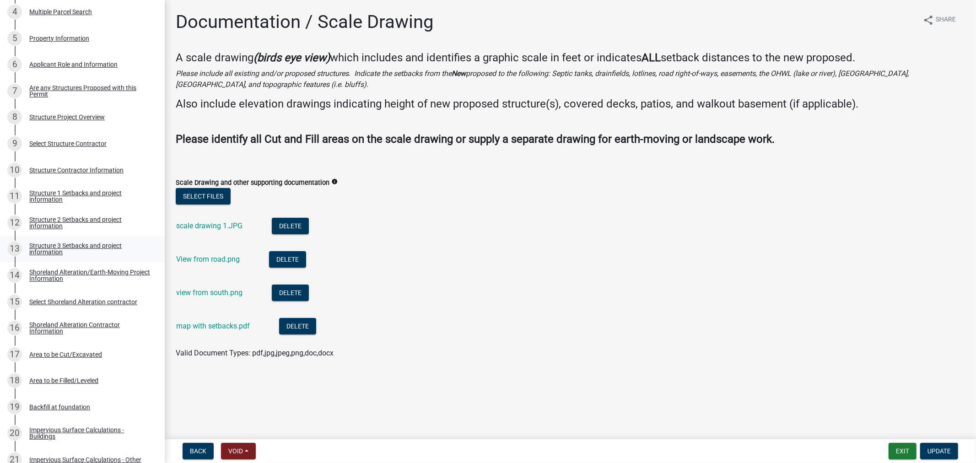
scroll to position [305, 0]
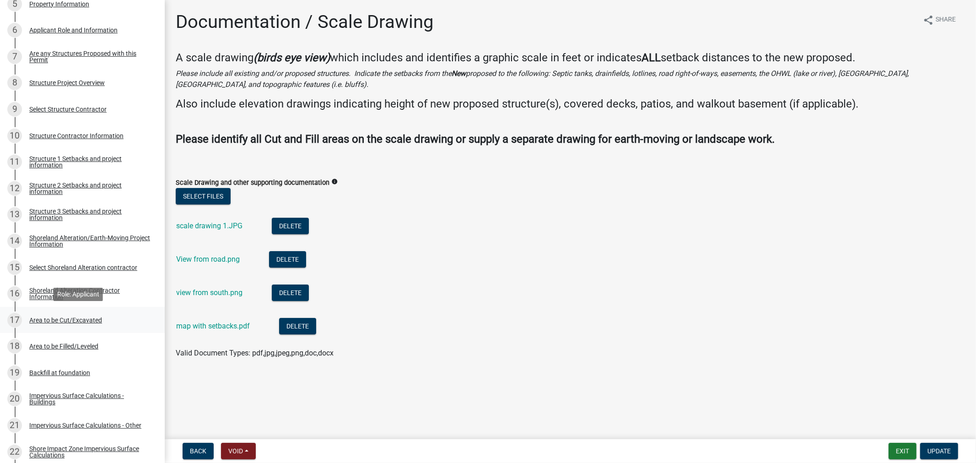
click at [92, 318] on div "Area to be Cut/Excavated" at bounding box center [65, 320] width 73 height 6
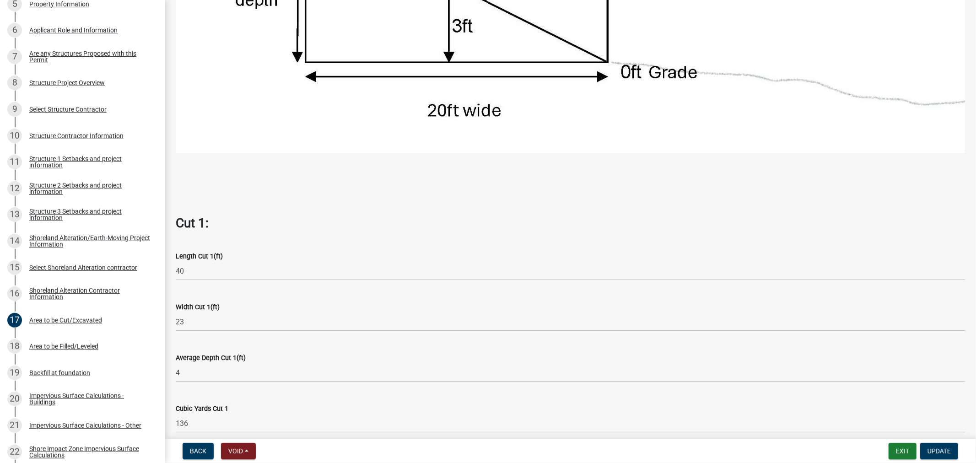
scroll to position [559, 0]
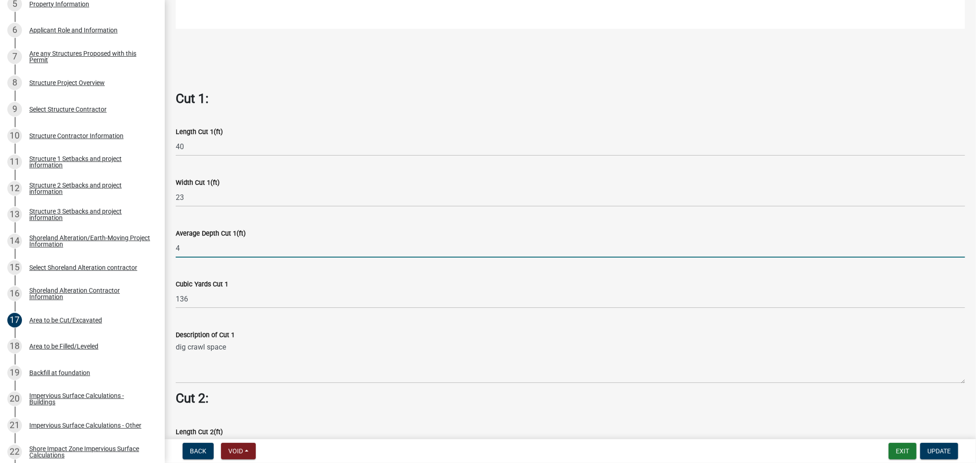
click at [200, 243] on input "4" at bounding box center [570, 248] width 789 height 19
type input "2"
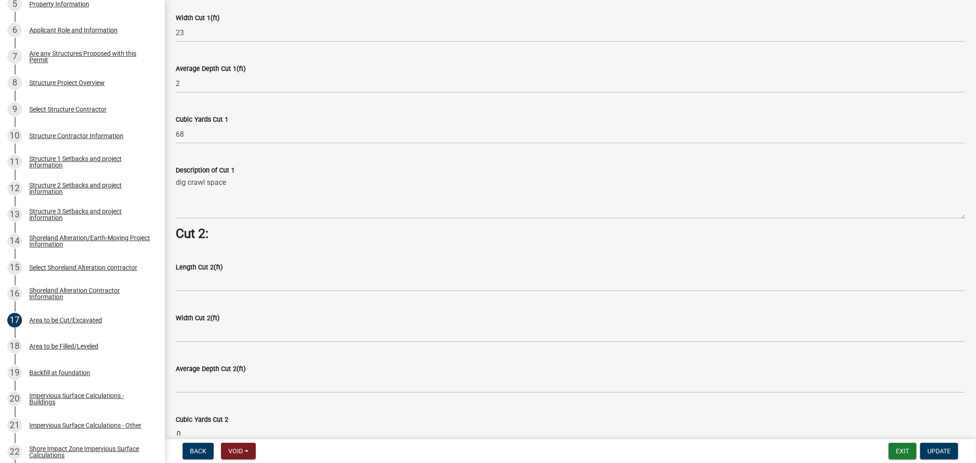
scroll to position [711, 0]
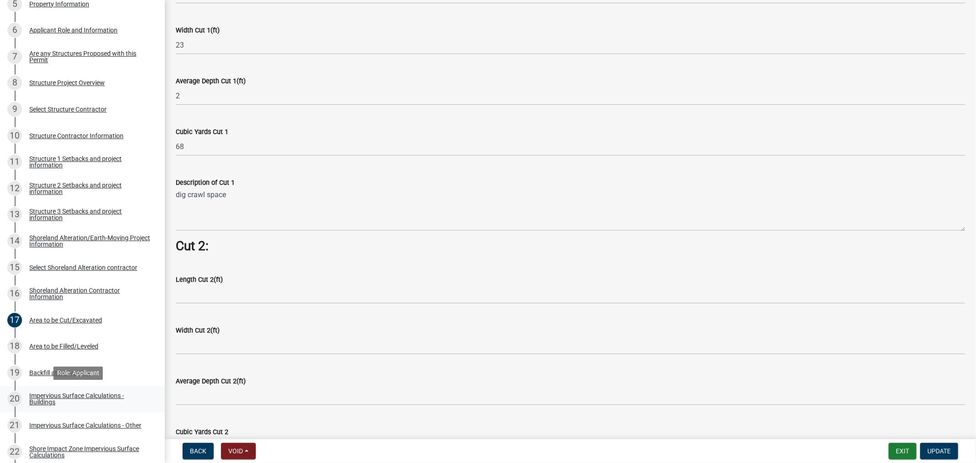
click at [80, 393] on div "Impervious Surface Calculations - Buildings" at bounding box center [89, 399] width 121 height 13
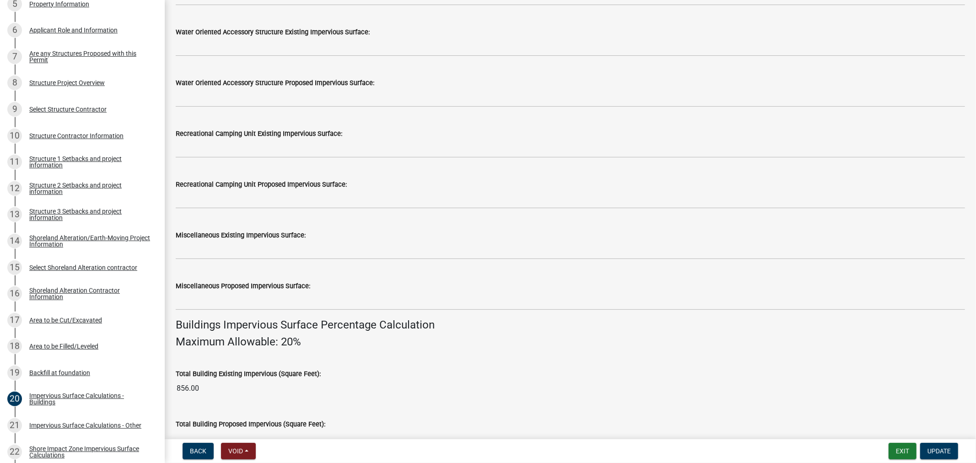
scroll to position [355, 0]
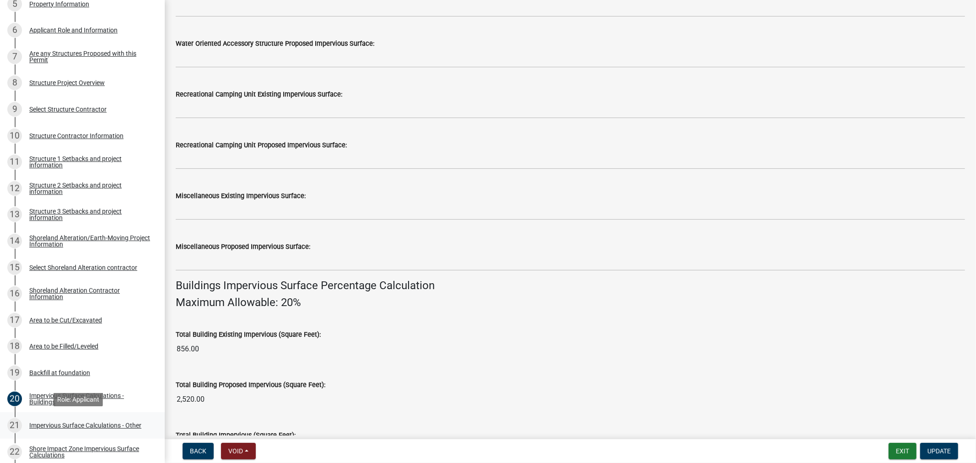
click at [60, 424] on div "Impervious Surface Calculations - Other" at bounding box center [85, 425] width 112 height 6
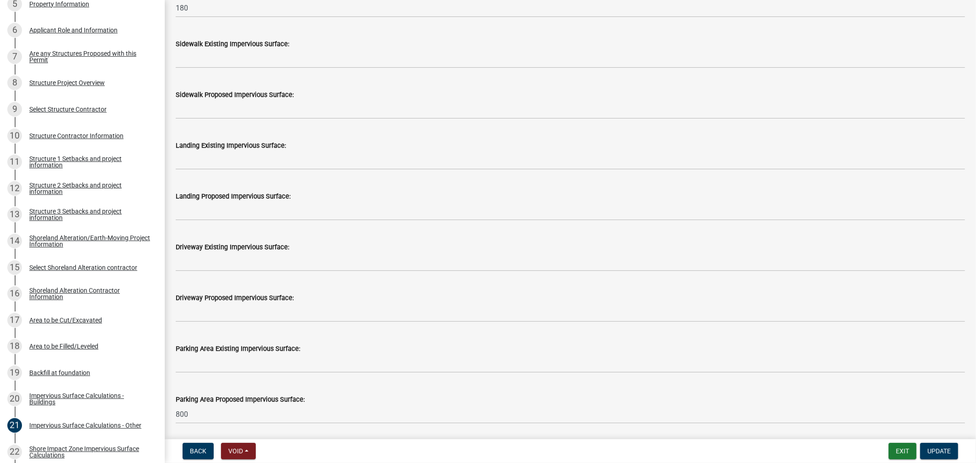
scroll to position [305, 0]
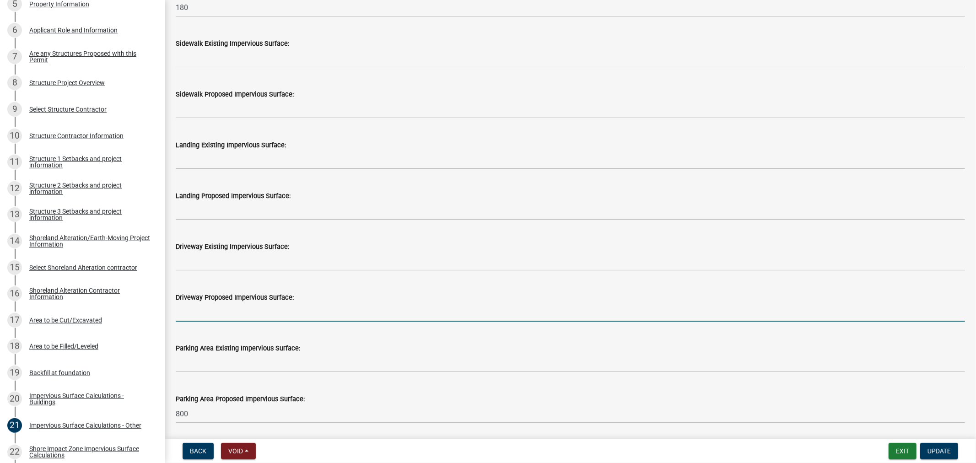
click at [191, 317] on input "text" at bounding box center [570, 312] width 789 height 19
type input "600"
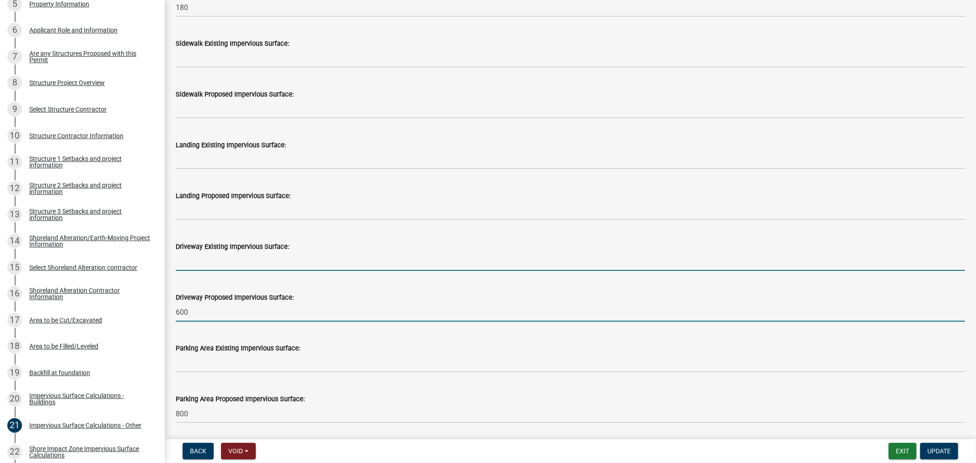
click at [262, 264] on input "text" at bounding box center [570, 261] width 789 height 19
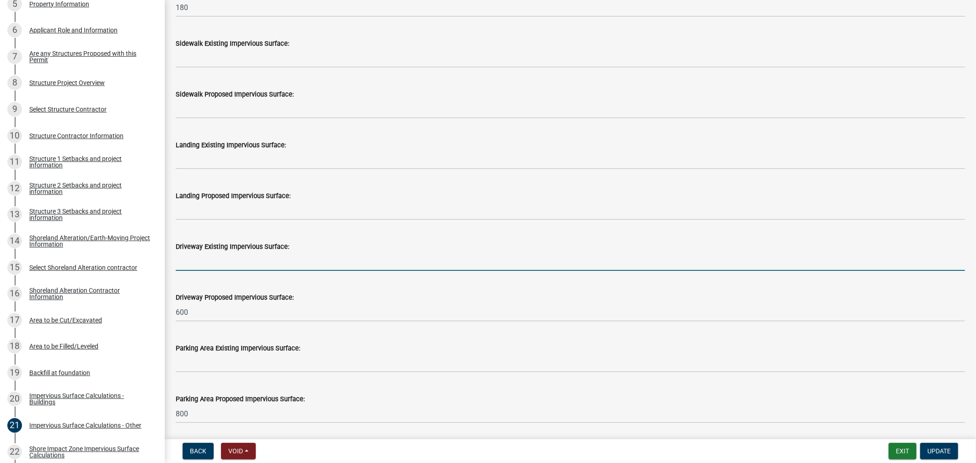
click at [477, 381] on div "Parking Area Proposed Impervious Surface: 800" at bounding box center [570, 402] width 789 height 43
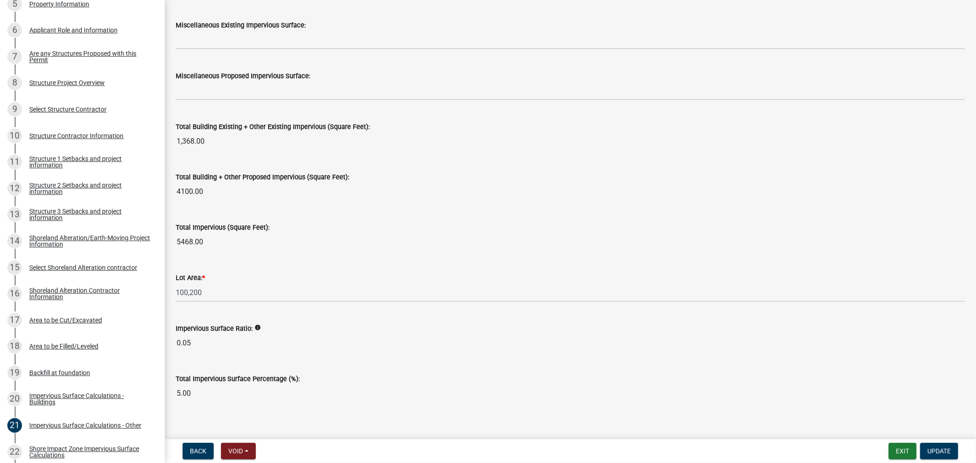
scroll to position [943, 0]
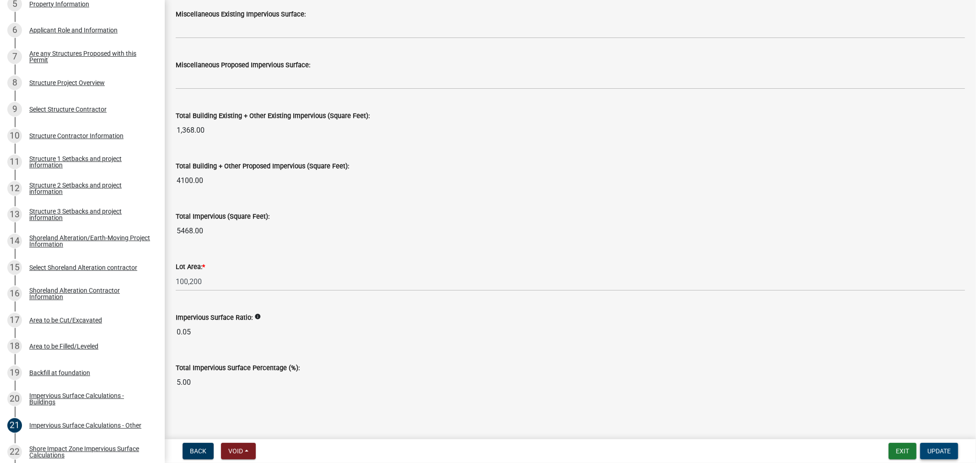
click at [945, 447] on span "Update" at bounding box center [938, 450] width 23 height 7
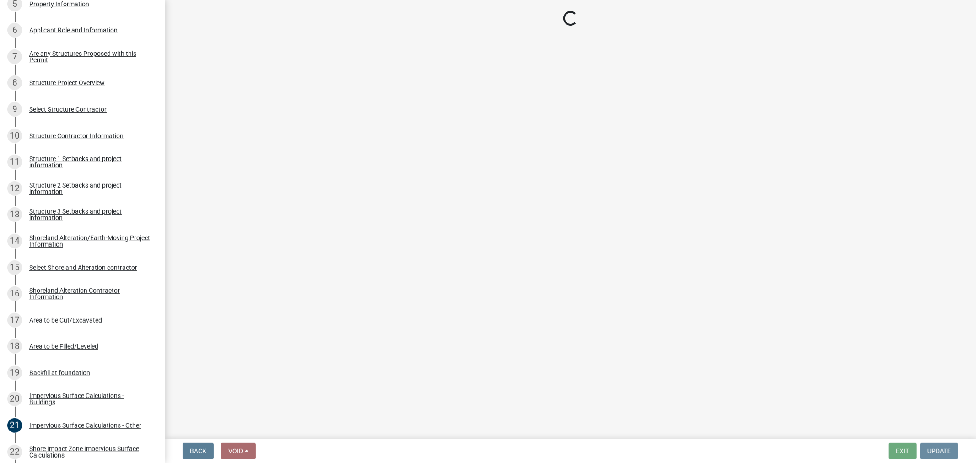
scroll to position [0, 0]
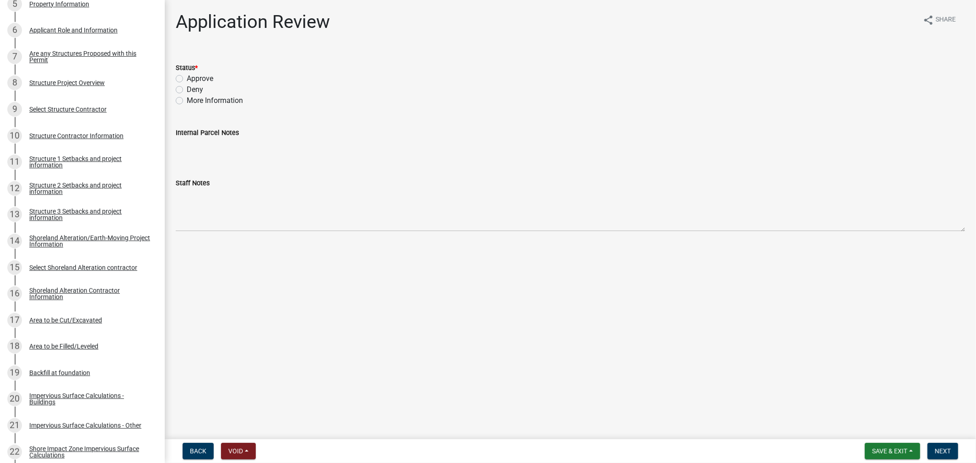
click at [187, 80] on label "Approve" at bounding box center [200, 78] width 27 height 11
click at [187, 79] on input "Approve" at bounding box center [190, 76] width 6 height 6
radio input "true"
click at [950, 450] on span "Next" at bounding box center [943, 450] width 16 height 7
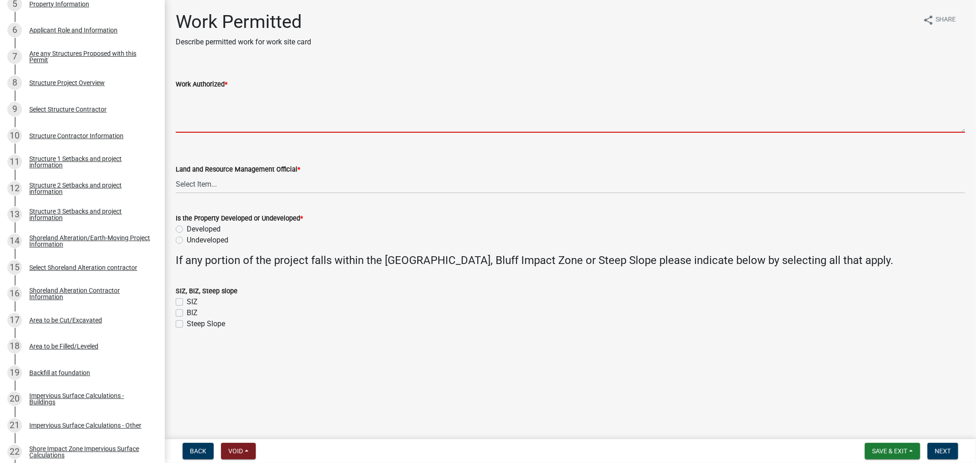
click at [204, 104] on textarea "Work Authorized *" at bounding box center [570, 111] width 789 height 43
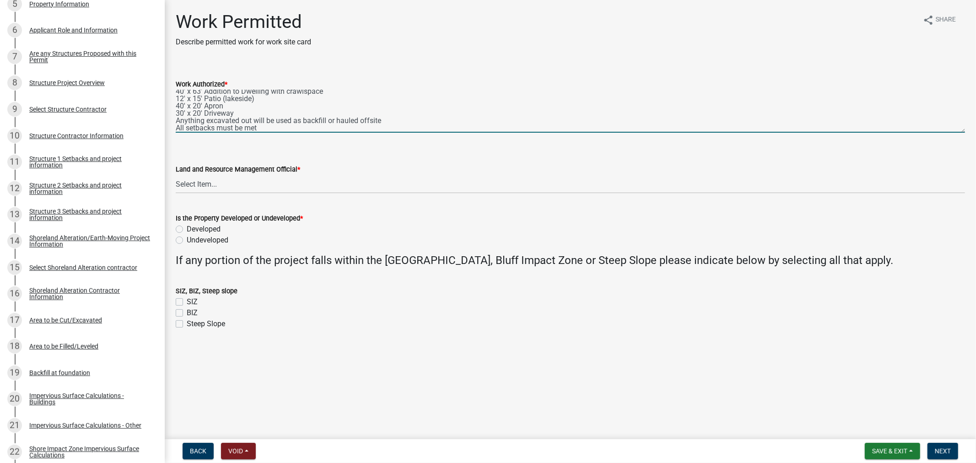
scroll to position [12, 0]
click at [383, 113] on textarea "40' x 63' Addition to Dwelling with crawlspace 12' x 15' Patio (lakeside) 40' x…" at bounding box center [570, 111] width 789 height 43
click at [176, 112] on textarea "40' x 63' Addition to Dwelling with crawlspace 12' x 15' Patio (lakeside) 40' x…" at bounding box center [570, 111] width 789 height 43
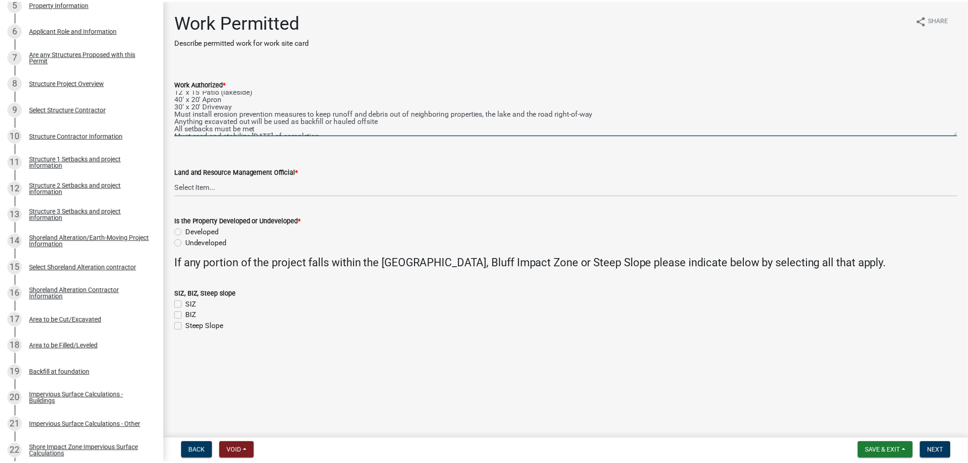
scroll to position [0, 0]
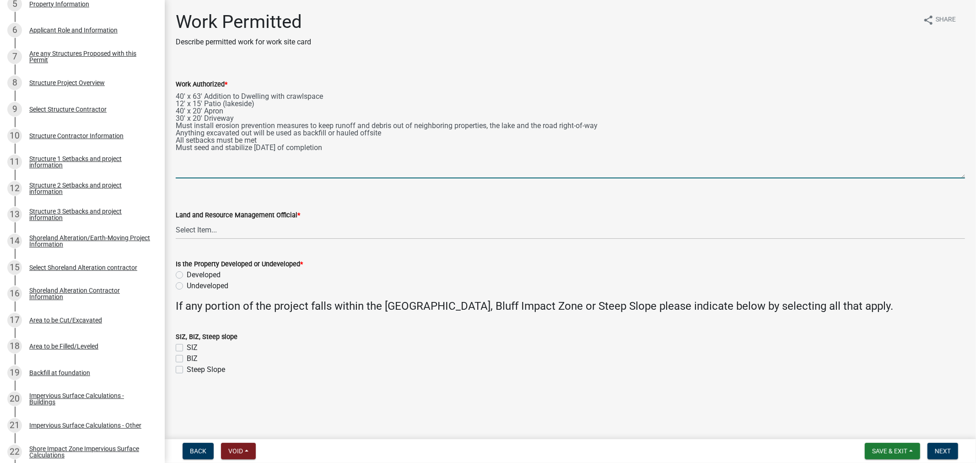
drag, startPoint x: 963, startPoint y: 130, endPoint x: 995, endPoint y: 177, distance: 56.2
click at [975, 177] on html "Internet Explorer does NOT work with GeoPermits. Get a new browser for more sec…" at bounding box center [488, 231] width 976 height 463
type textarea "40' x 63' Addition to Dwelling with crawlspace 12' x 15' Patio (lakeside) 40' x…"
click at [200, 223] on select "Select Item... Alexis Newark Amy Busko Andrea Perales Brittany Tollefson Christ…" at bounding box center [570, 230] width 789 height 19
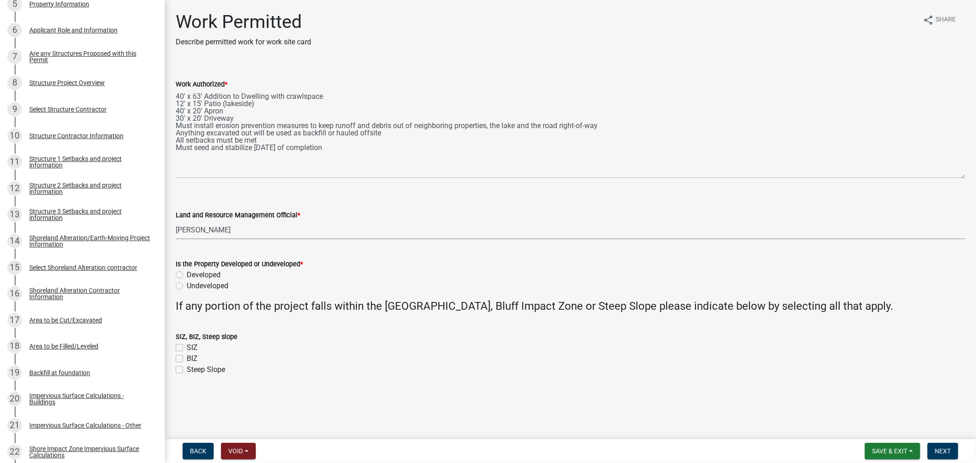
click at [176, 221] on select "Select Item... Alexis Newark Amy Busko Andrea Perales Brittany Tollefson Christ…" at bounding box center [570, 230] width 789 height 19
select select "4ffc802c-a91c-4807-8d38-a10afb9862f8"
click at [187, 274] on label "Developed" at bounding box center [204, 274] width 34 height 11
click at [187, 274] on input "Developed" at bounding box center [190, 272] width 6 height 6
radio input "true"
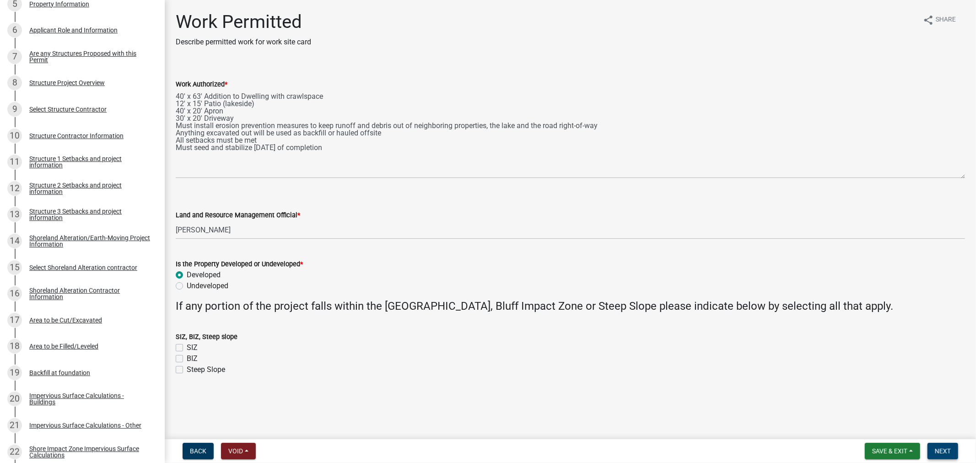
click at [935, 452] on span "Next" at bounding box center [943, 450] width 16 height 7
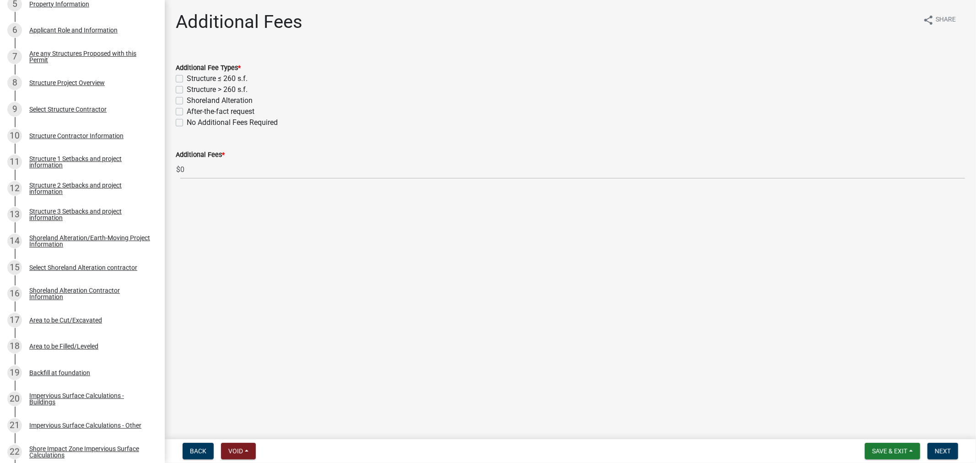
click at [187, 88] on label "Structure > 260 s.f." at bounding box center [217, 89] width 61 height 11
click at [187, 88] on input "Structure > 260 s.f." at bounding box center [190, 87] width 6 height 6
checkbox input "true"
checkbox input "false"
checkbox input "true"
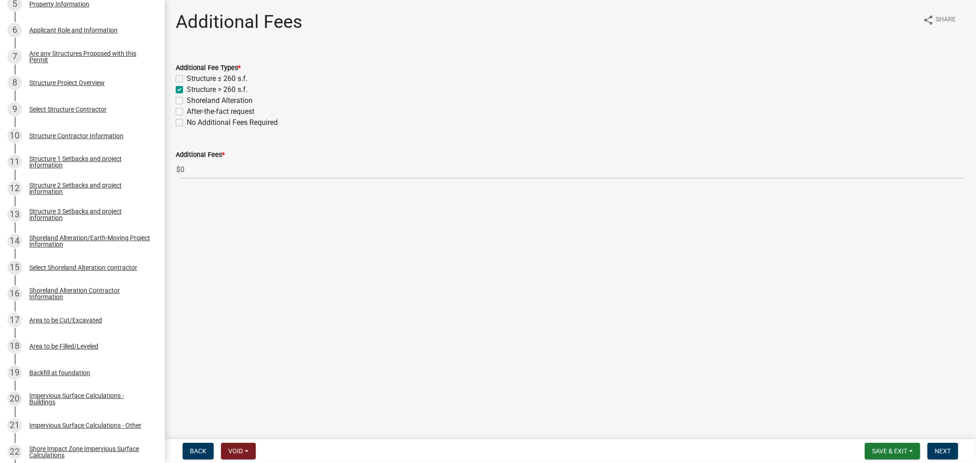
checkbox input "false"
click at [187, 103] on label "Shoreland Alteration" at bounding box center [220, 100] width 66 height 11
click at [187, 101] on input "Shoreland Alteration" at bounding box center [190, 98] width 6 height 6
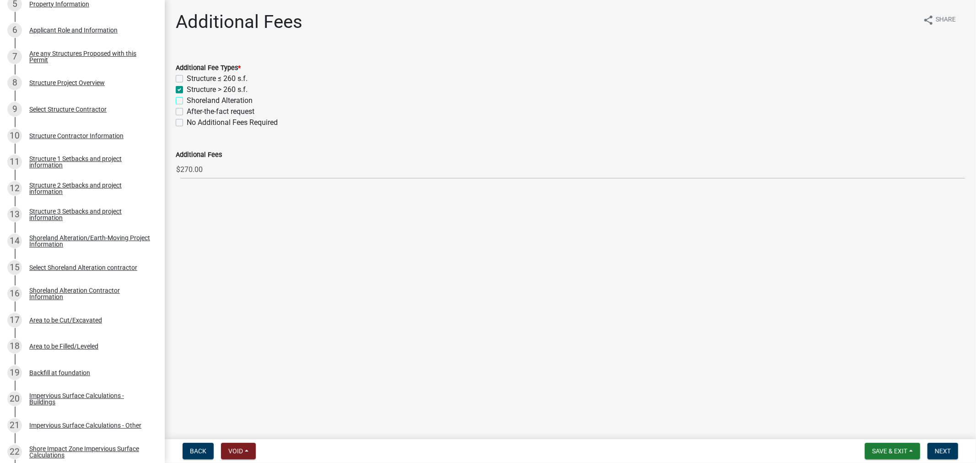
checkbox input "true"
checkbox input "false"
checkbox input "true"
checkbox input "false"
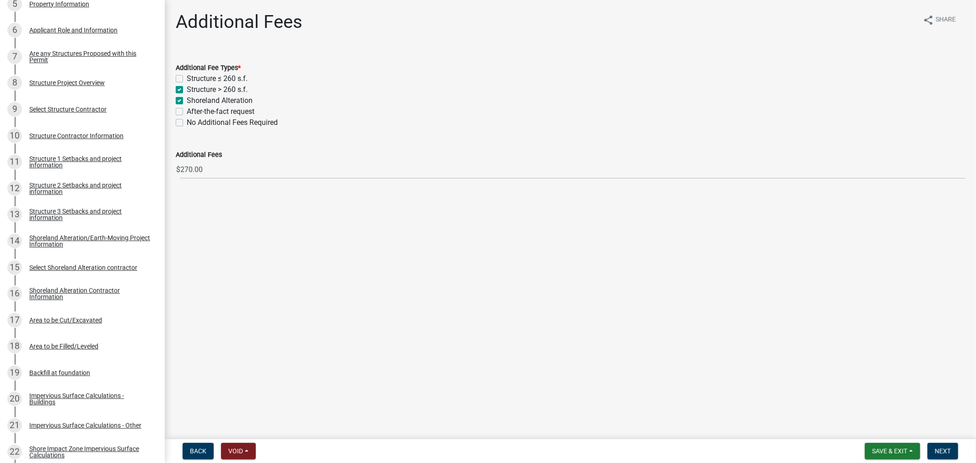
checkbox input "false"
click at [942, 450] on span "Next" at bounding box center [943, 450] width 16 height 7
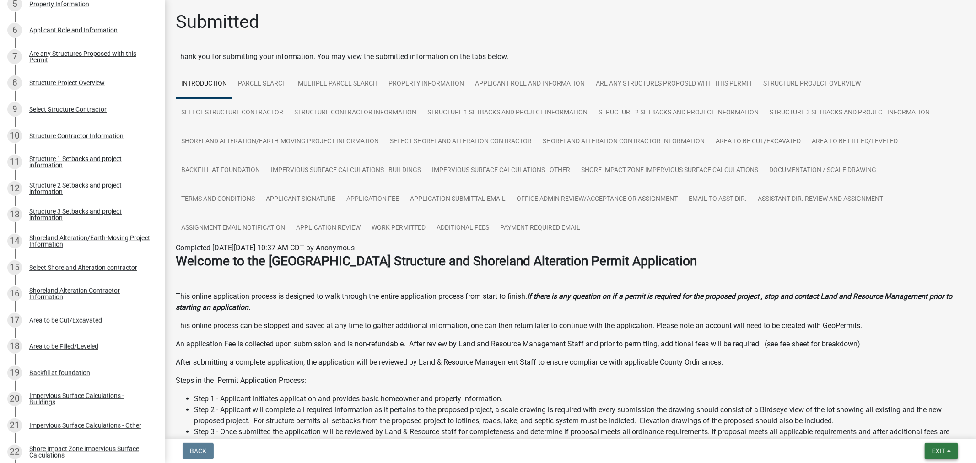
click at [941, 454] on span "Exit" at bounding box center [938, 450] width 13 height 7
click at [924, 432] on button "Save & Exit" at bounding box center [921, 427] width 73 height 22
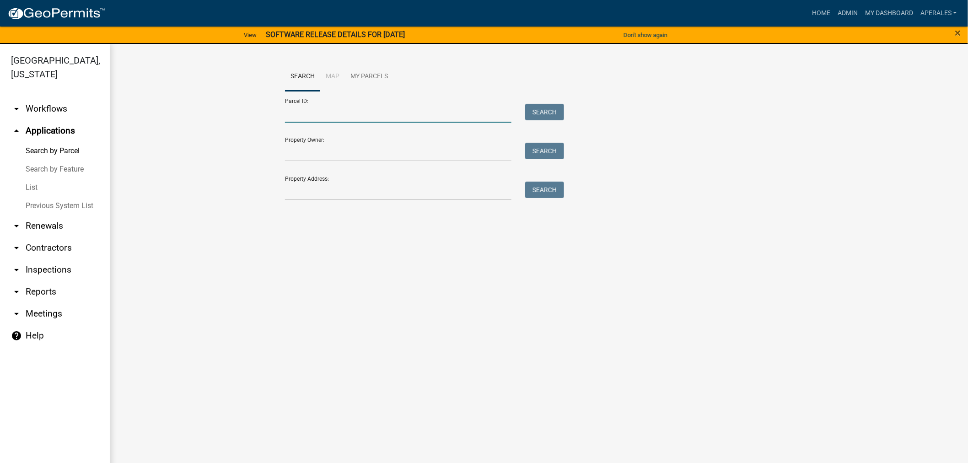
click at [303, 112] on input "Parcel ID:" at bounding box center [398, 113] width 226 height 19
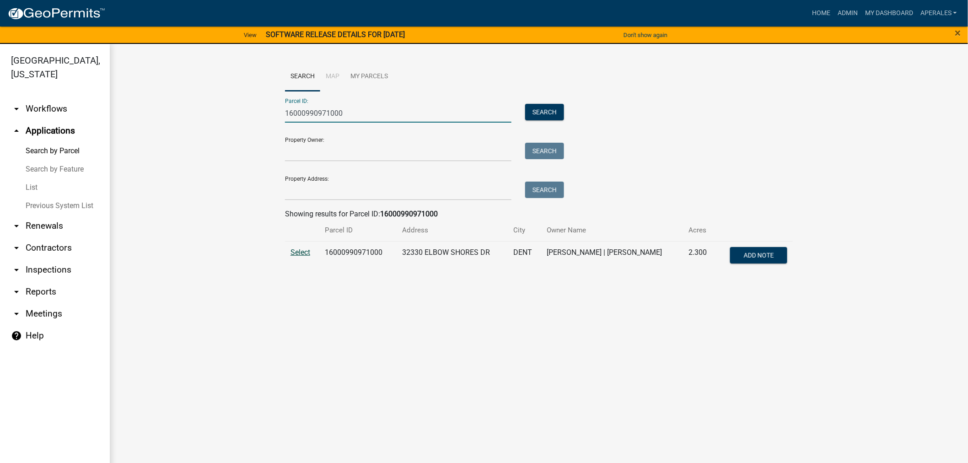
type input "16000990971000"
click at [301, 252] on span "Select" at bounding box center [301, 252] width 20 height 9
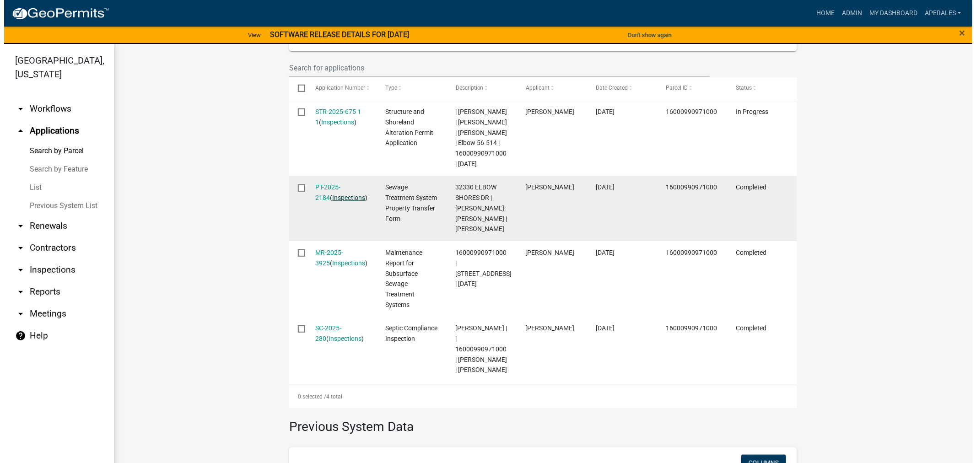
scroll to position [305, 0]
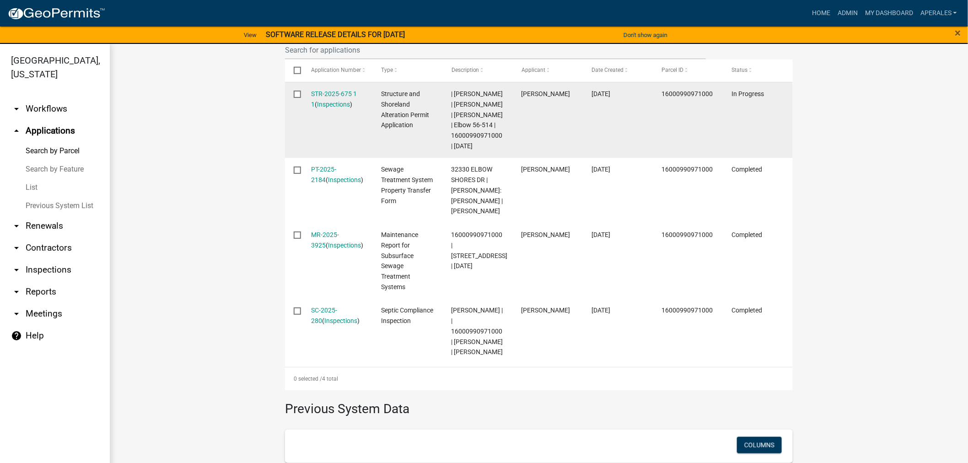
click at [325, 89] on div "STR-2025-675 1 1 ( Inspections )" at bounding box center [338, 99] width 53 height 21
click at [328, 94] on link "STR-2025-675 1 1" at bounding box center [335, 99] width 46 height 18
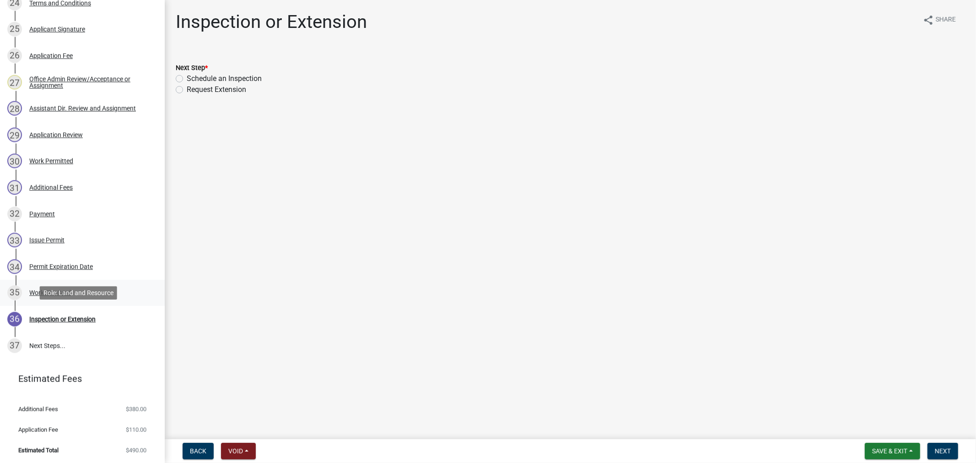
scroll to position [807, 0]
click at [70, 294] on div "Work Site Card" at bounding box center [50, 292] width 42 height 6
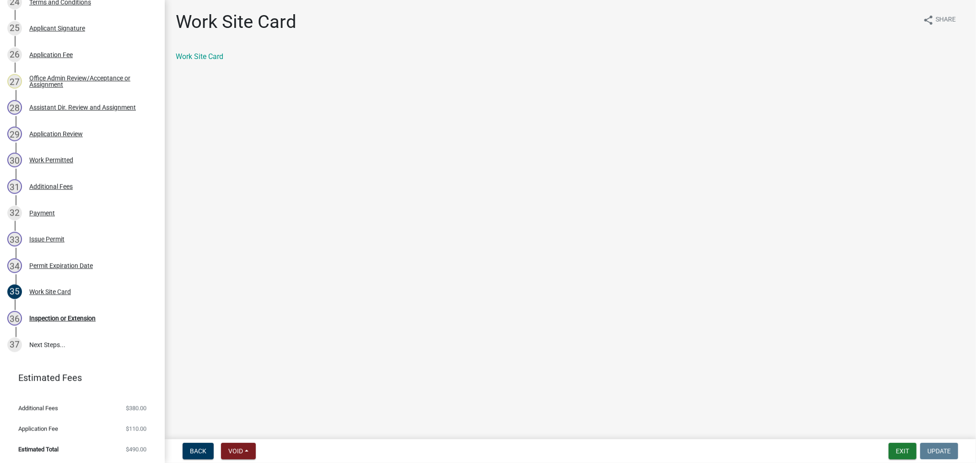
click at [177, 51] on div "Work Site Card" at bounding box center [570, 56] width 789 height 11
click at [185, 55] on link "Work Site Card" at bounding box center [200, 56] width 48 height 9
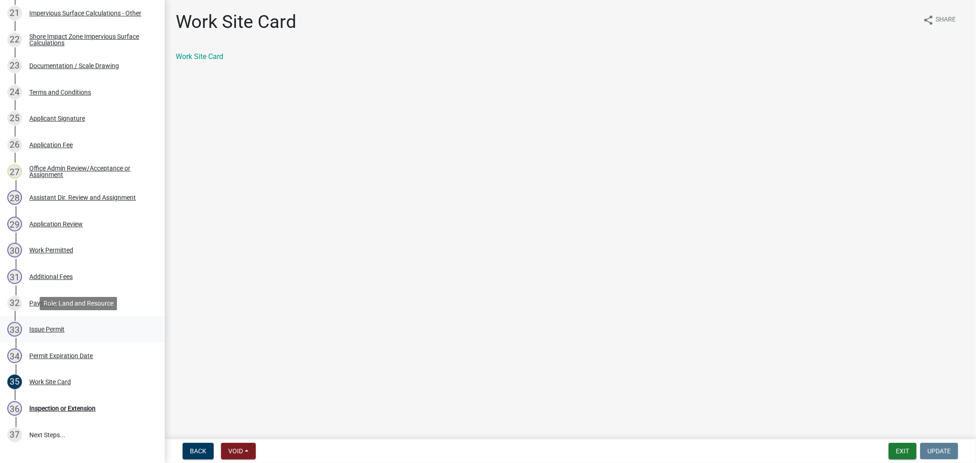
scroll to position [756, 0]
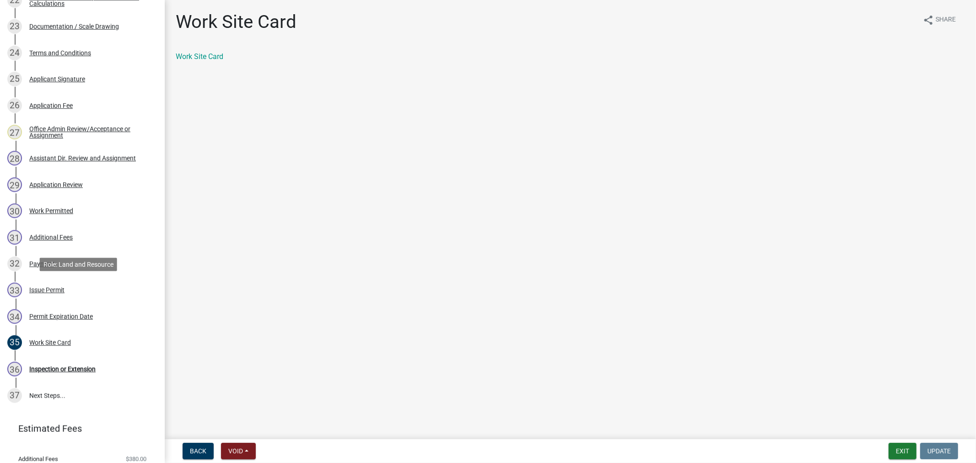
click at [47, 294] on div "33 Issue Permit" at bounding box center [78, 290] width 143 height 15
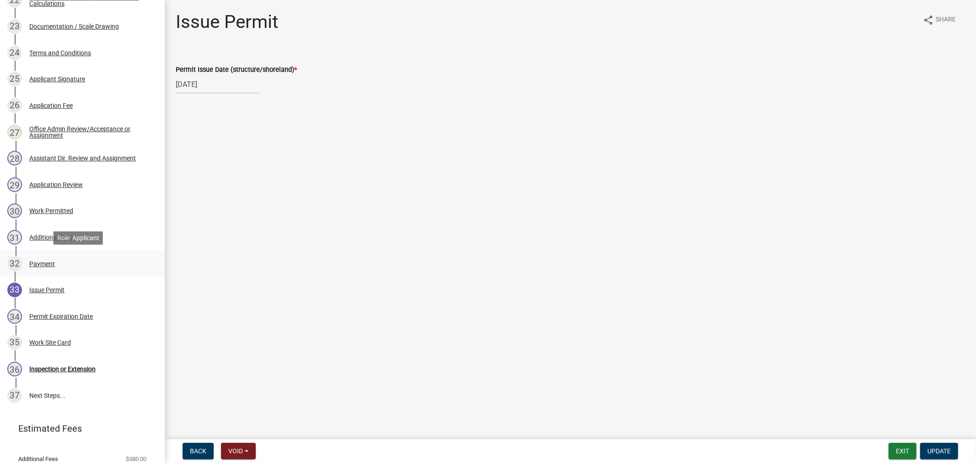
click at [38, 261] on div "Payment" at bounding box center [42, 264] width 26 height 6
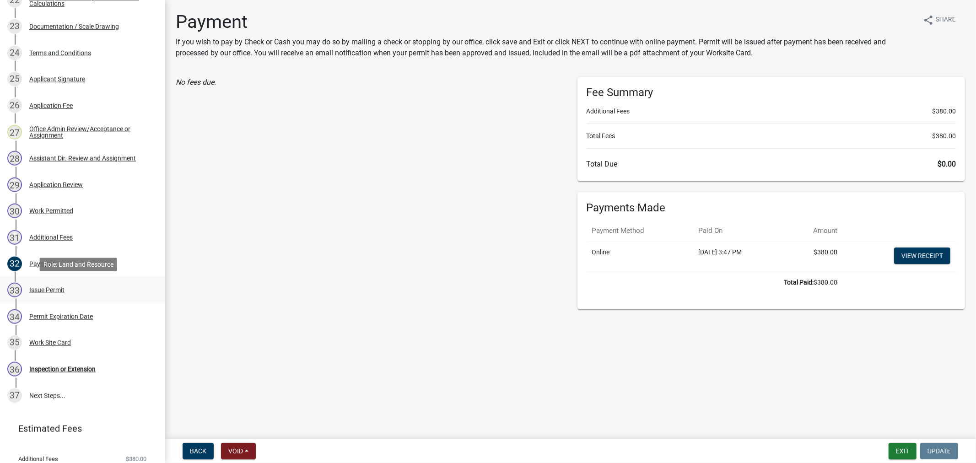
click at [52, 293] on div "Issue Permit" at bounding box center [46, 290] width 35 height 6
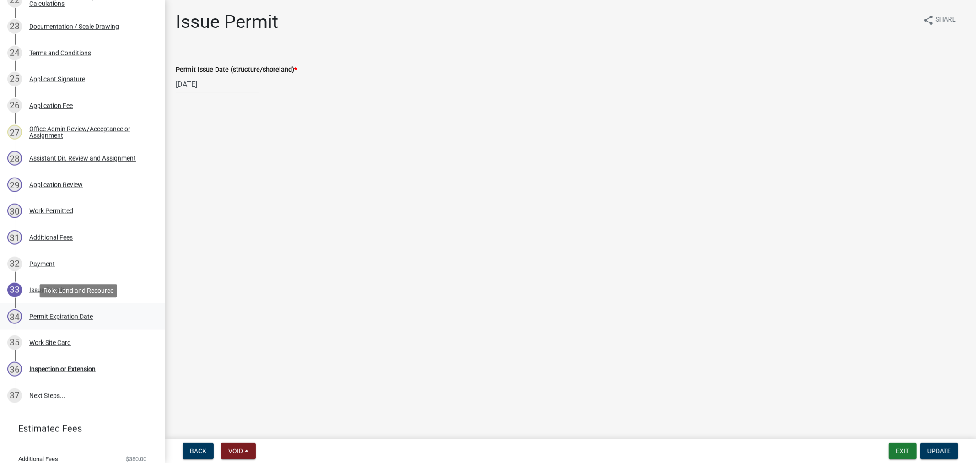
click at [56, 315] on div "Permit Expiration Date" at bounding box center [61, 316] width 64 height 6
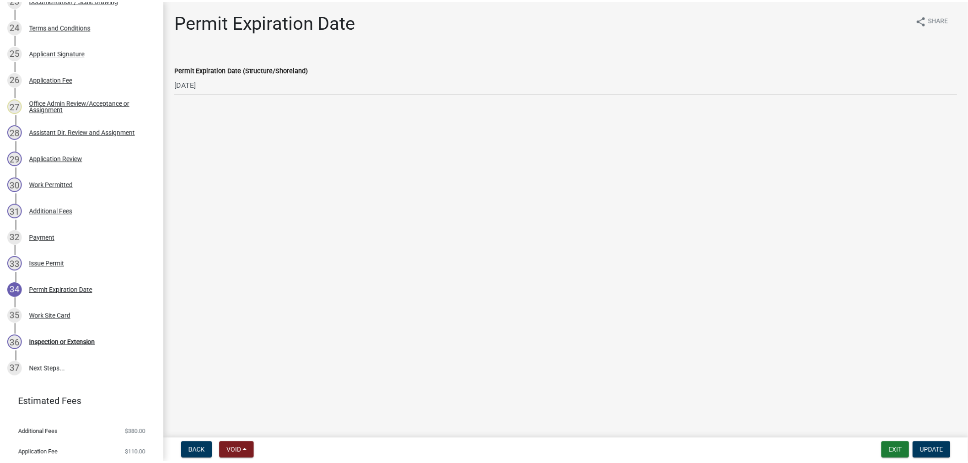
scroll to position [807, 0]
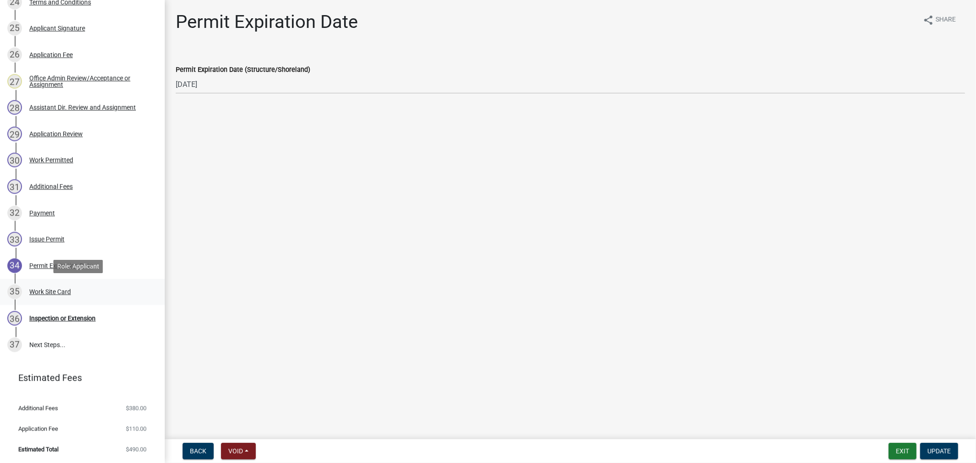
click at [34, 290] on div "Work Site Card" at bounding box center [50, 292] width 42 height 6
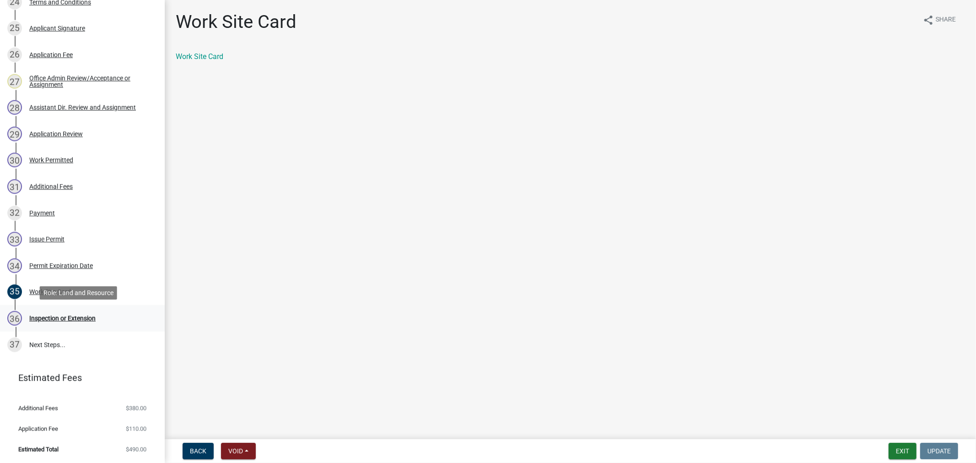
click at [93, 318] on div "Inspection or Extension" at bounding box center [62, 318] width 66 height 6
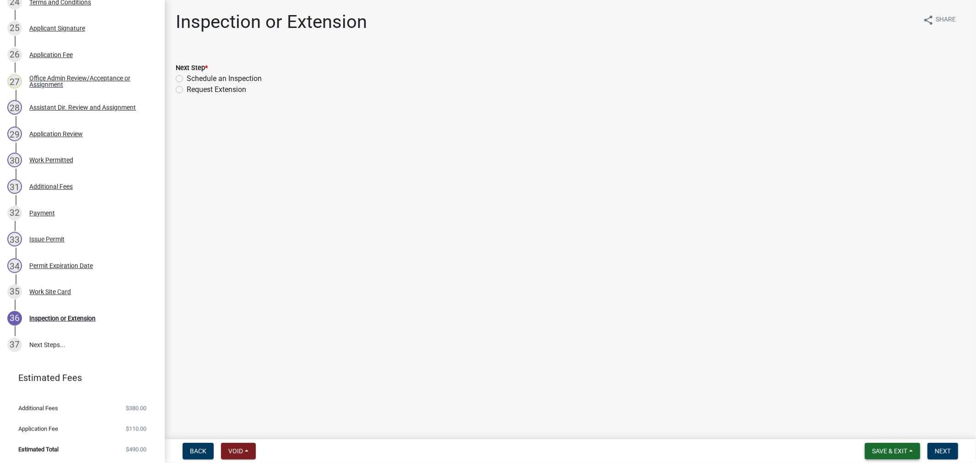
click at [880, 455] on button "Save & Exit" at bounding box center [892, 451] width 55 height 16
click at [875, 431] on button "Save & Exit" at bounding box center [883, 427] width 73 height 22
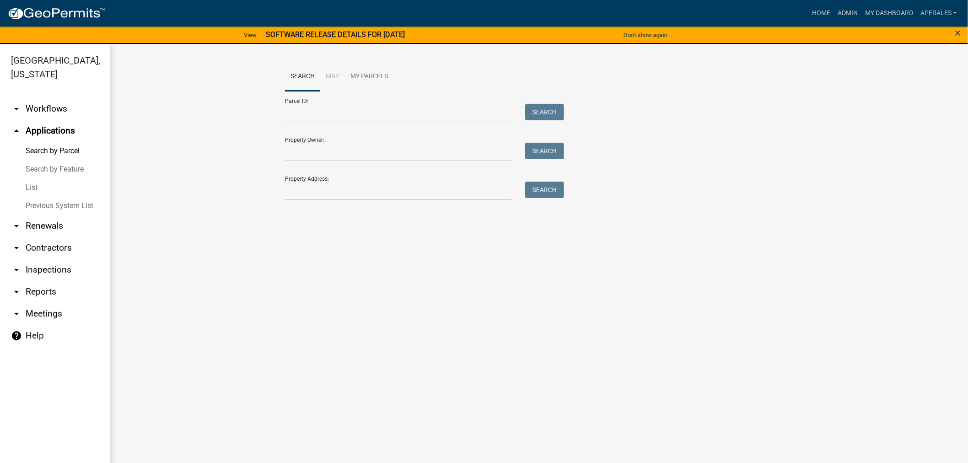
click at [466, 129] on form "Parcel ID: Search Property Owner: Search Property Address: Search" at bounding box center [422, 145] width 274 height 109
click at [465, 117] on input "Parcel ID:" at bounding box center [398, 113] width 226 height 19
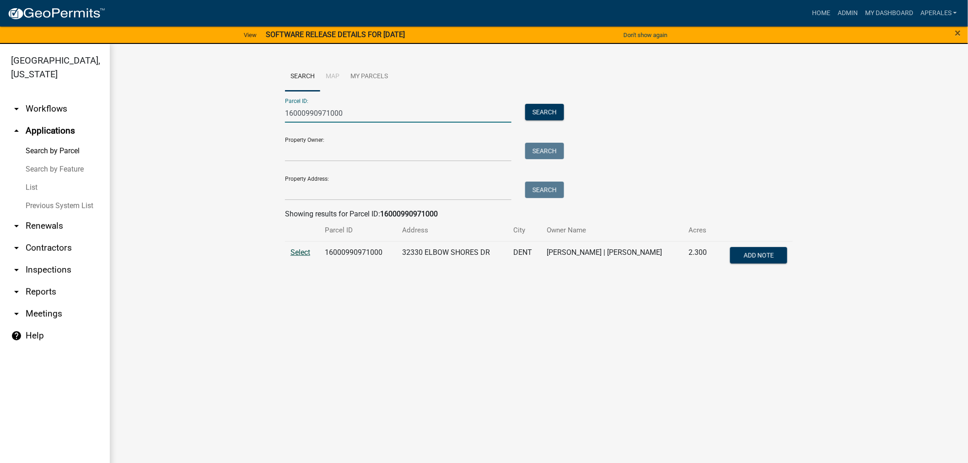
type input "16000990971000"
click at [296, 248] on span "Select" at bounding box center [301, 252] width 20 height 9
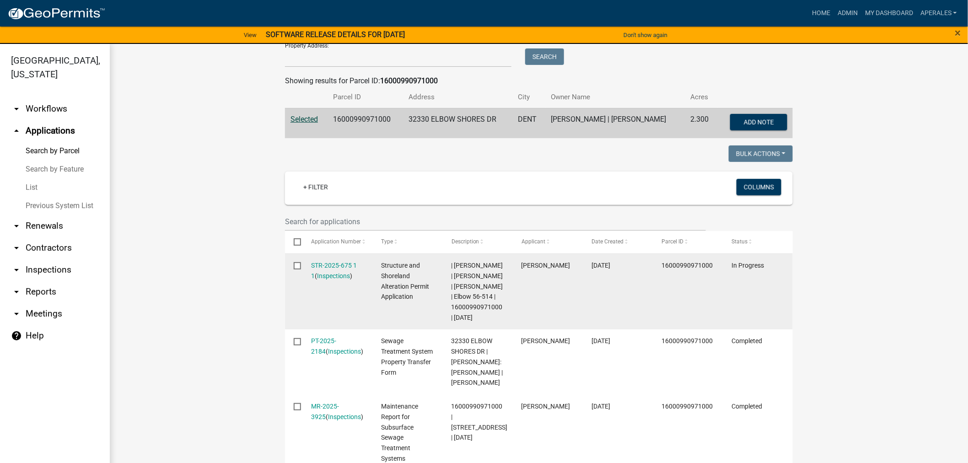
scroll to position [254, 0]
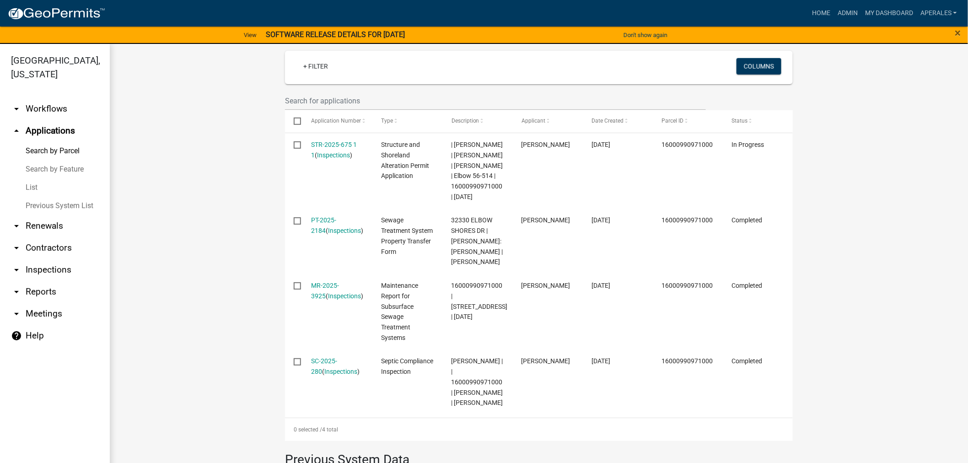
click at [888, 25] on nav "Toggle drawer menu more_horiz Home Admin My Dashboard aperales Admin Account Lo…" at bounding box center [484, 13] width 968 height 27
click at [886, 17] on link "My Dashboard" at bounding box center [888, 13] width 55 height 17
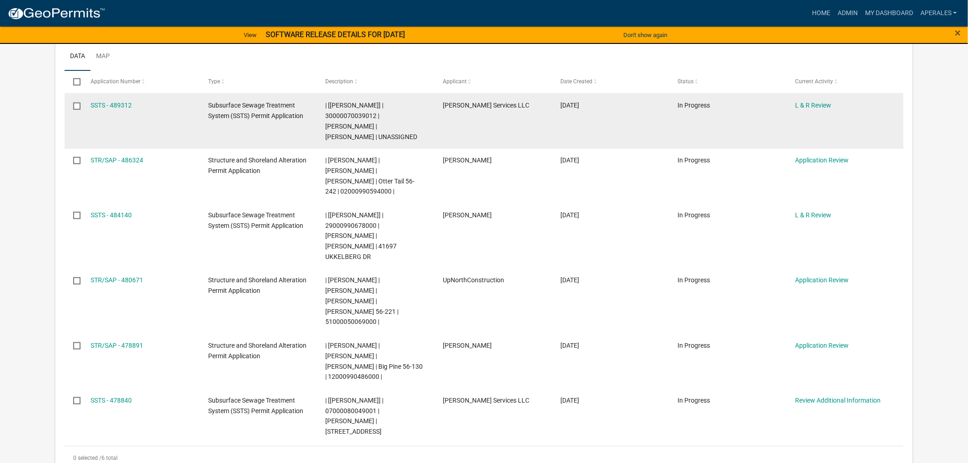
scroll to position [152, 0]
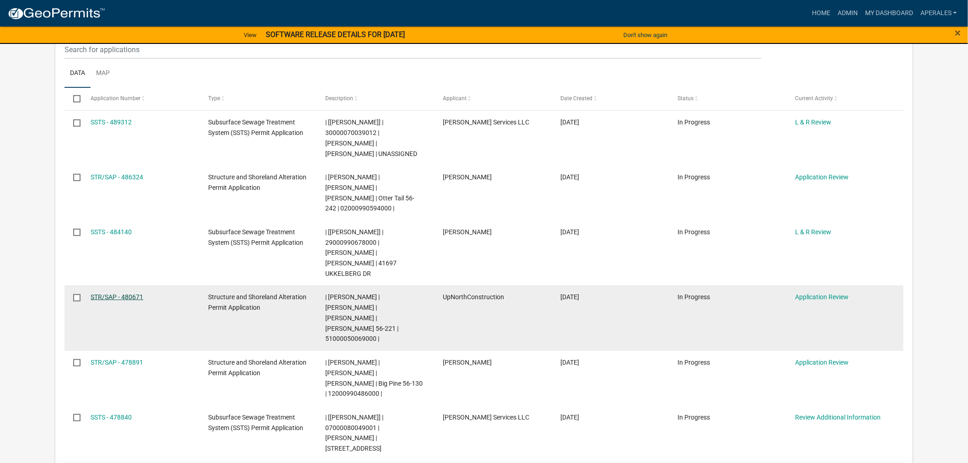
click at [124, 293] on link "STR/SAP - 480671" at bounding box center [117, 296] width 53 height 7
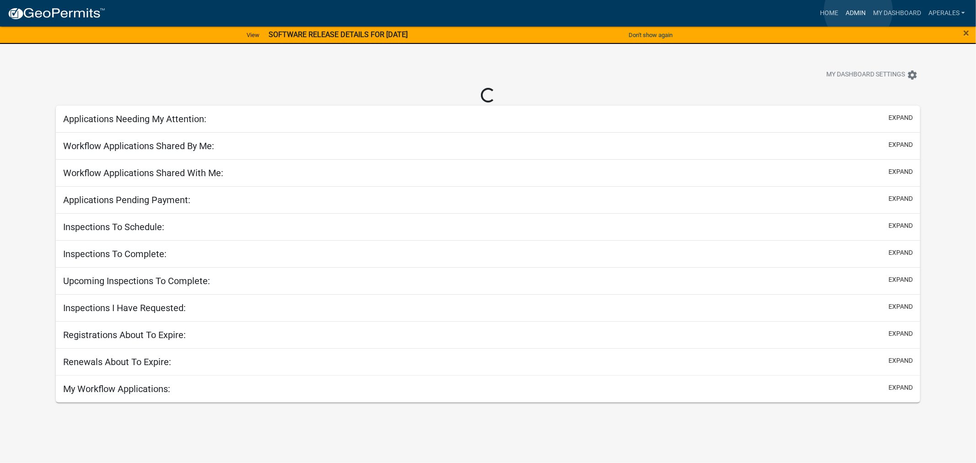
click at [858, 11] on link "Admin" at bounding box center [855, 13] width 27 height 17
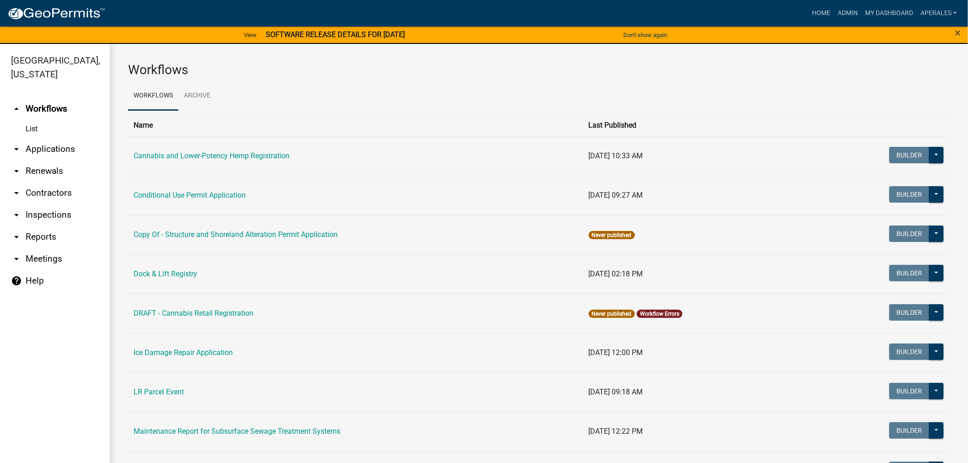
click at [56, 150] on link "arrow_drop_down Applications" at bounding box center [55, 149] width 110 height 22
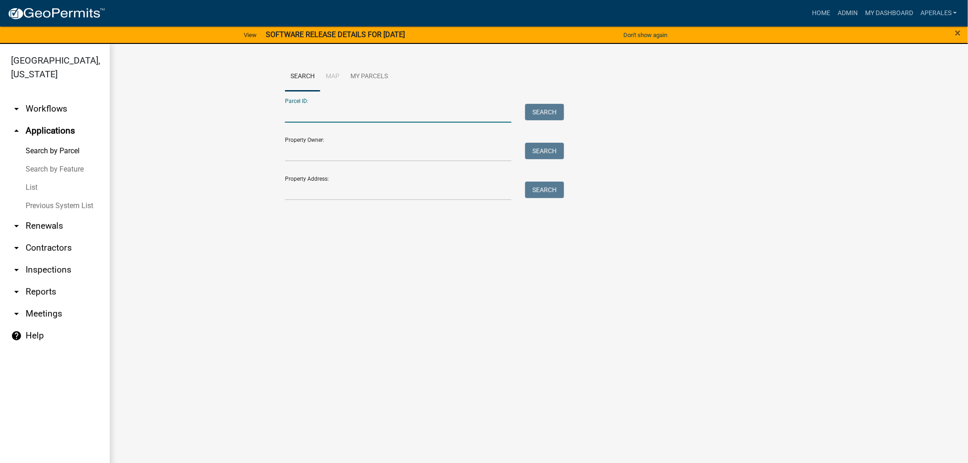
click at [318, 119] on input "Parcel ID:" at bounding box center [398, 113] width 226 height 19
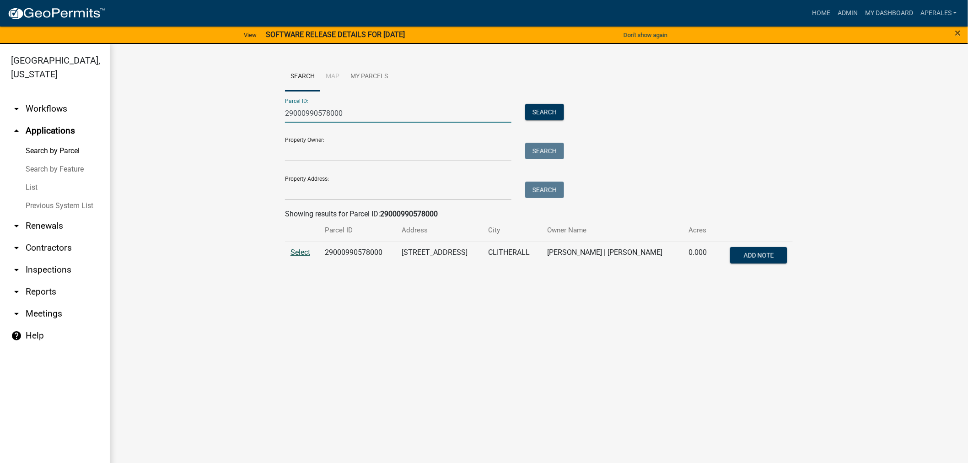
type input "29000990578000"
click at [304, 257] on span "Select" at bounding box center [301, 252] width 20 height 9
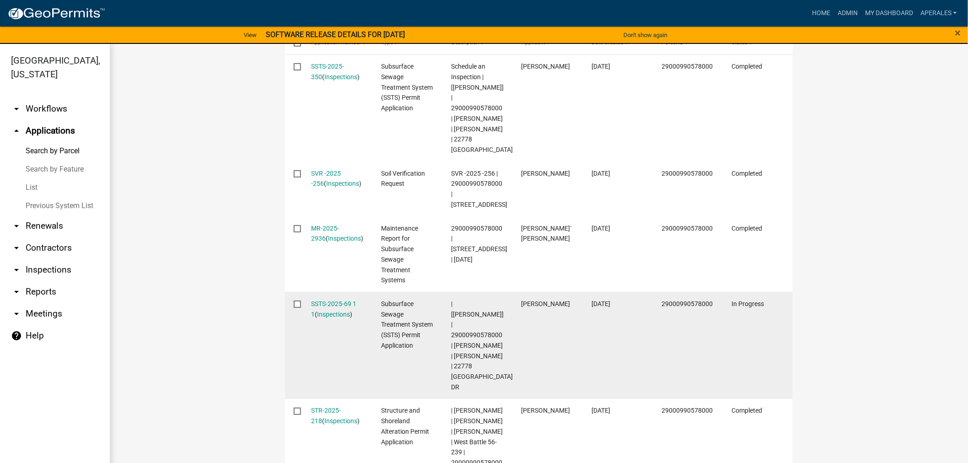
scroll to position [305, 0]
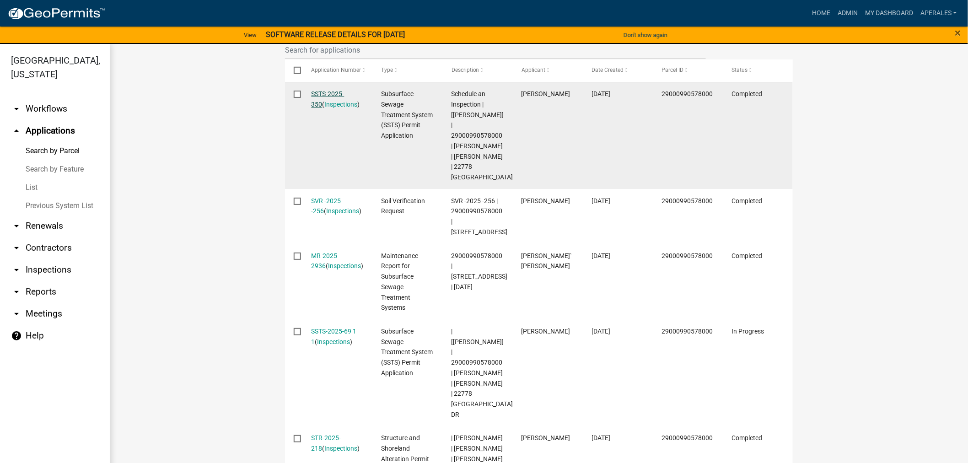
click at [326, 90] on link "SSTS-2025-350" at bounding box center [328, 99] width 33 height 18
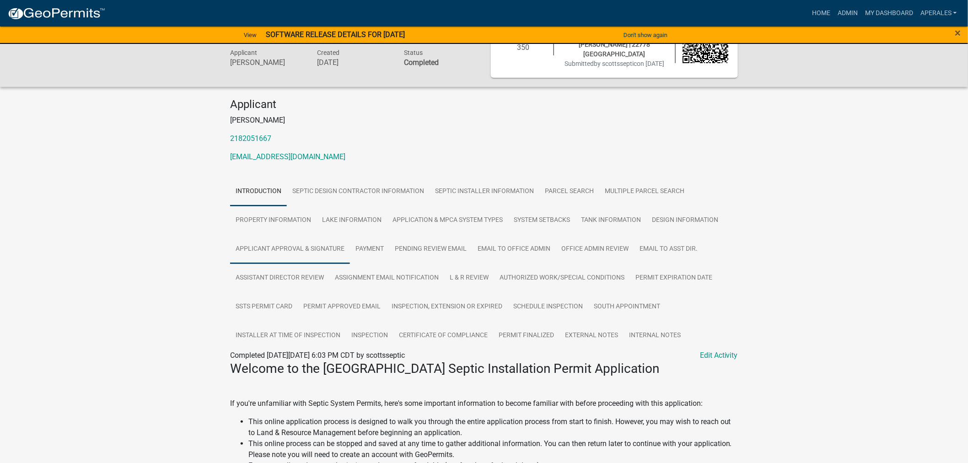
scroll to position [51, 0]
click at [673, 222] on link "Design Information" at bounding box center [684, 220] width 77 height 29
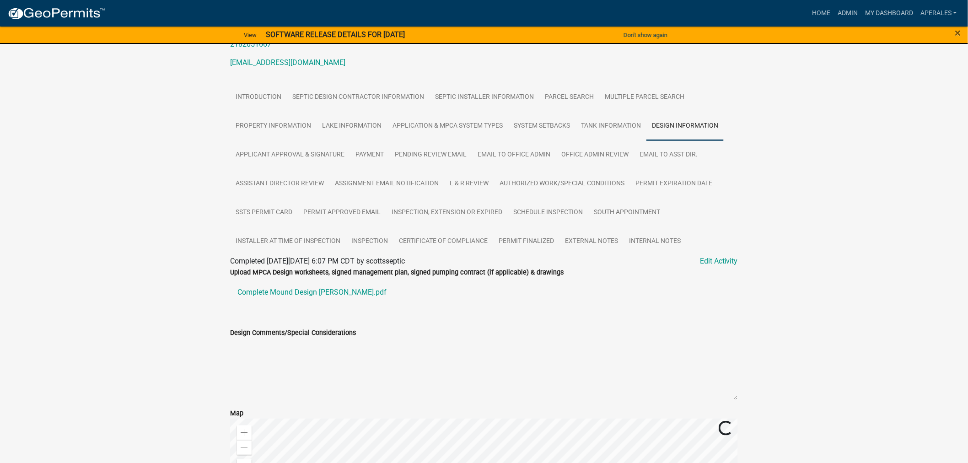
scroll to position [152, 0]
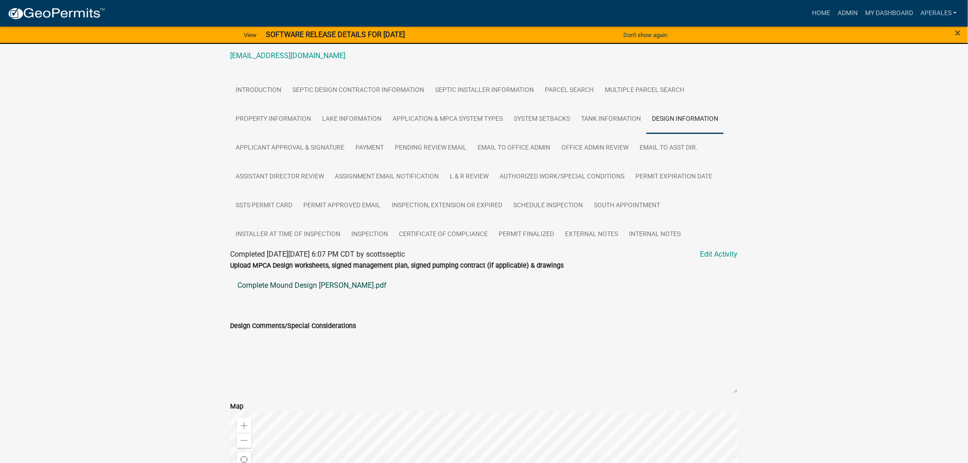
click at [267, 289] on link "Complete Mound Design Watkins.pdf" at bounding box center [484, 285] width 508 height 22
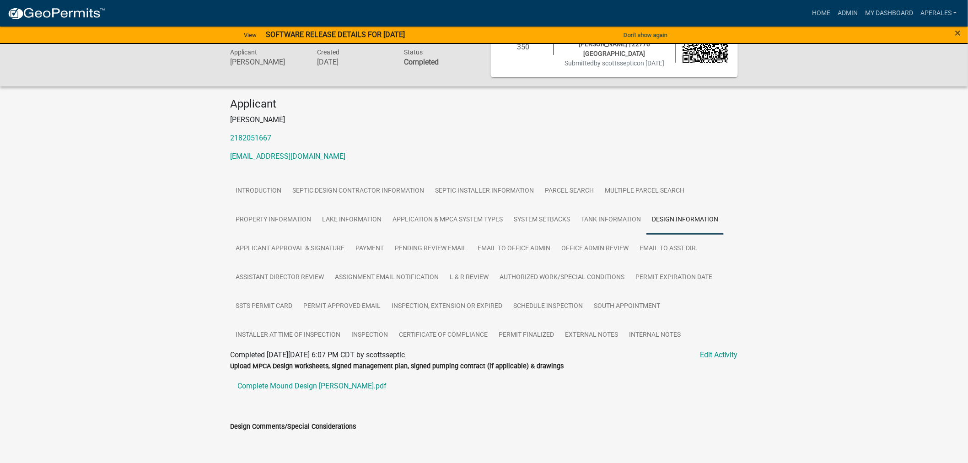
scroll to position [51, 0]
click at [520, 226] on link "System Setbacks" at bounding box center [541, 220] width 67 height 29
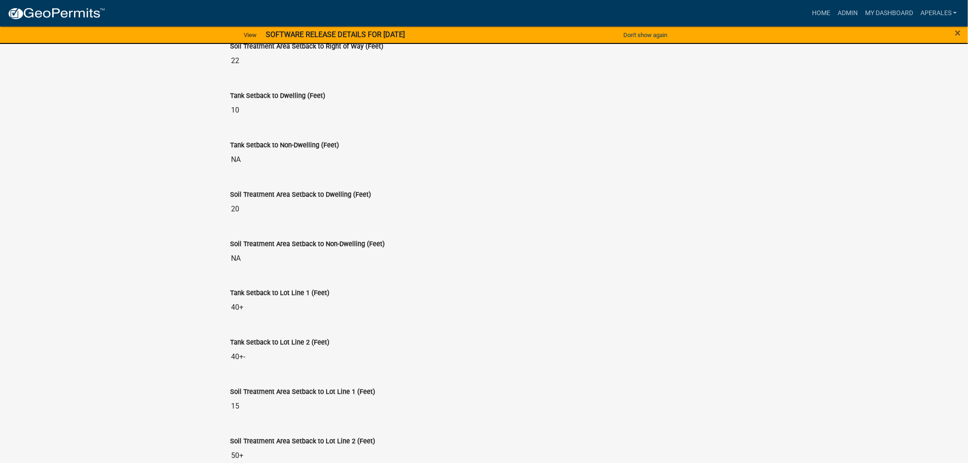
scroll to position [457, 0]
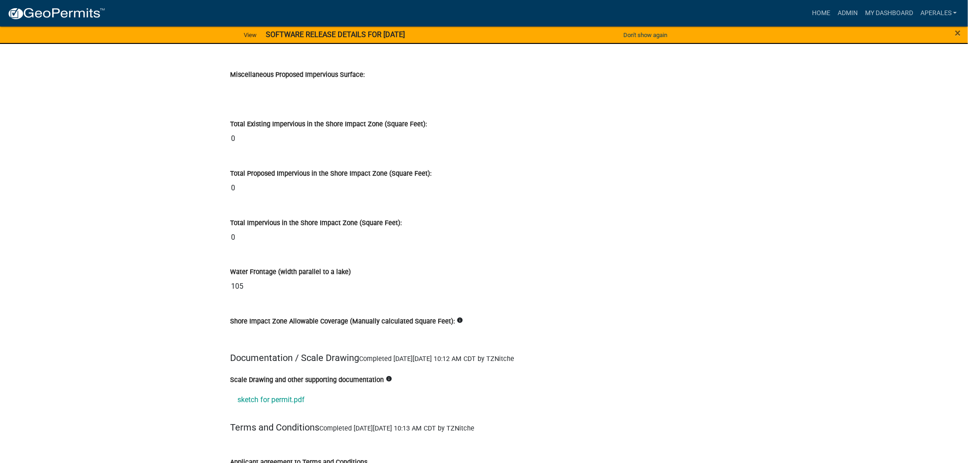
scroll to position [10674, 0]
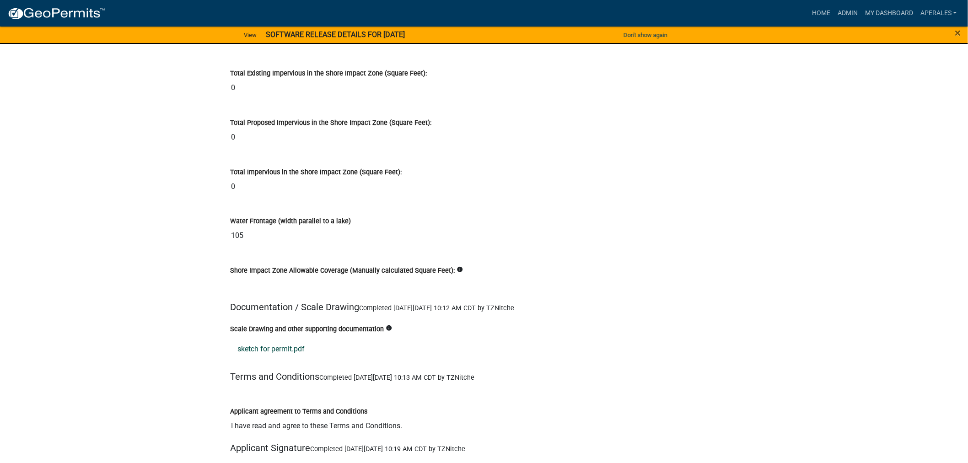
click at [268, 349] on link "sketch for permit.pdf" at bounding box center [484, 350] width 508 height 22
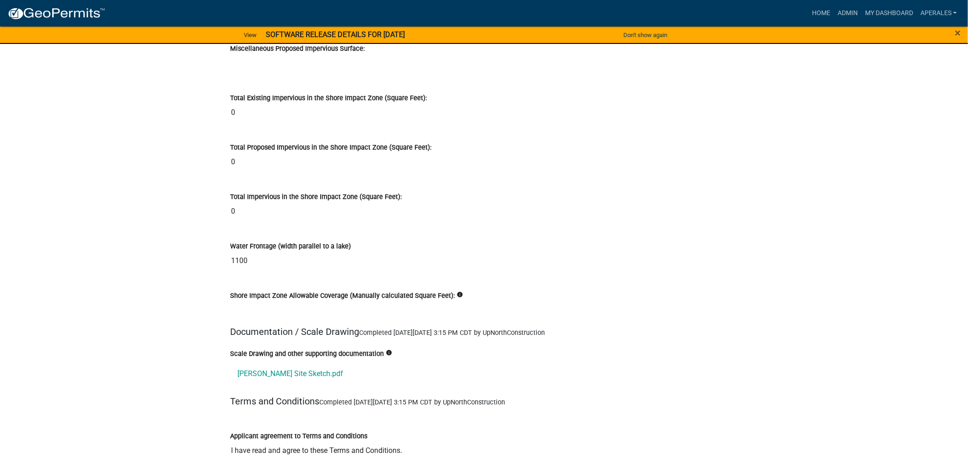
scroll to position [10624, 0]
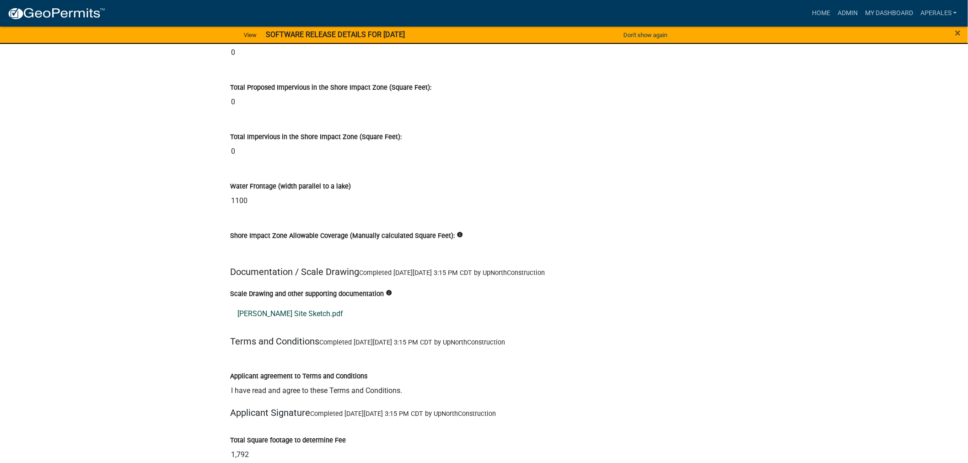
click at [268, 309] on link "Hanson Site Sketch.pdf" at bounding box center [484, 314] width 508 height 22
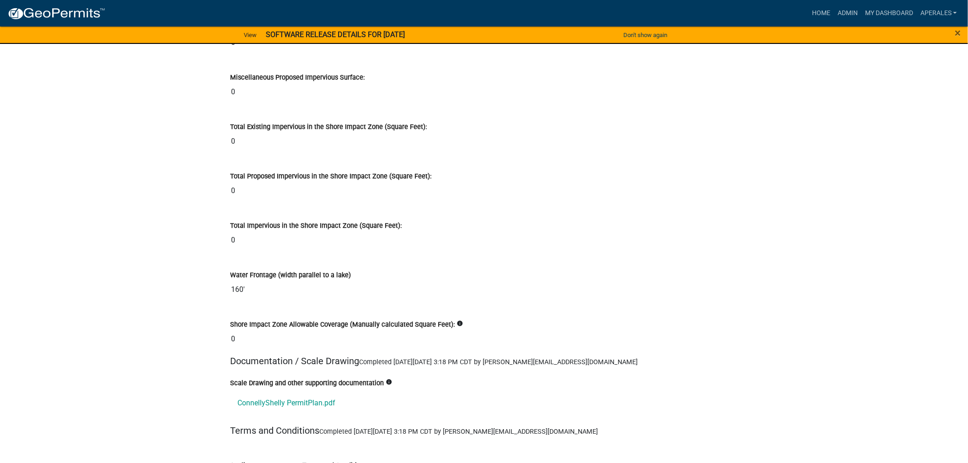
scroll to position [10420, 0]
click at [245, 413] on link "ConnellyShelly PermitPlan.pdf" at bounding box center [484, 402] width 508 height 22
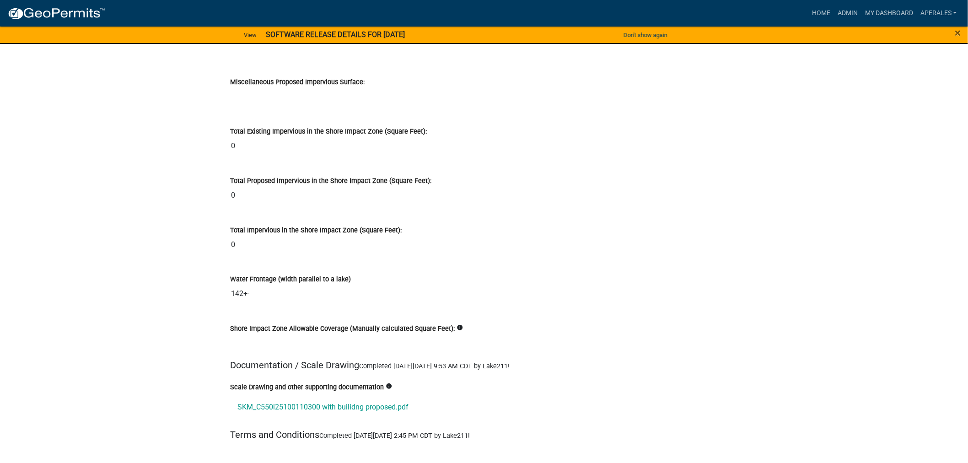
scroll to position [10674, 0]
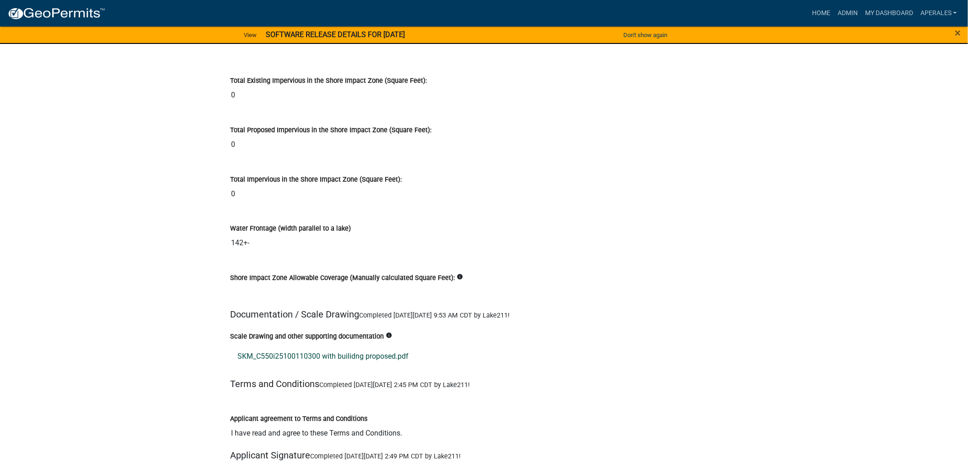
click at [312, 352] on link "SKM_C550i25100110300 with builidng proposed.pdf" at bounding box center [484, 357] width 508 height 22
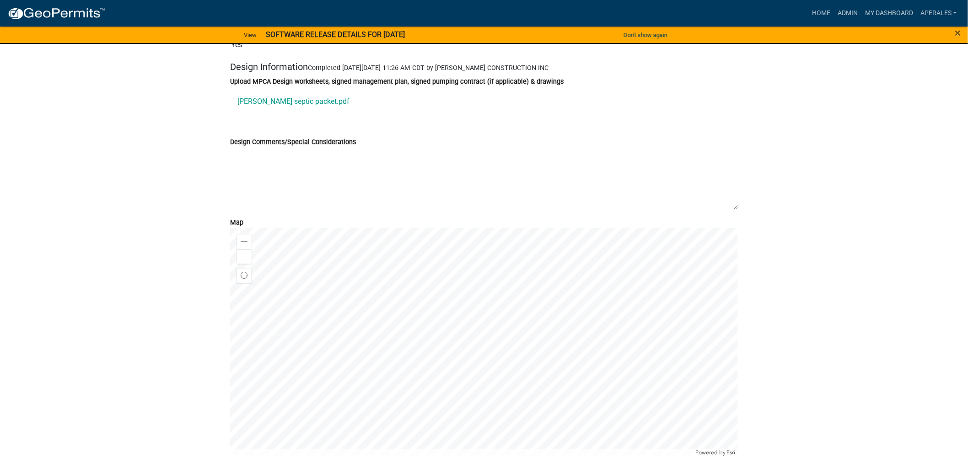
scroll to position [3405, 0]
click at [290, 112] on link "[PERSON_NAME] septic packet.pdf" at bounding box center [484, 101] width 508 height 22
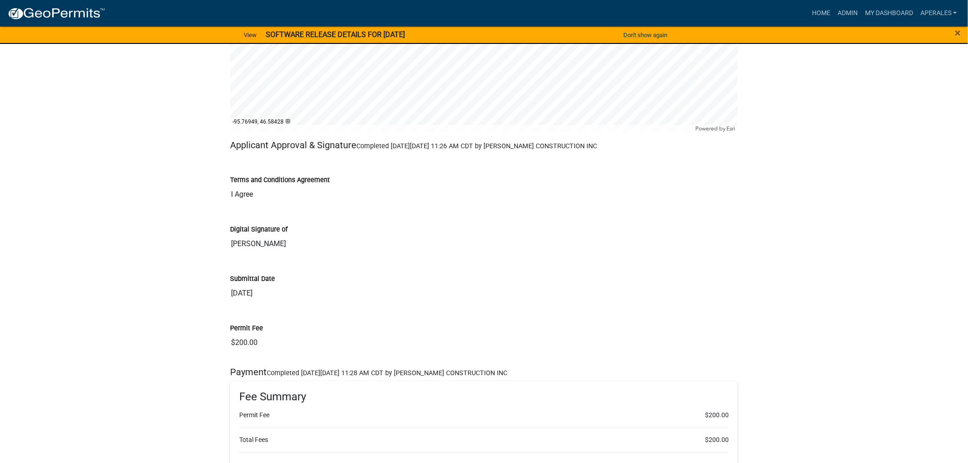
scroll to position [3630, 0]
